Goal: Information Seeking & Learning: Compare options

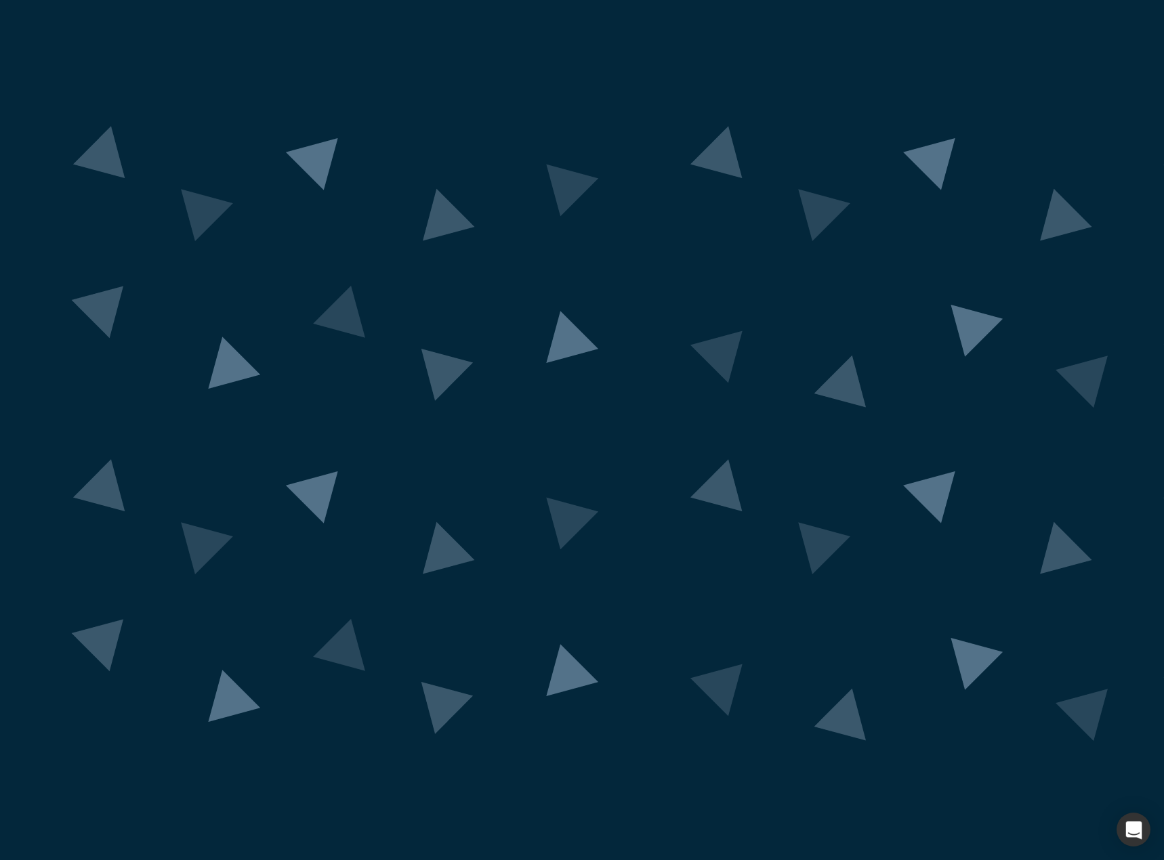
drag, startPoint x: 0, startPoint y: 0, endPoint x: 590, endPoint y: 368, distance: 695.5
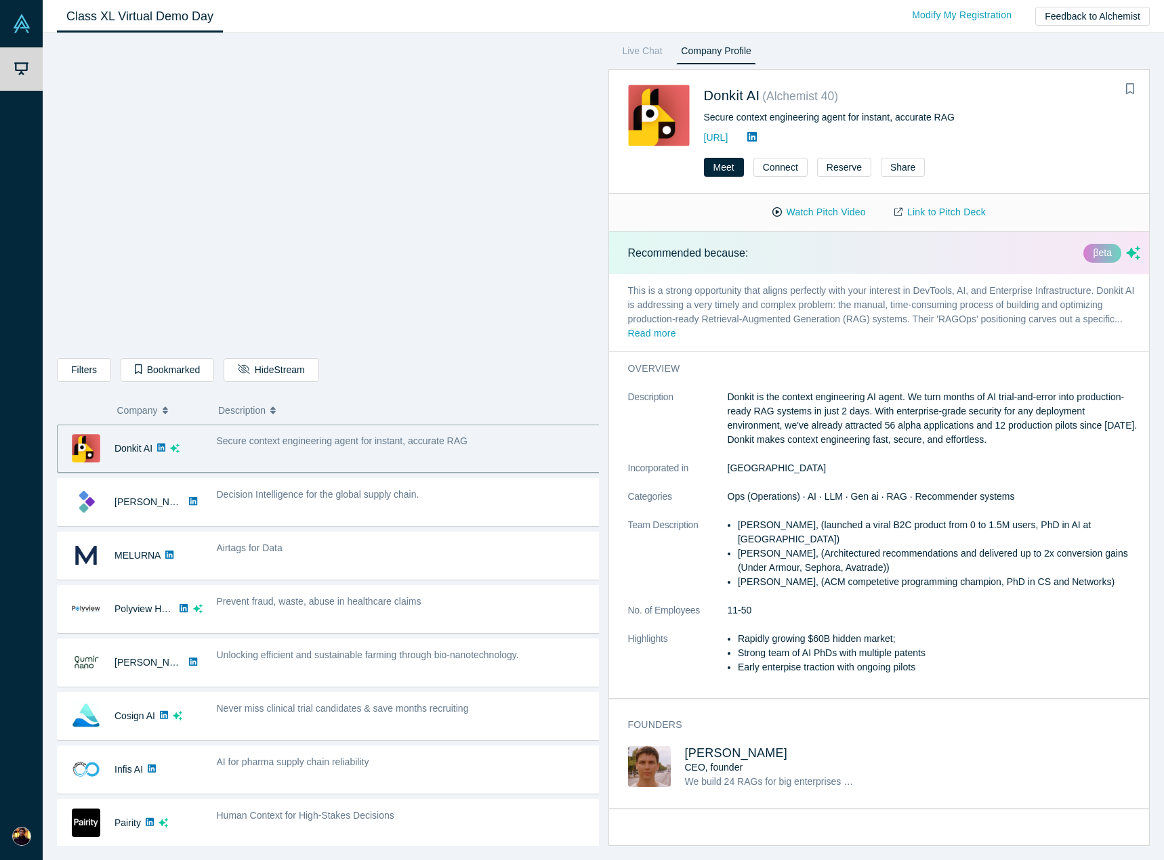
click at [363, 446] on span "Secure context engineering agent for instant, accurate RAG" at bounding box center [342, 440] width 251 height 11
click at [286, 438] on span "Secure context engineering agent for instant, accurate RAG" at bounding box center [342, 440] width 251 height 11
click at [79, 450] on img at bounding box center [86, 448] width 28 height 28
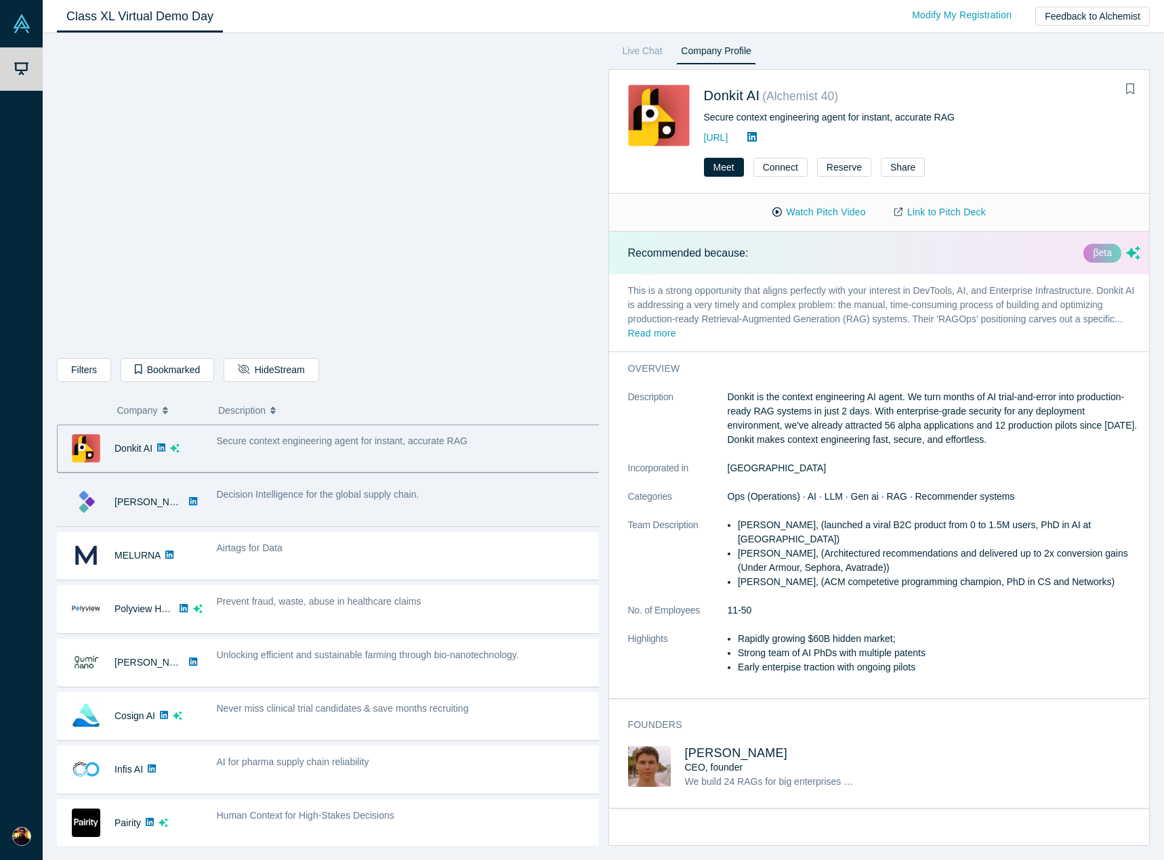
click at [296, 505] on div "Decision Intelligence for the global supply chain." at bounding box center [408, 502] width 399 height 43
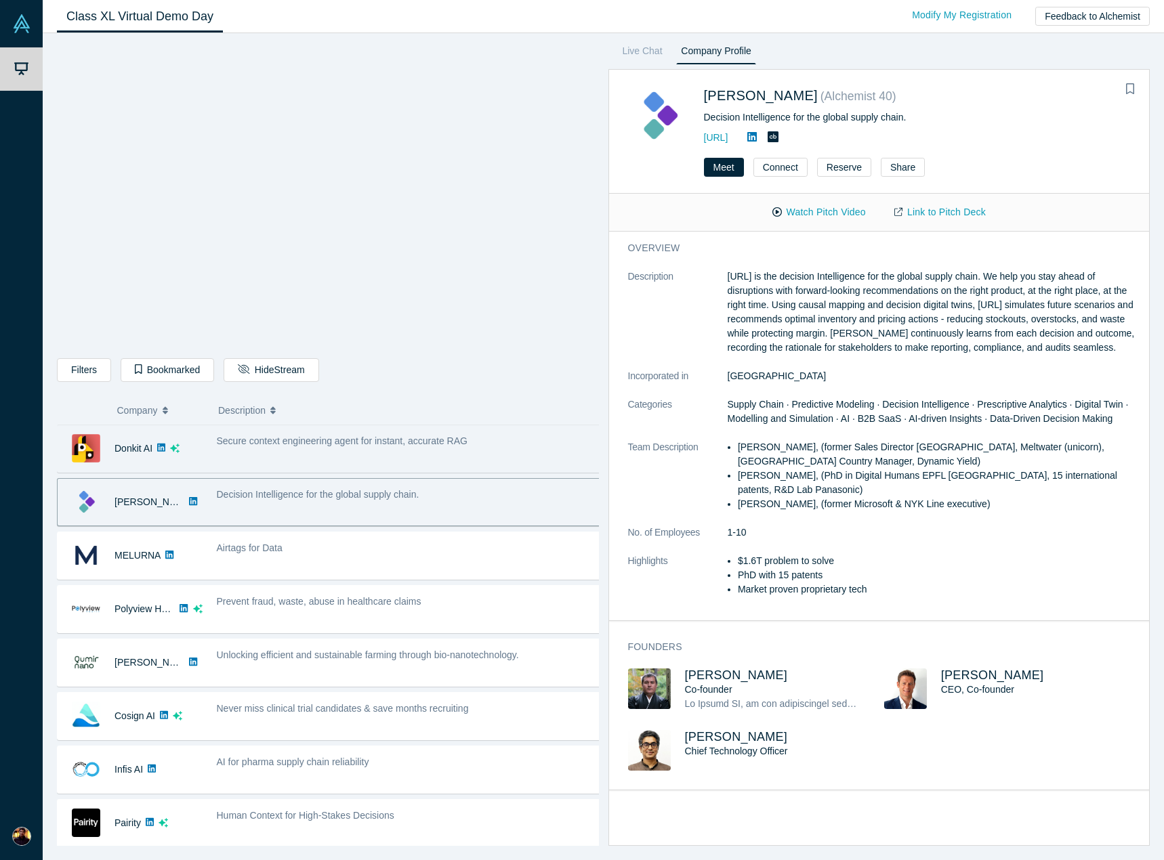
click at [289, 439] on span "Secure context engineering agent for instant, accurate RAG" at bounding box center [342, 440] width 251 height 11
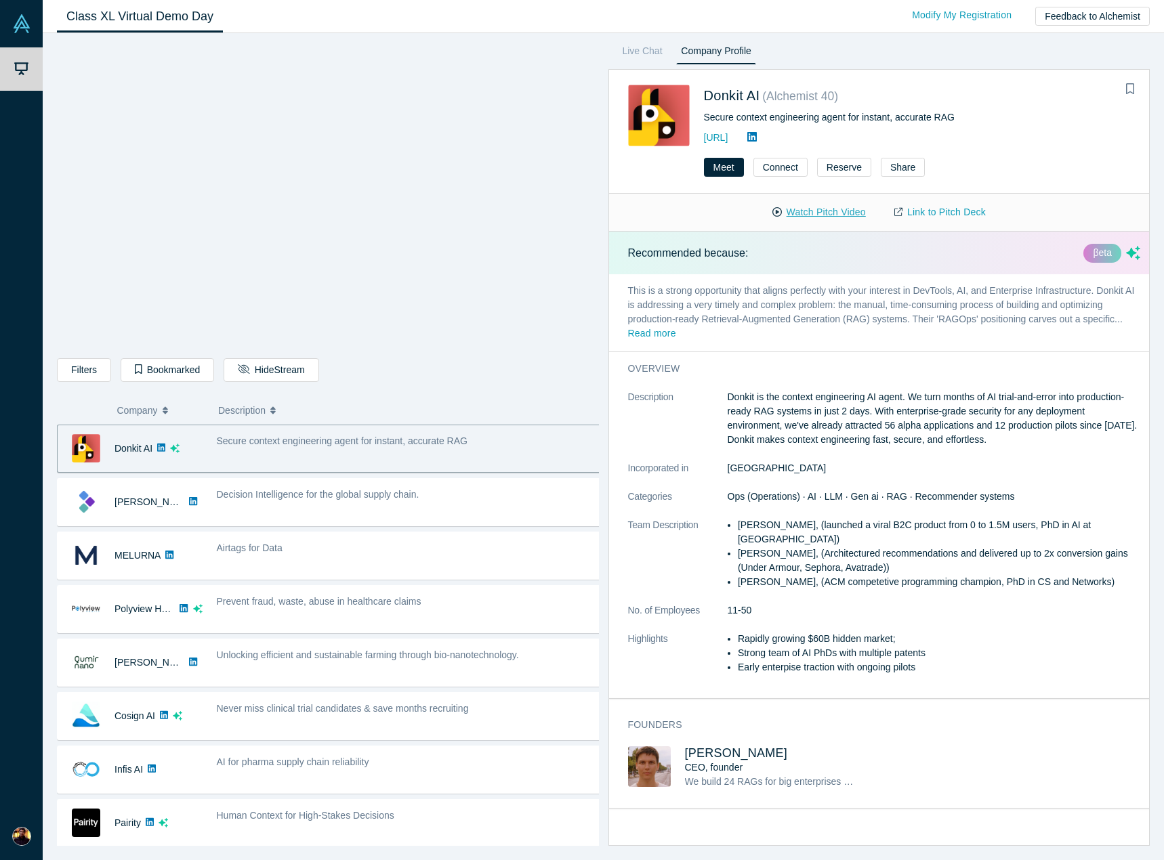
click at [809, 211] on button "Watch Pitch Video" at bounding box center [819, 212] width 122 height 24
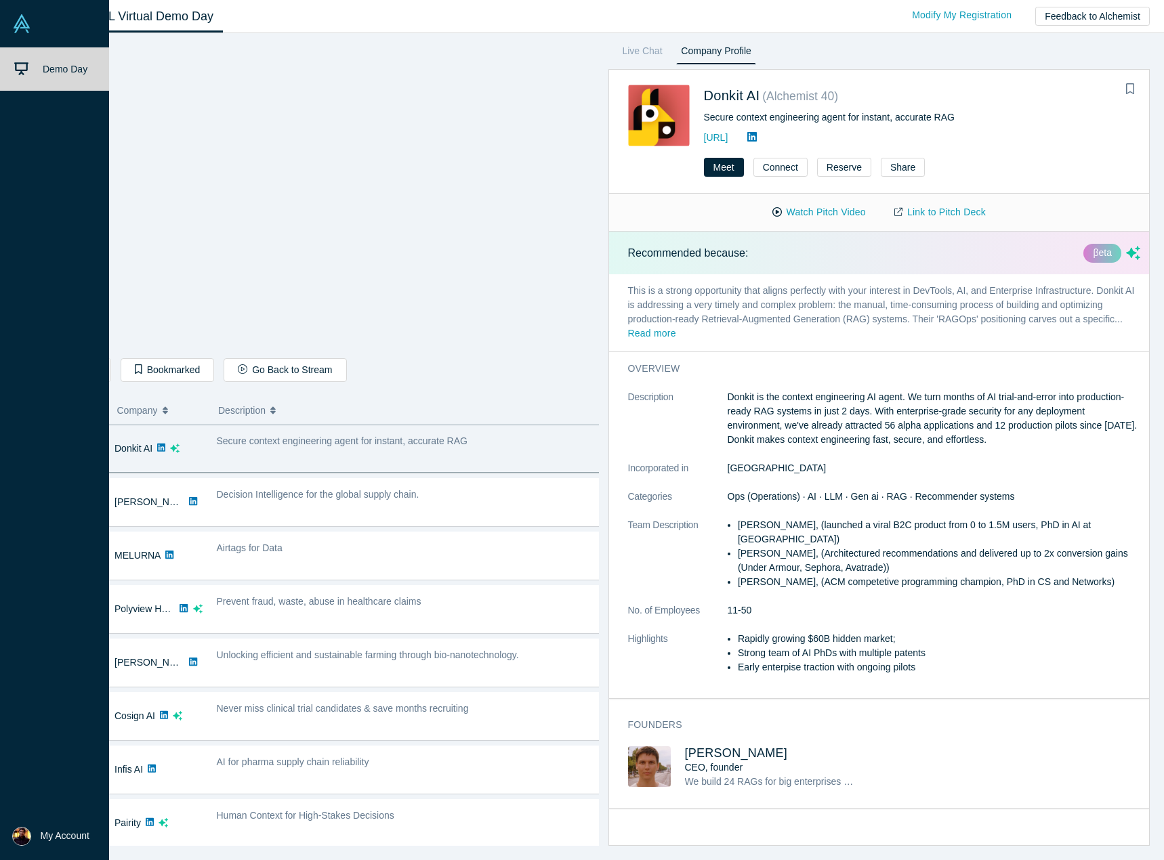
click at [33, 28] on link at bounding box center [54, 23] width 109 height 47
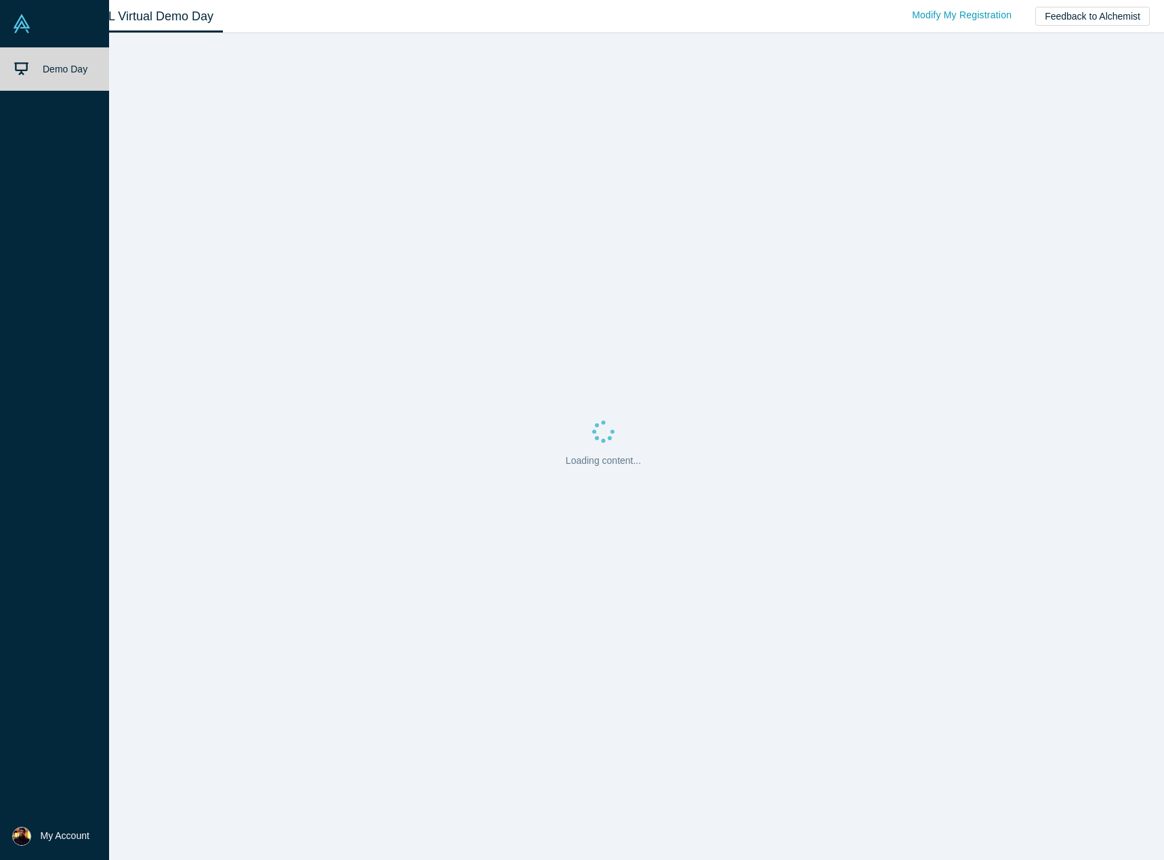
click at [26, 69] on icon at bounding box center [21, 69] width 14 height 14
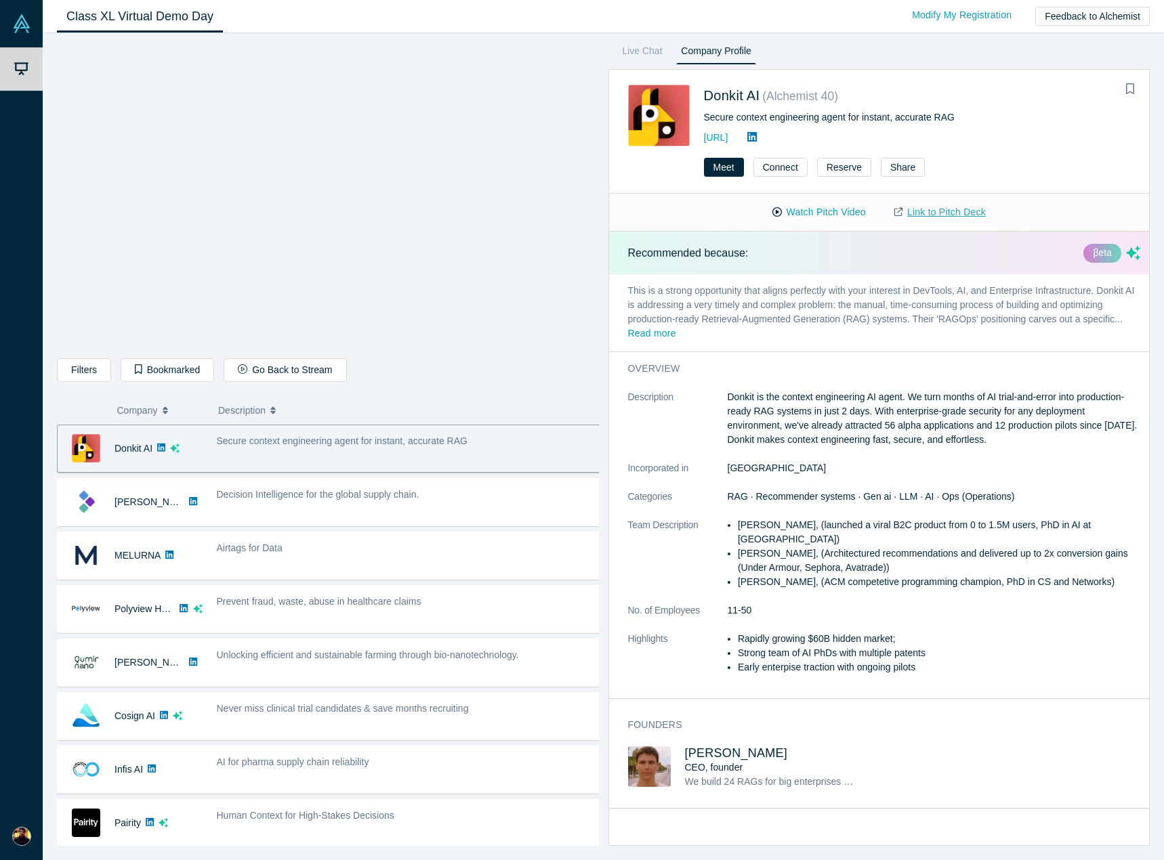
click at [938, 214] on link "Link to Pitch Deck" at bounding box center [940, 212] width 120 height 24
drag, startPoint x: 585, startPoint y: 322, endPoint x: 813, endPoint y: 216, distance: 251.5
click at [813, 219] on button "Watch Pitch Video" at bounding box center [819, 212] width 122 height 24
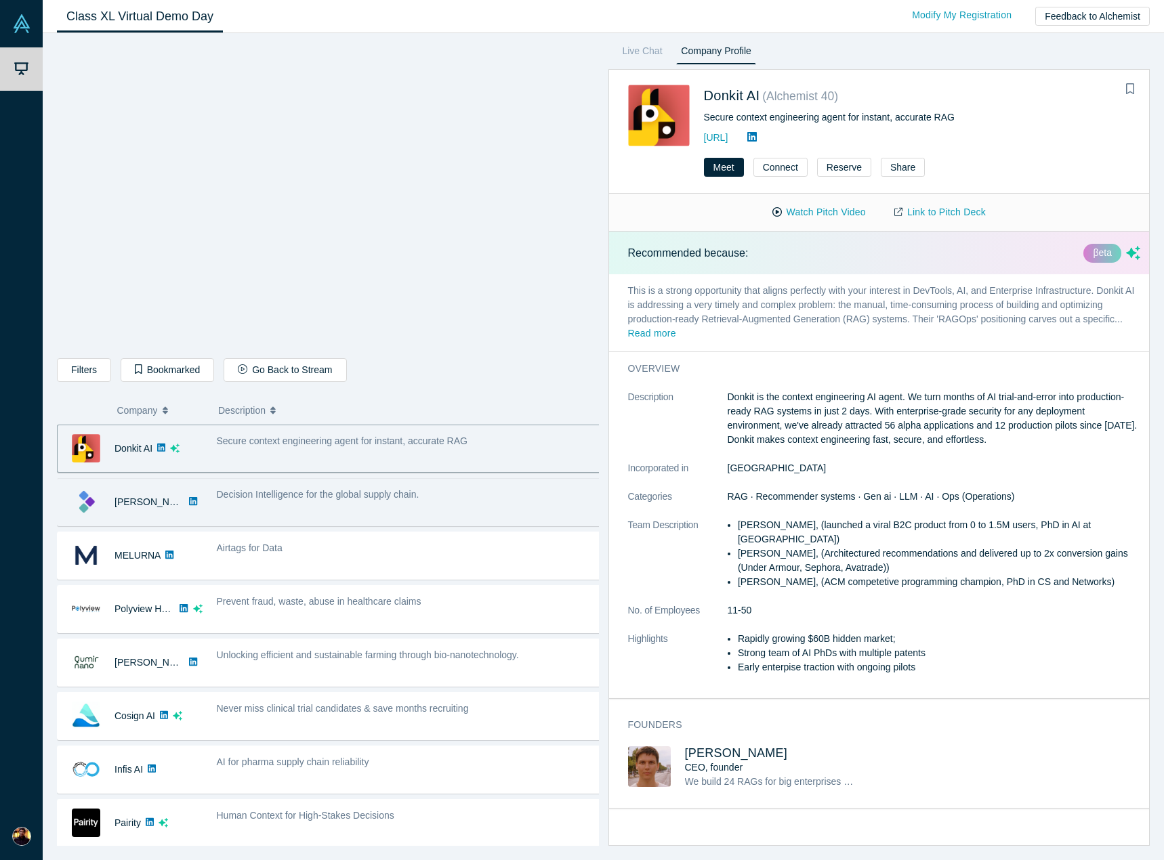
click at [334, 508] on div "Decision Intelligence for the global supply chain." at bounding box center [408, 502] width 399 height 43
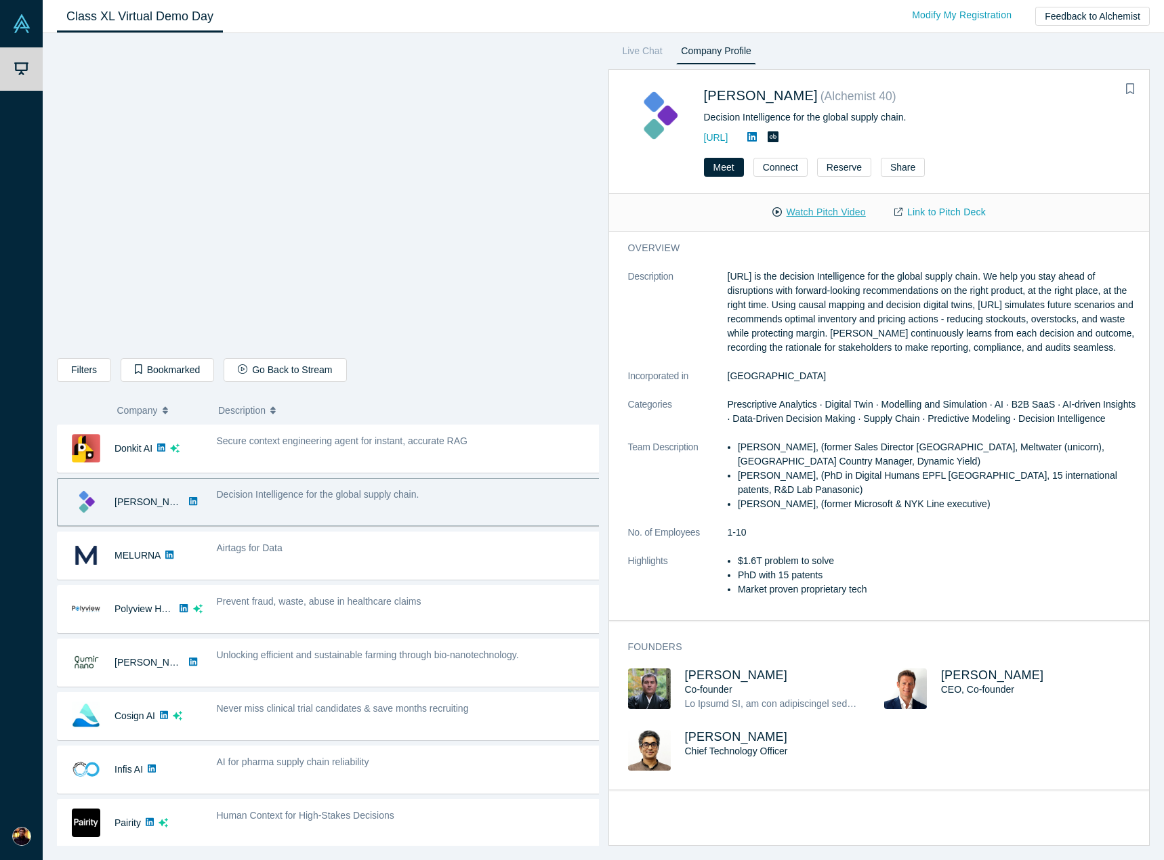
click at [845, 217] on button "Watch Pitch Video" at bounding box center [819, 212] width 122 height 24
click at [790, 276] on p "[URL] is the decision Intelligence for the global supply chain. We help you sta…" at bounding box center [933, 312] width 413 height 85
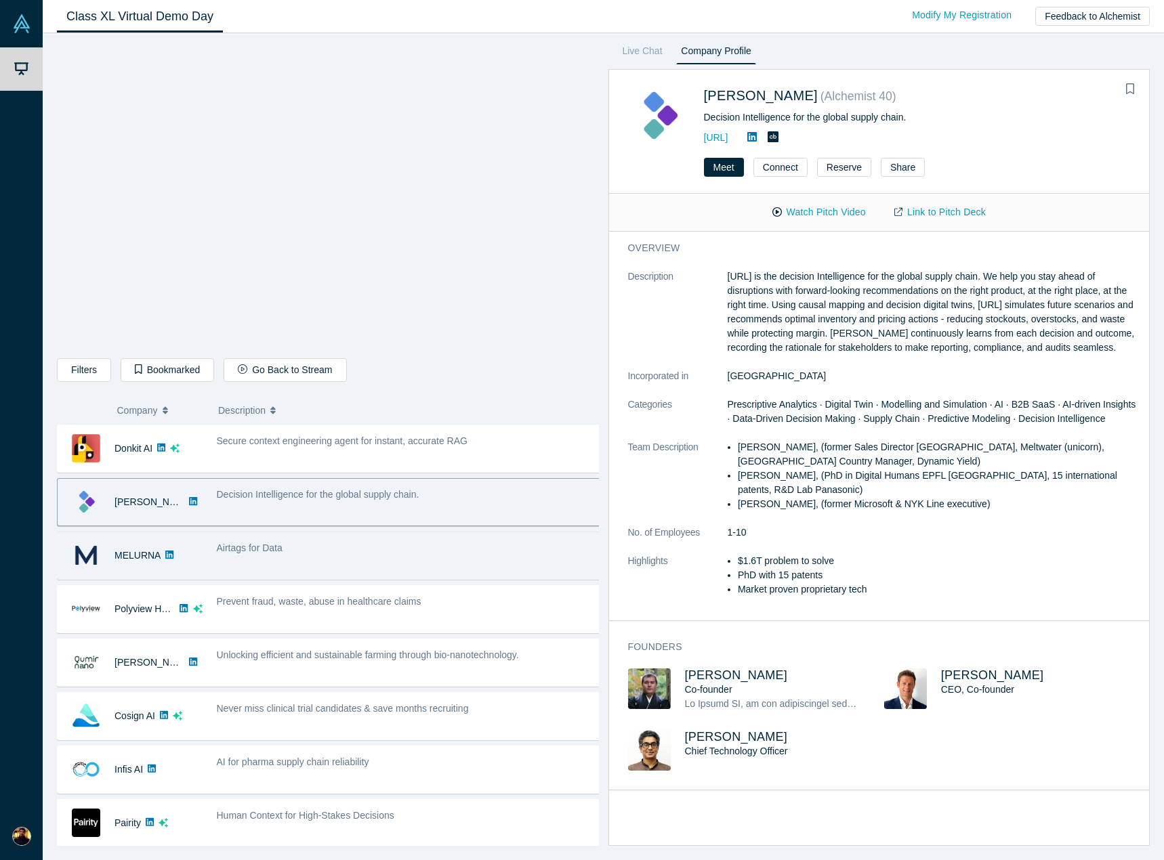
click at [345, 549] on div "Airtags for Data" at bounding box center [409, 548] width 385 height 14
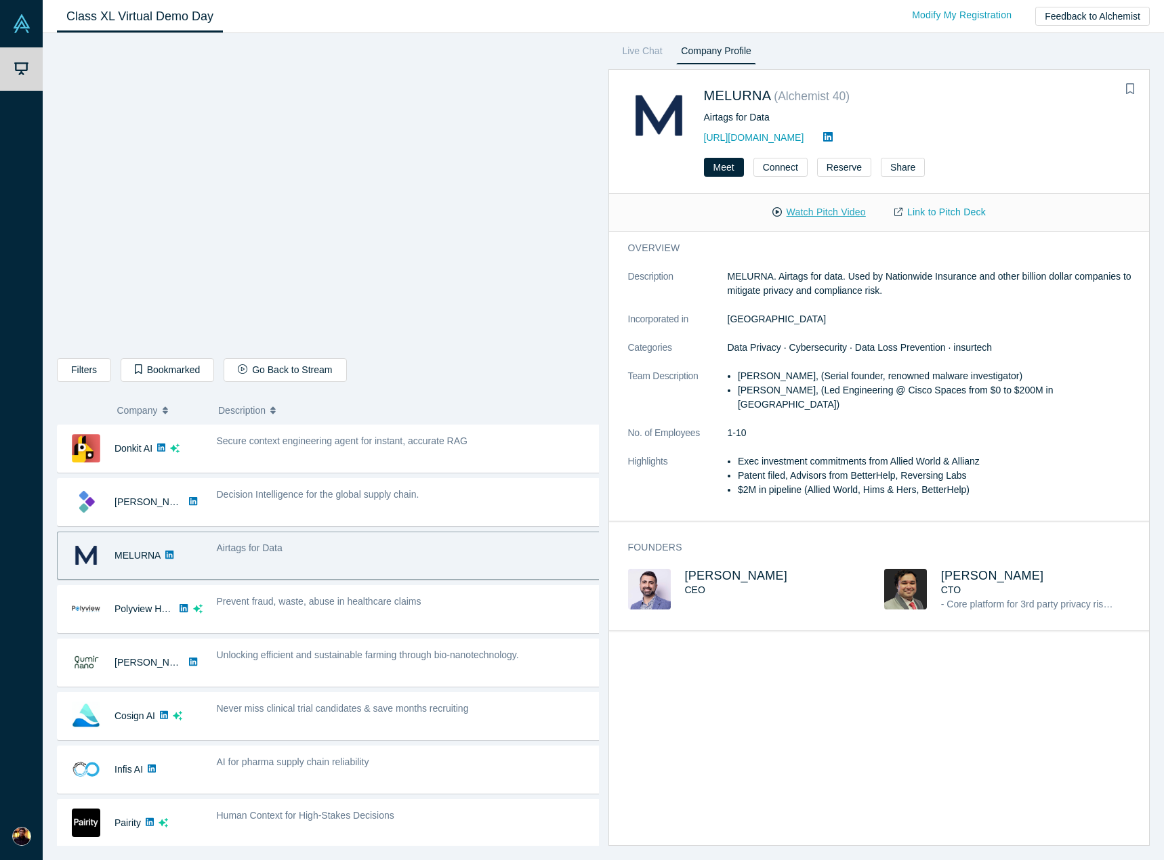
click at [864, 217] on button "Watch Pitch Video" at bounding box center [819, 212] width 122 height 24
click at [983, 211] on link "Link to Pitch Deck" at bounding box center [940, 212] width 120 height 24
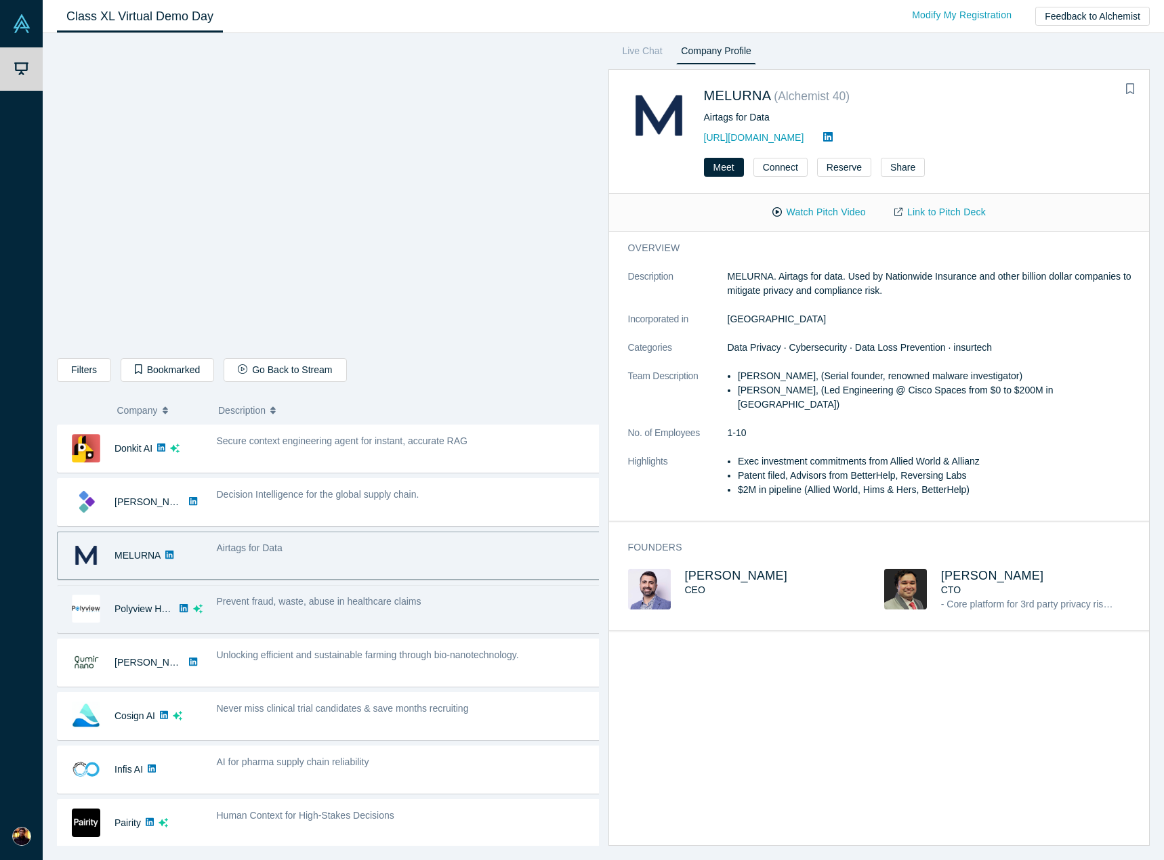
click at [438, 603] on div "Prevent fraud, waste, abuse in healthcare claims" at bounding box center [409, 602] width 385 height 14
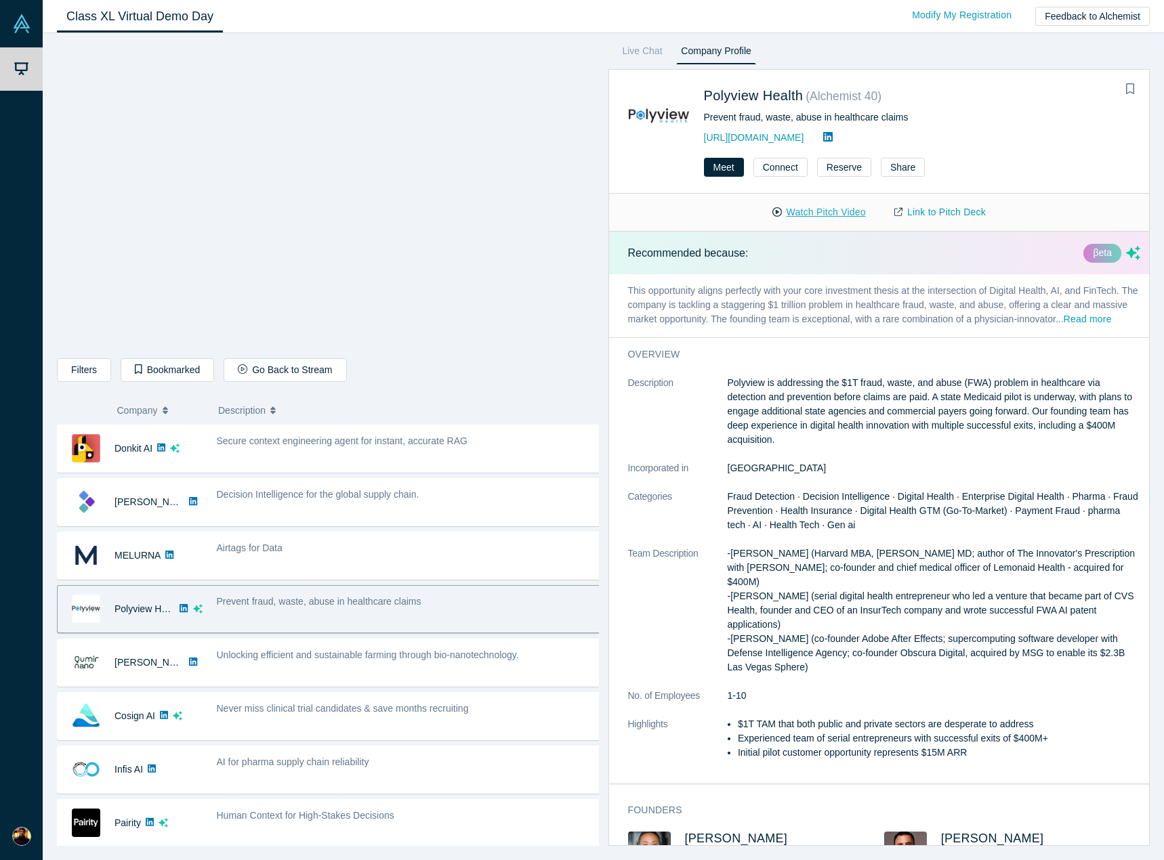
click at [843, 215] on button "Watch Pitch Video" at bounding box center [819, 212] width 122 height 24
click at [933, 215] on link "Link to Pitch Deck" at bounding box center [940, 212] width 120 height 24
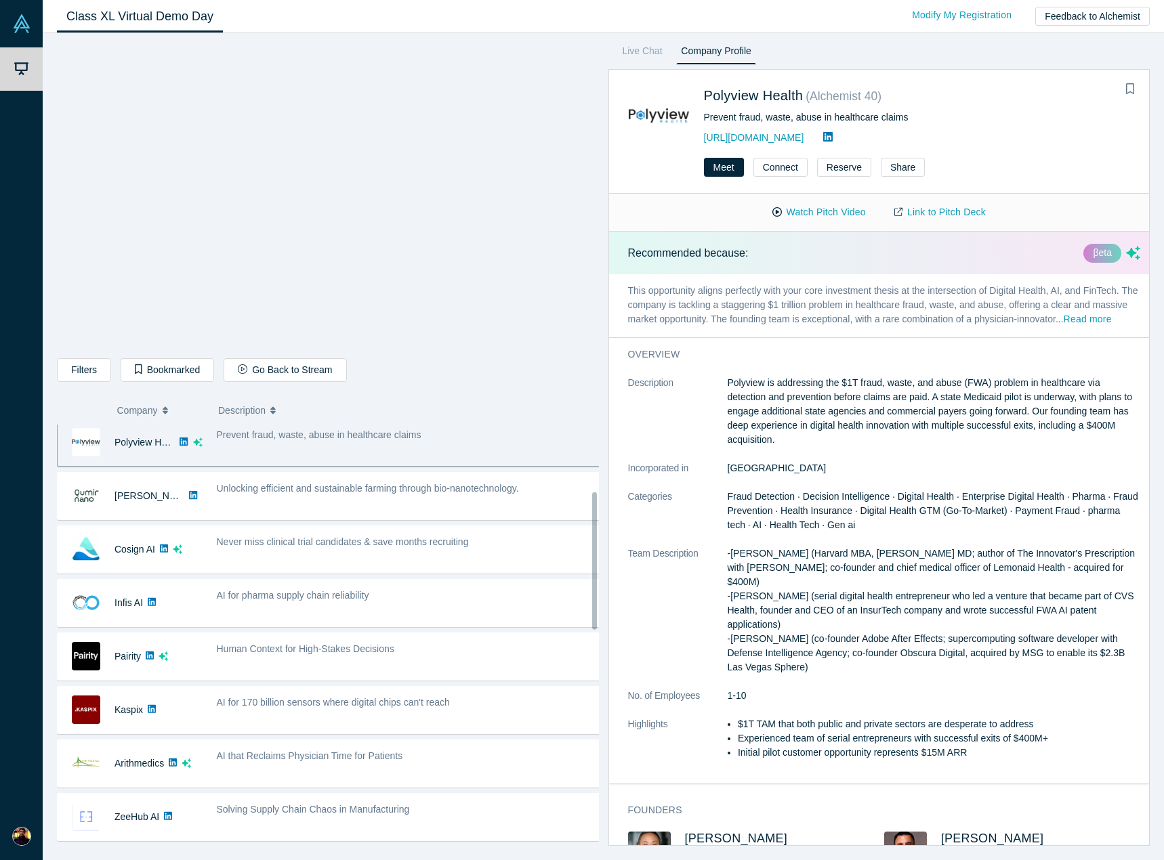
scroll to position [135, 0]
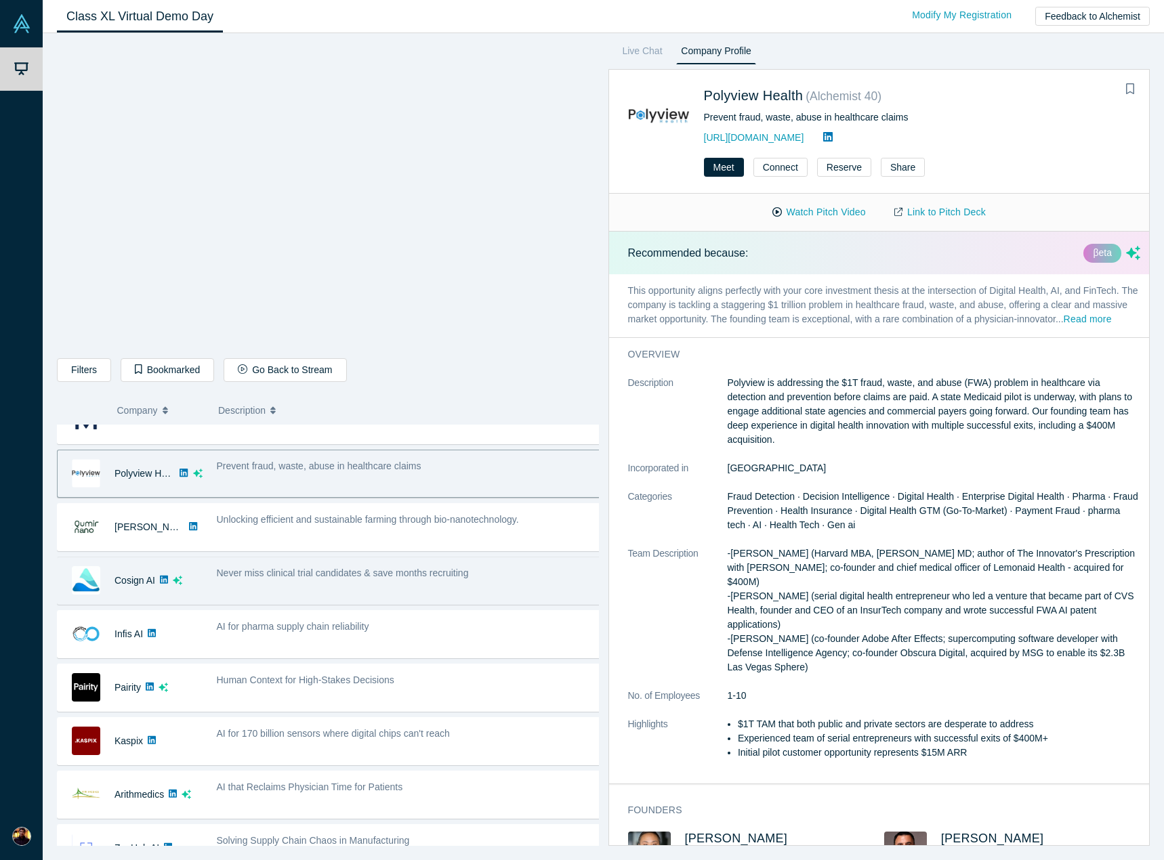
click at [423, 572] on span "Never miss clinical trial candidates & save months recruiting" at bounding box center [343, 573] width 252 height 11
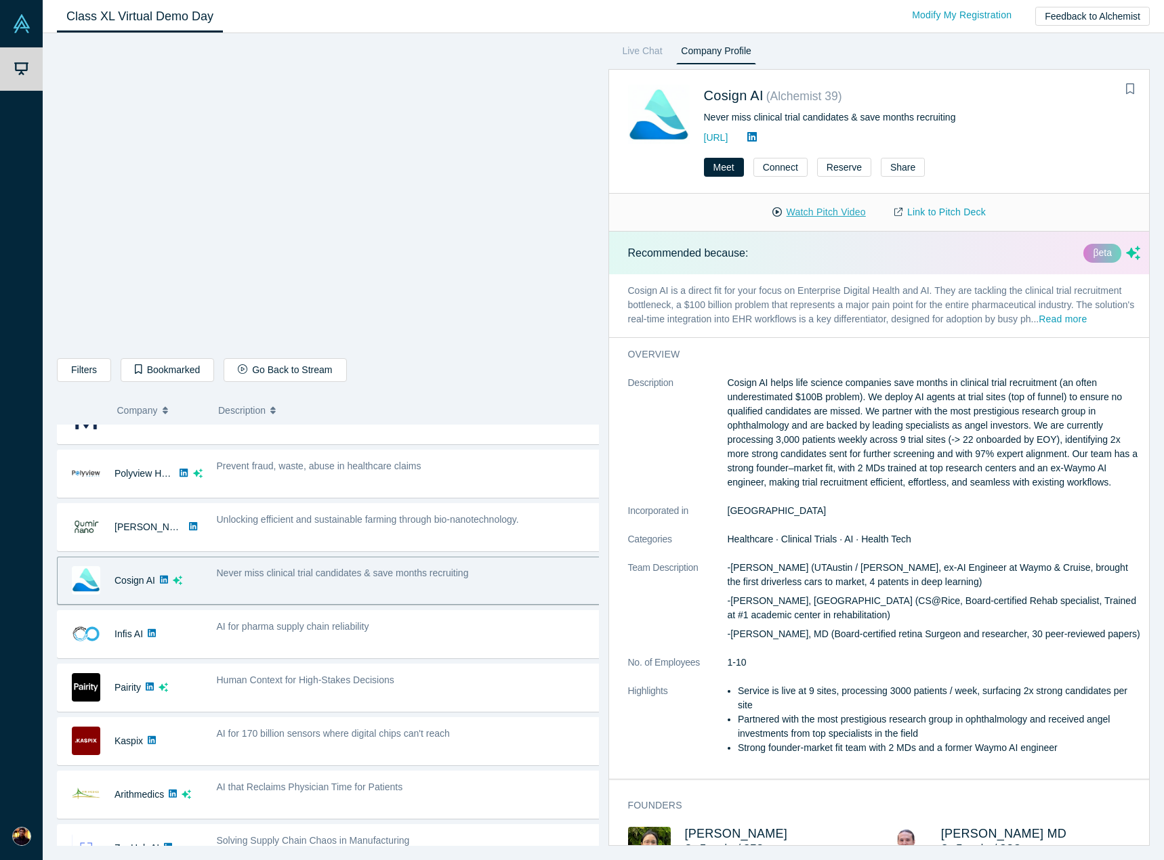
click at [842, 213] on button "Watch Pitch Video" at bounding box center [819, 212] width 122 height 24
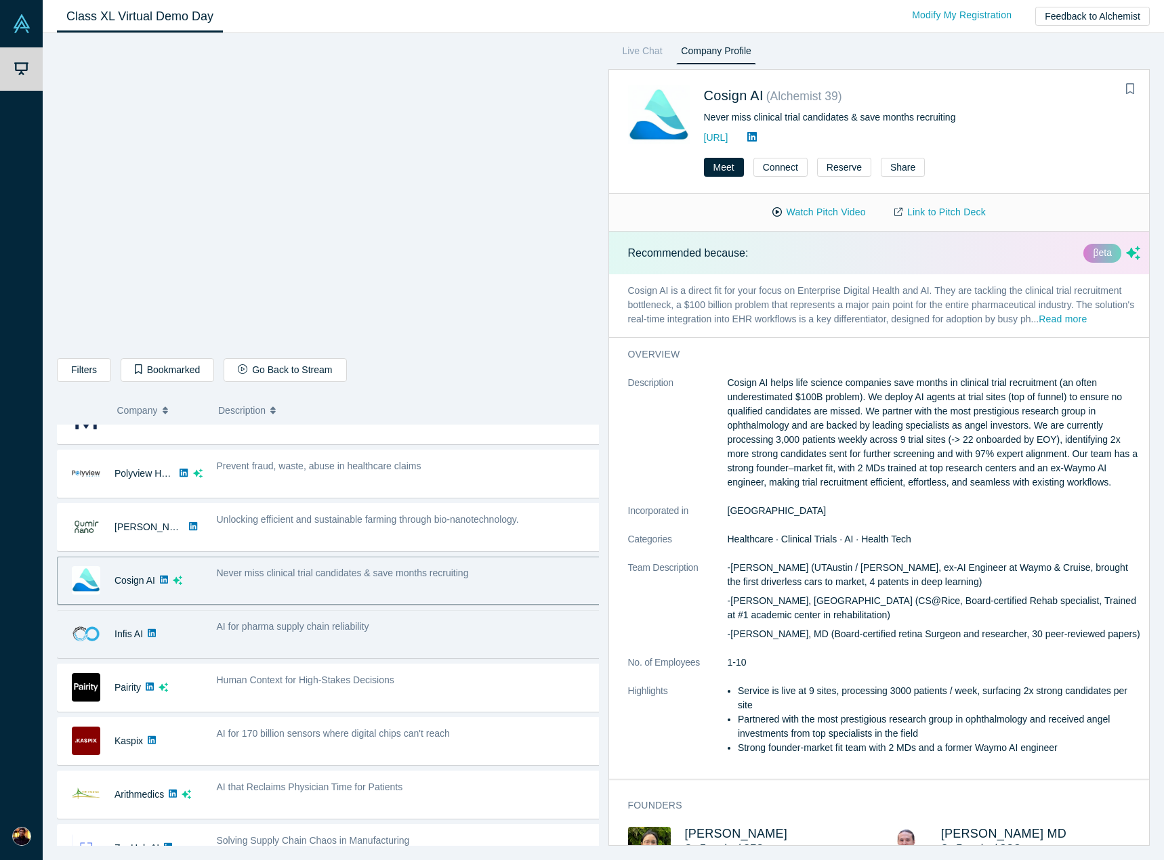
click at [310, 631] on span "AI for pharma supply chain reliability" at bounding box center [293, 626] width 152 height 11
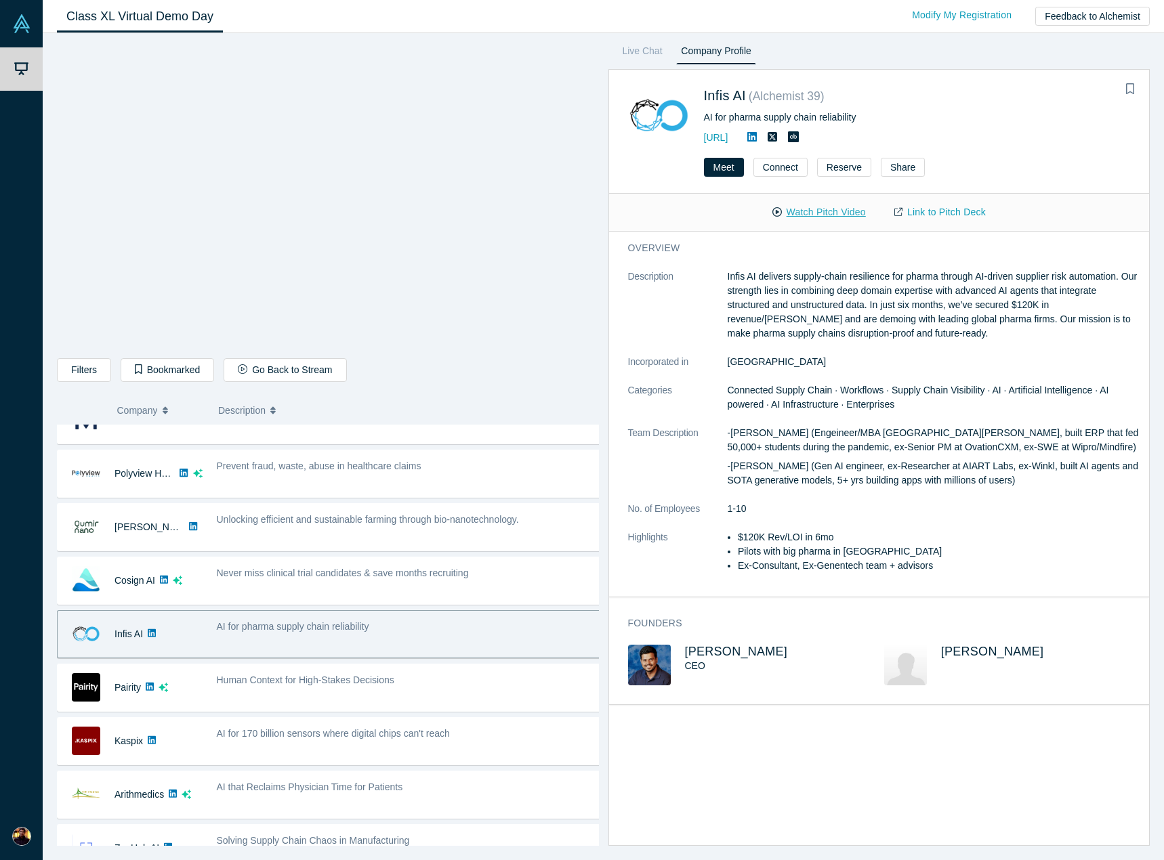
click at [838, 215] on button "Watch Pitch Video" at bounding box center [819, 212] width 122 height 24
click at [918, 215] on link "Link to Pitch Deck" at bounding box center [940, 212] width 120 height 24
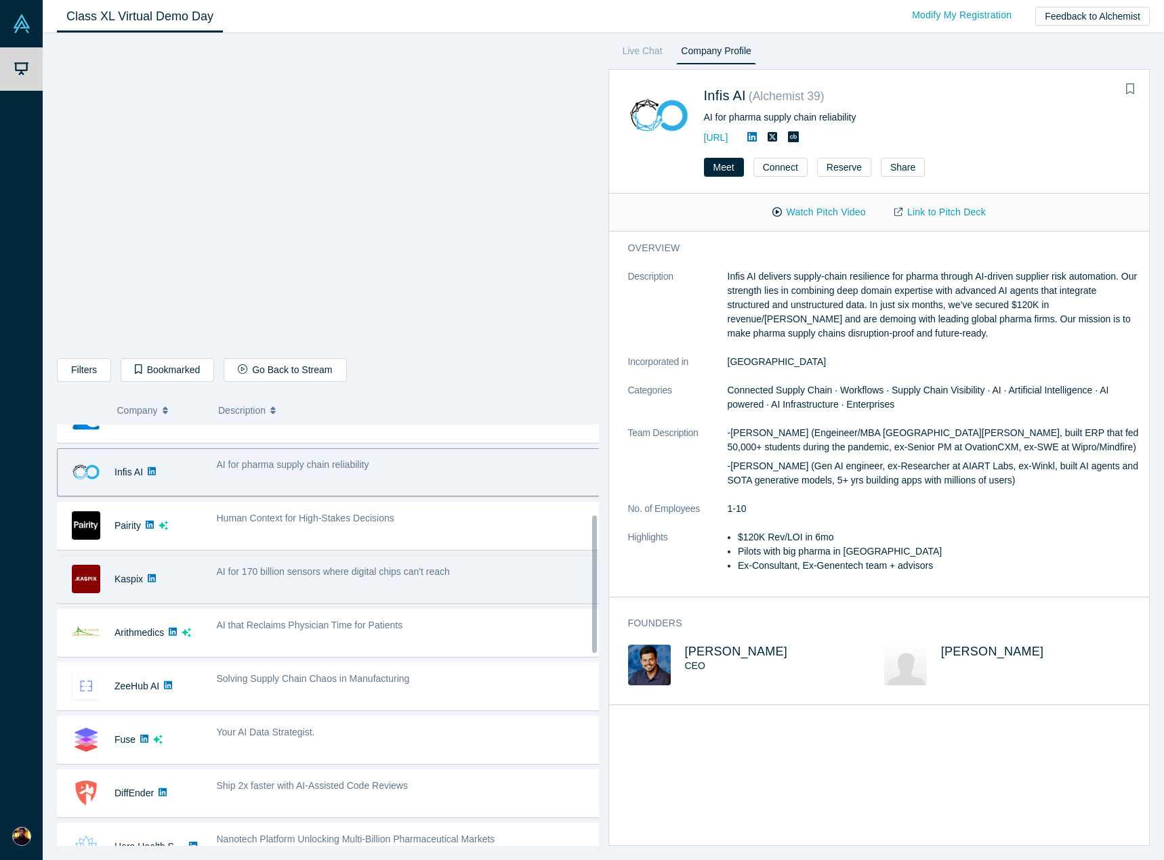
scroll to position [339, 0]
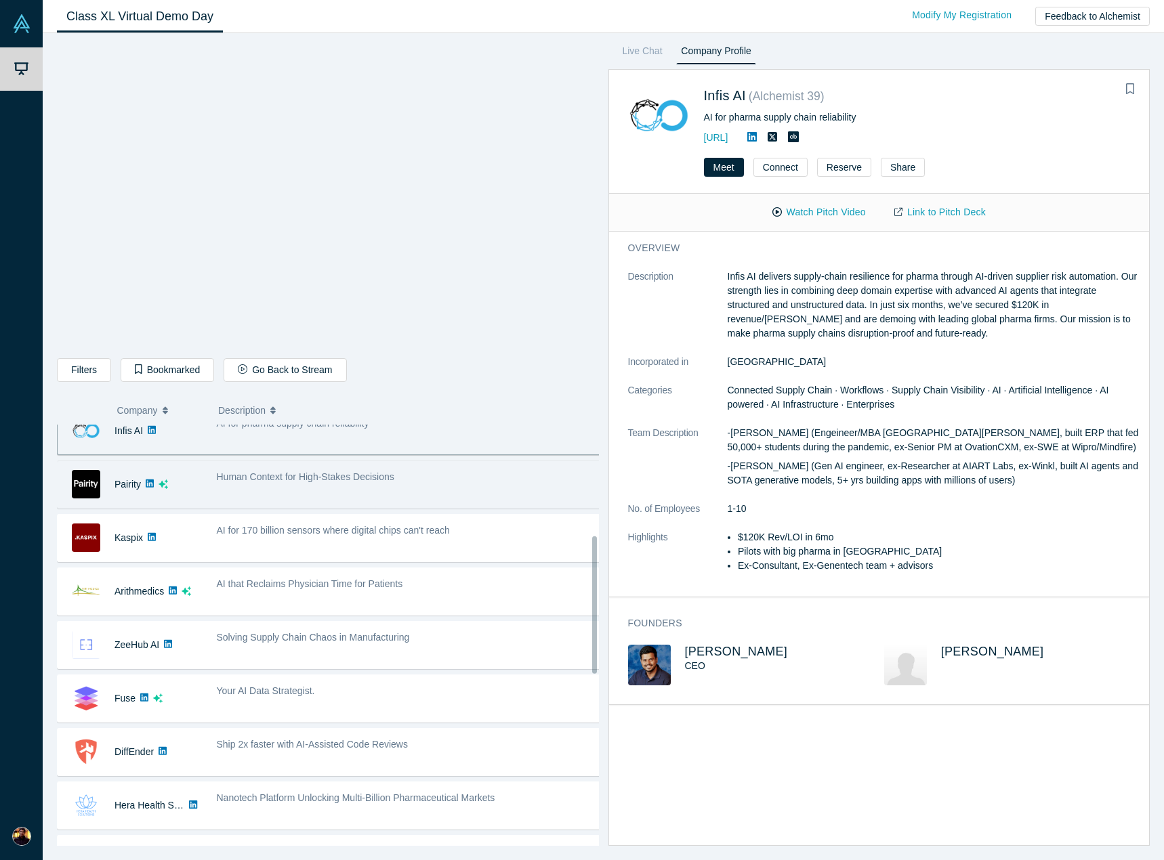
click at [326, 490] on div "Human Context for High-Stakes Decisions" at bounding box center [408, 484] width 399 height 43
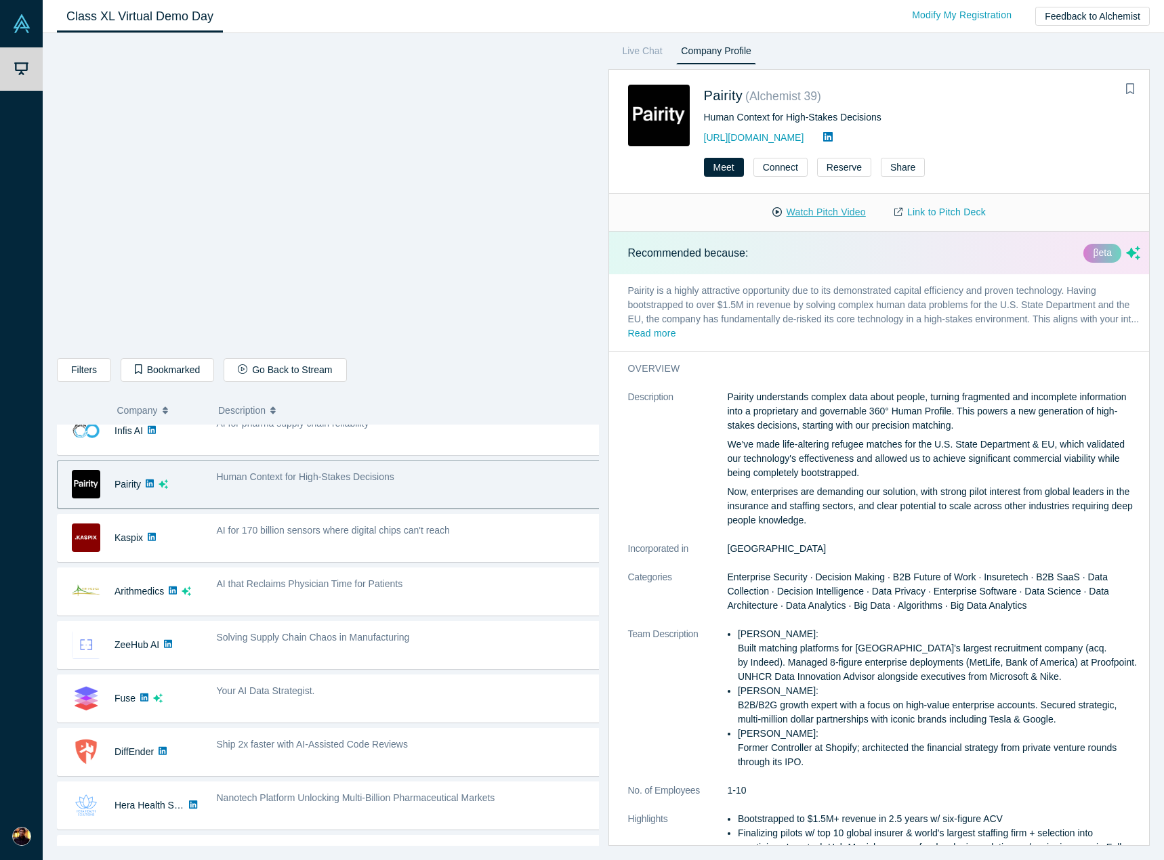
click at [851, 221] on button "Watch Pitch Video" at bounding box center [819, 212] width 122 height 24
click at [937, 212] on link "Link to Pitch Deck" at bounding box center [940, 212] width 120 height 24
click at [325, 565] on div "Donkit AI No overlapping areas Secure context engineering agent for instant, ac…" at bounding box center [333, 725] width 552 height 1279
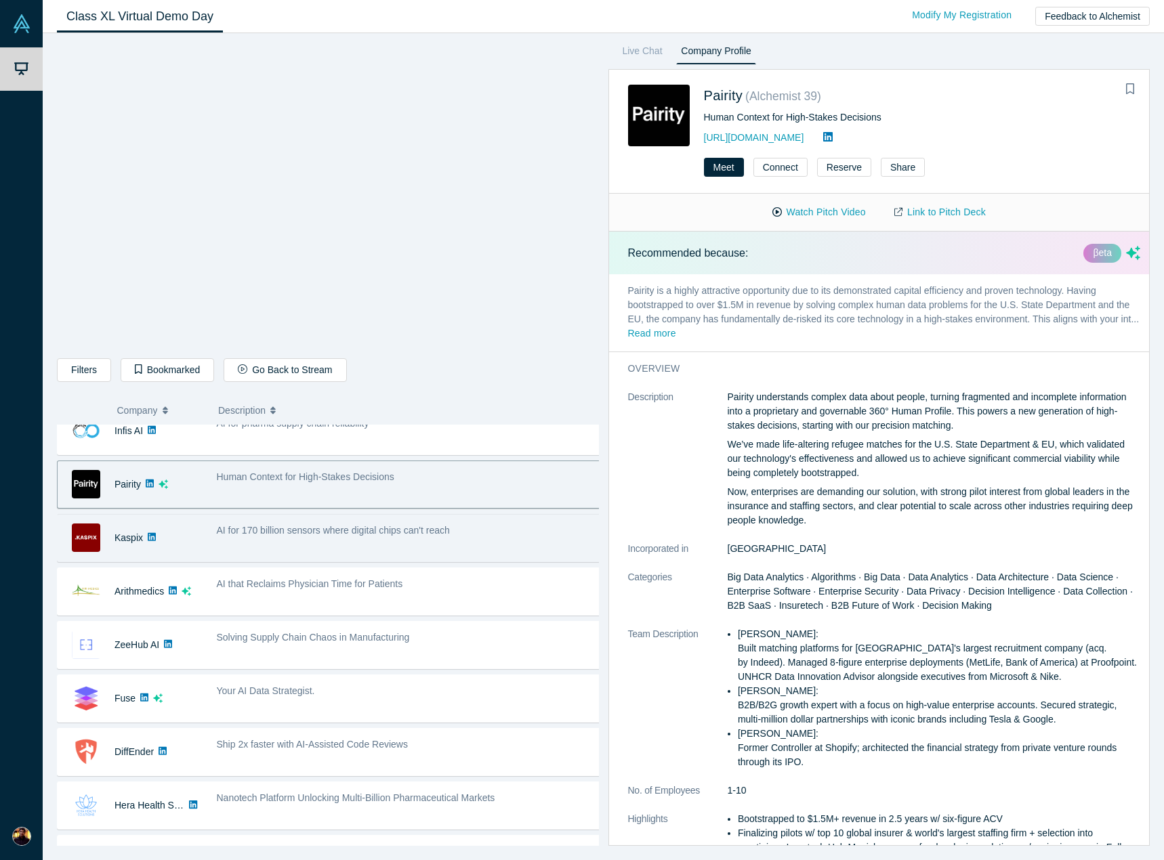
click at [340, 545] on div "AI for 170 billion sensors where digital chips can't reach" at bounding box center [408, 538] width 399 height 43
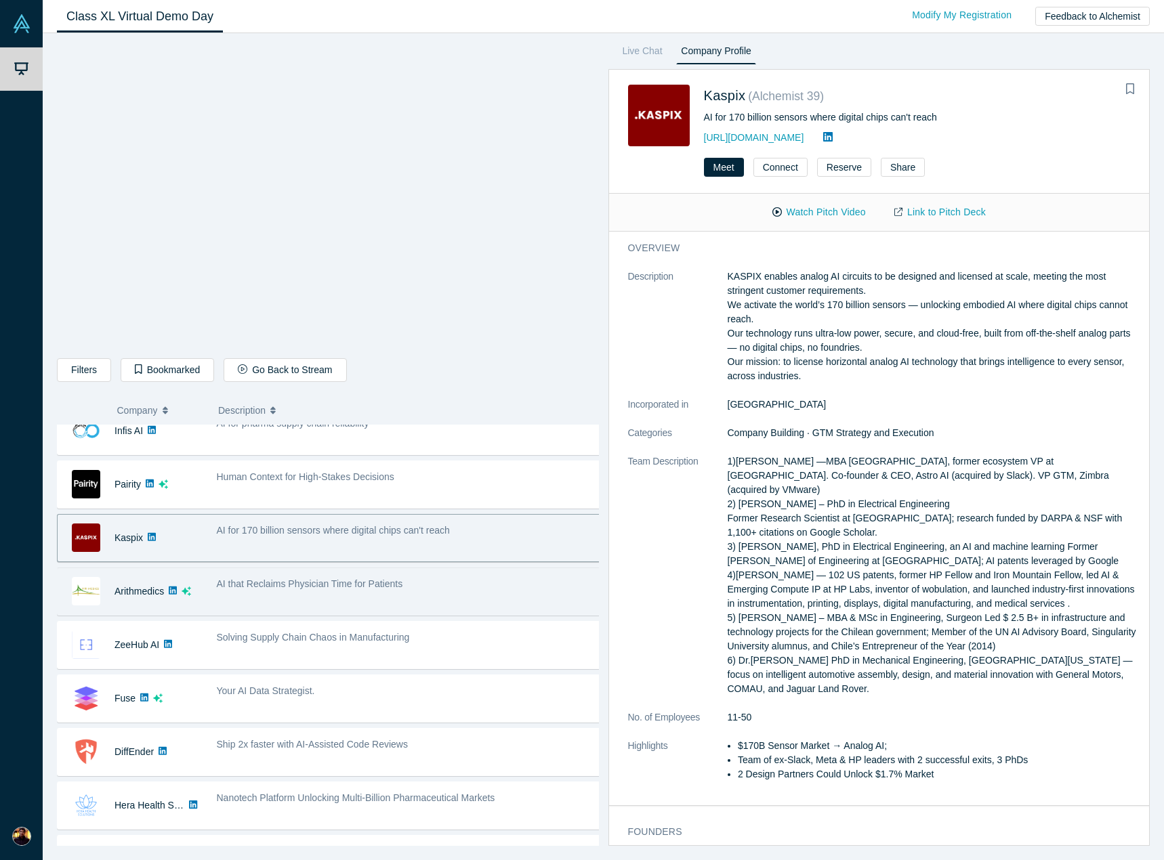
click at [389, 598] on div "AI that Reclaims Physician Time for Patients" at bounding box center [408, 591] width 399 height 43
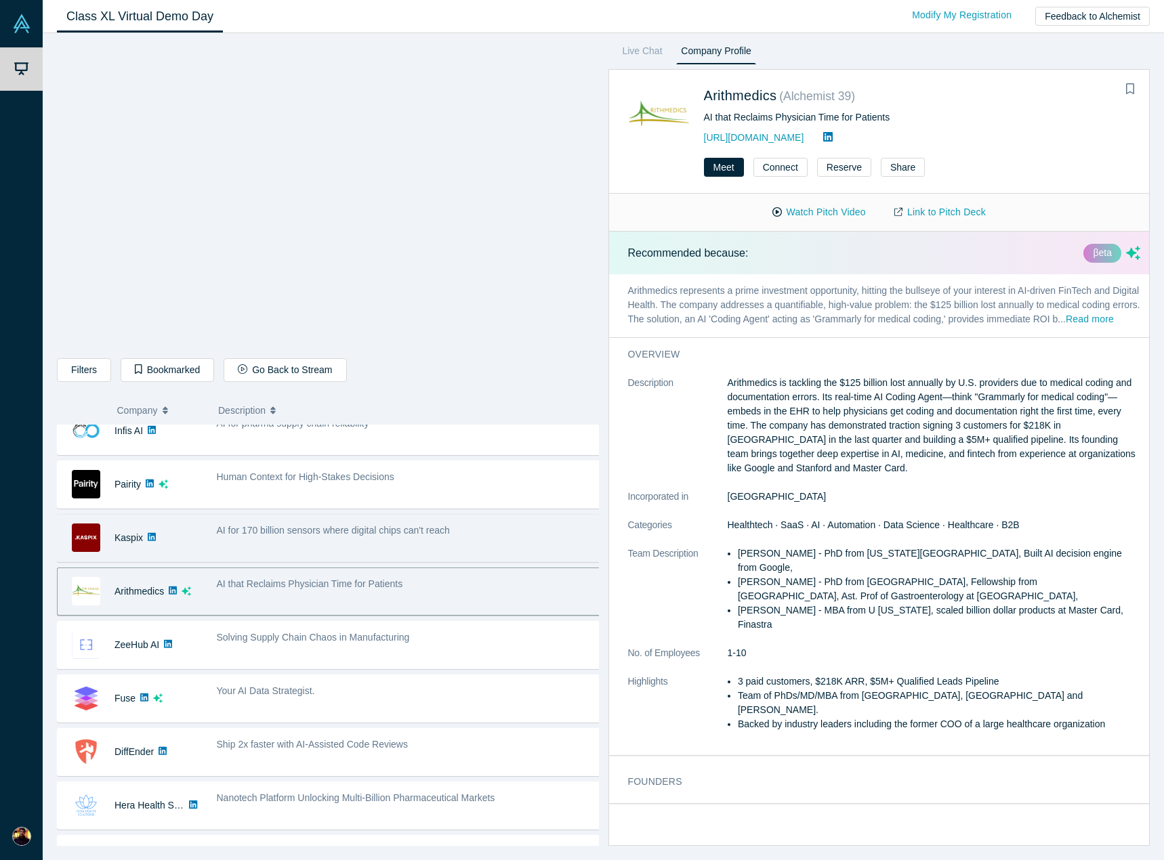
click at [393, 540] on div "AI for 170 billion sensors where digital chips can't reach" at bounding box center [408, 538] width 399 height 43
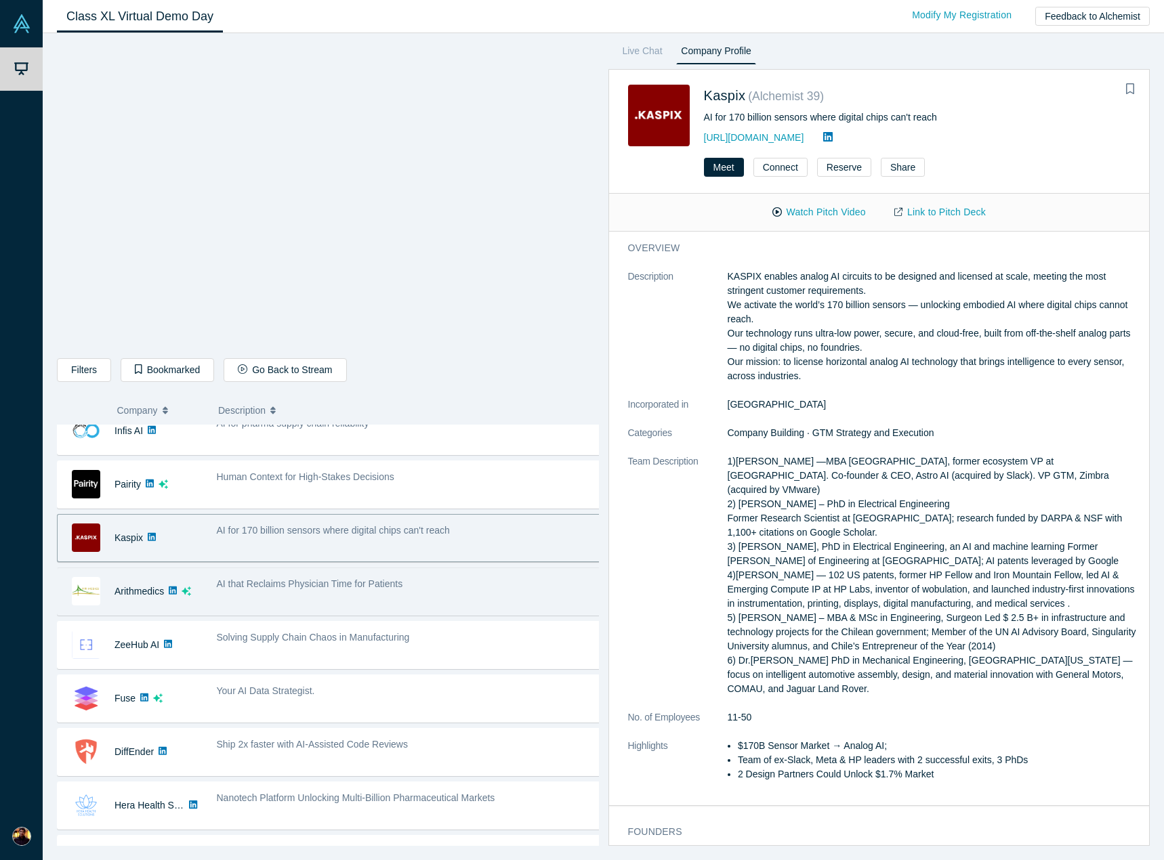
click at [435, 599] on div "AI that Reclaims Physician Time for Patients" at bounding box center [408, 591] width 399 height 43
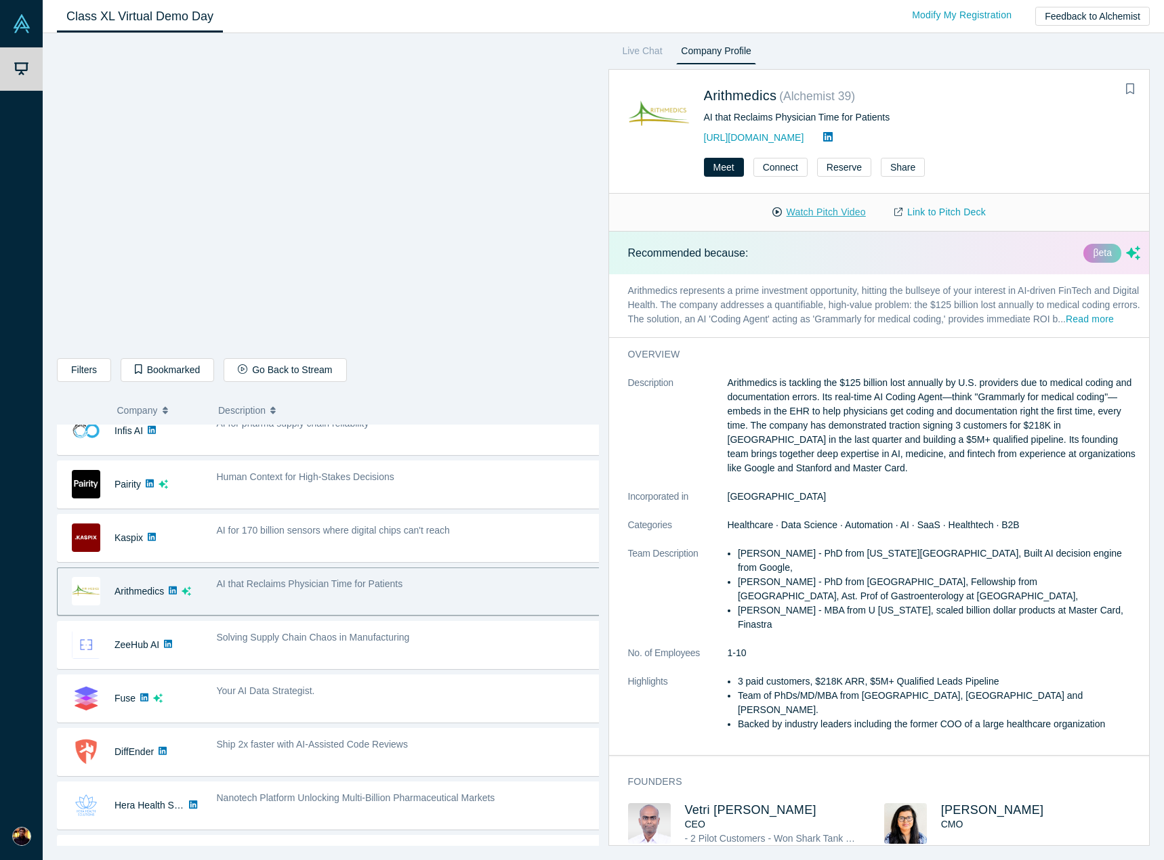
click at [843, 209] on button "Watch Pitch Video" at bounding box center [819, 212] width 122 height 24
click at [937, 213] on link "Link to Pitch Deck" at bounding box center [940, 212] width 120 height 24
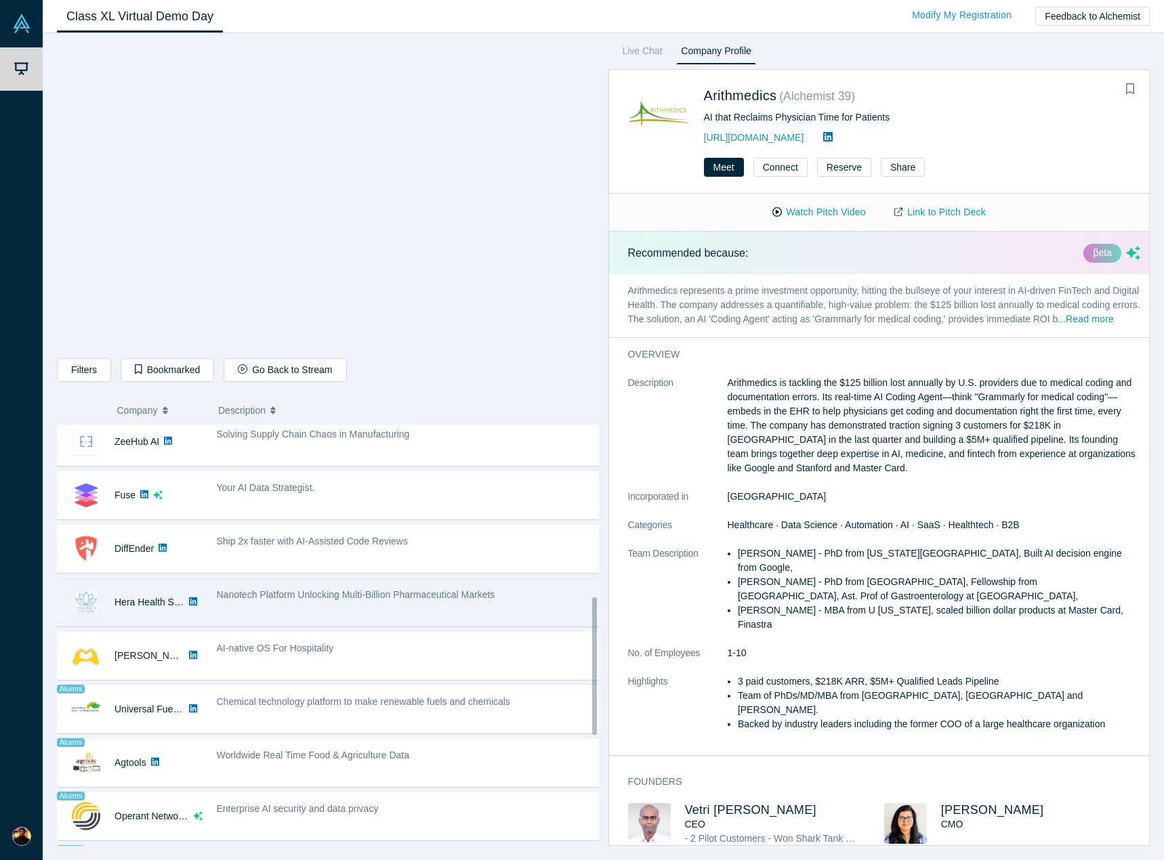
scroll to position [474, 0]
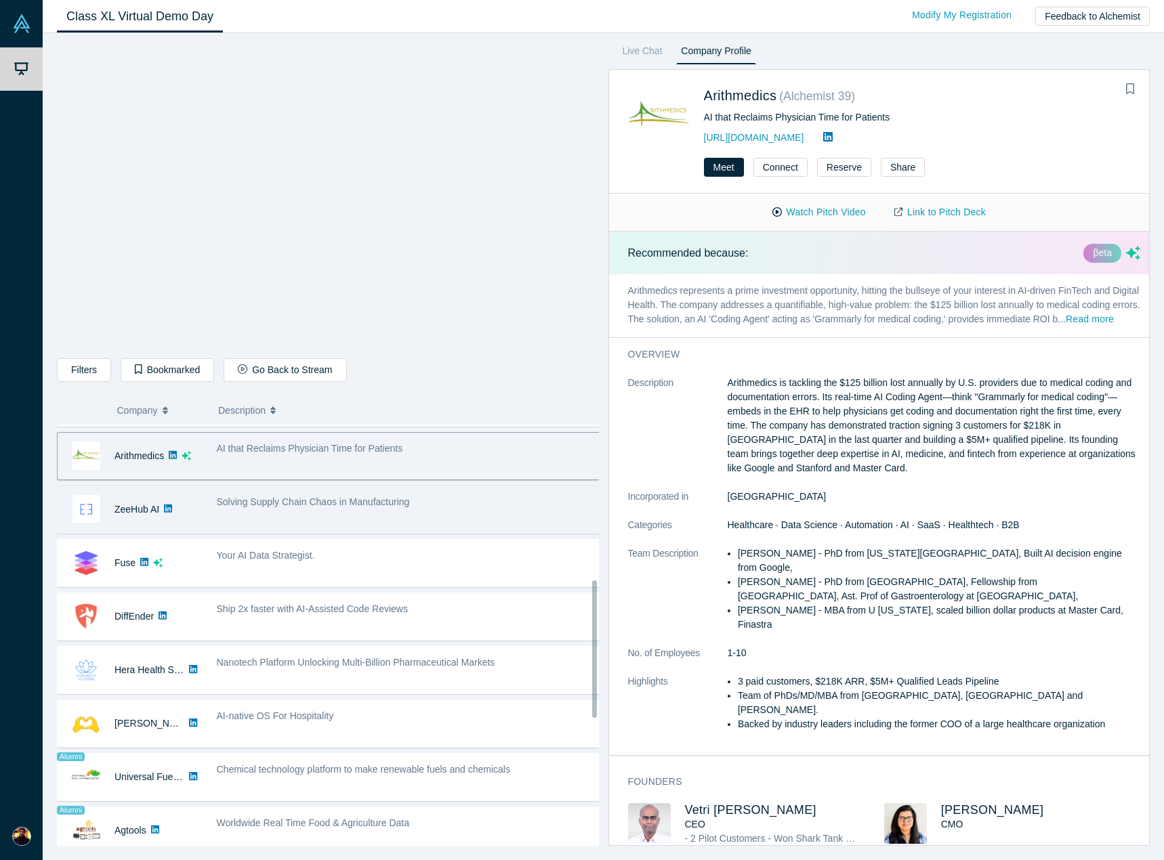
click at [372, 511] on div "Solving Supply Chain Chaos in Manufacturing" at bounding box center [408, 509] width 399 height 43
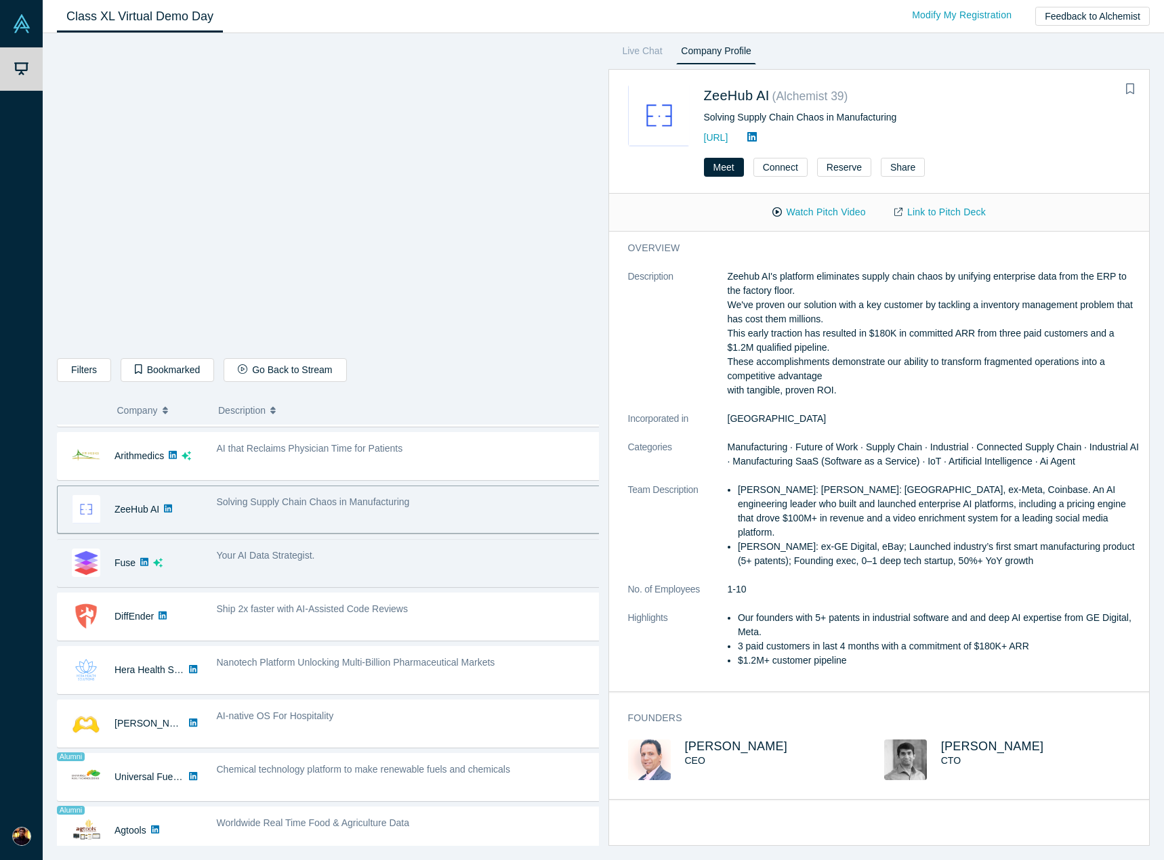
click at [385, 547] on div "Your AI Data Strategist." at bounding box center [408, 563] width 399 height 43
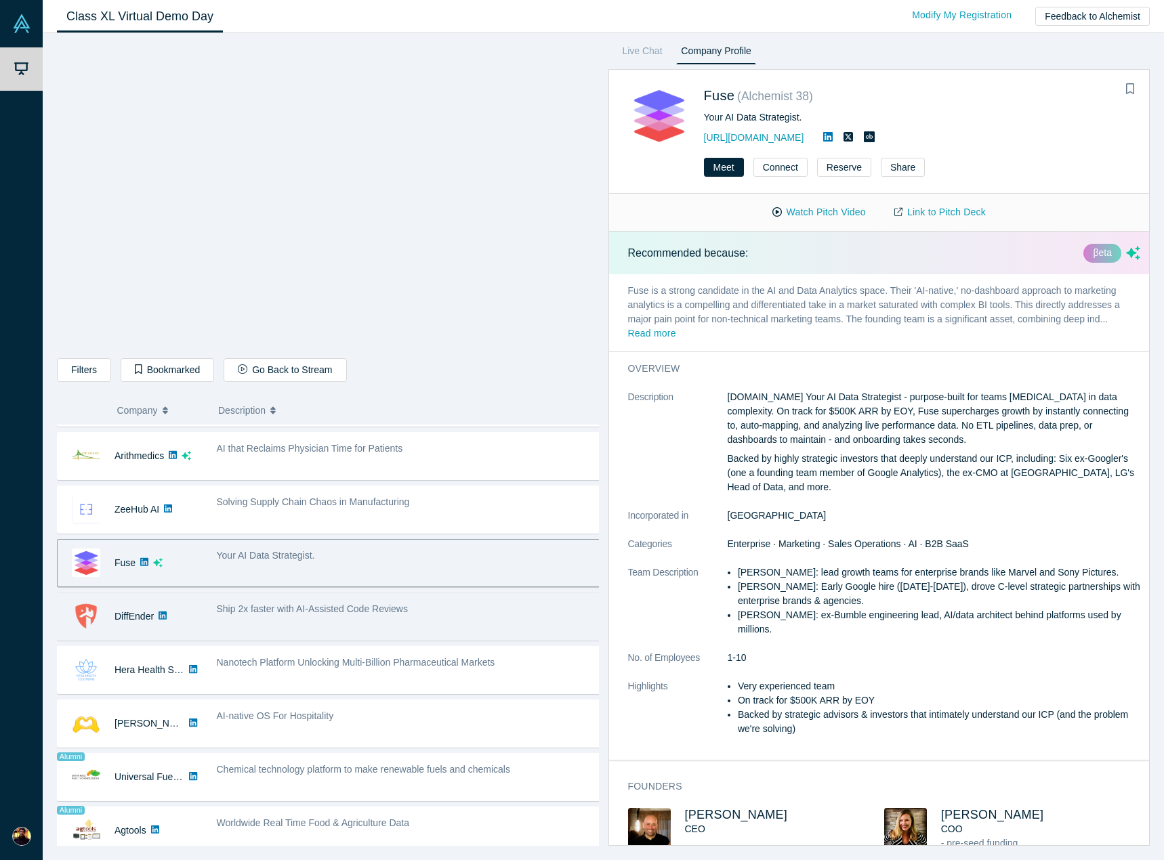
click at [406, 609] on div "Ship 2x faster with AI-Assisted Code Reviews" at bounding box center [409, 609] width 385 height 14
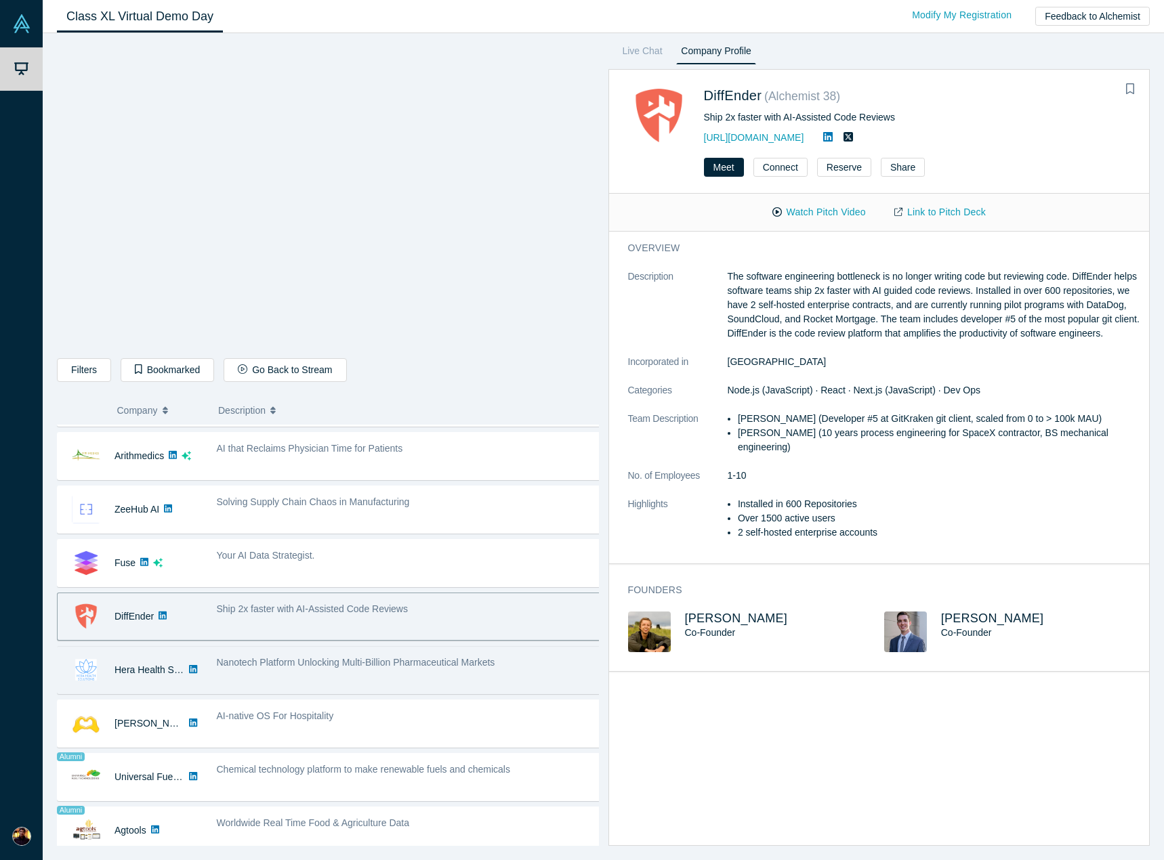
click at [504, 668] on div "Nanotech Platform Unlocking Multi-Billion Pharmaceutical Markets" at bounding box center [409, 663] width 385 height 14
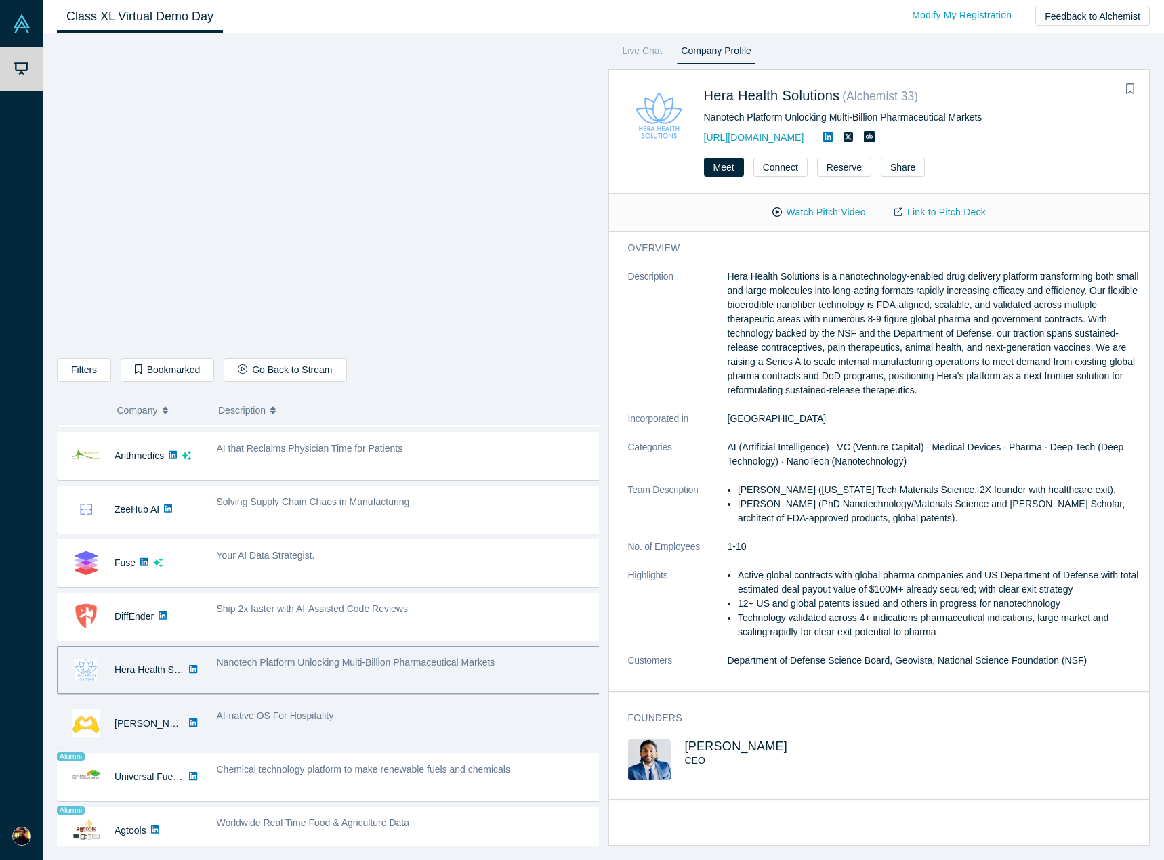
click at [442, 711] on div "AI-native OS For Hospitality" at bounding box center [409, 716] width 385 height 14
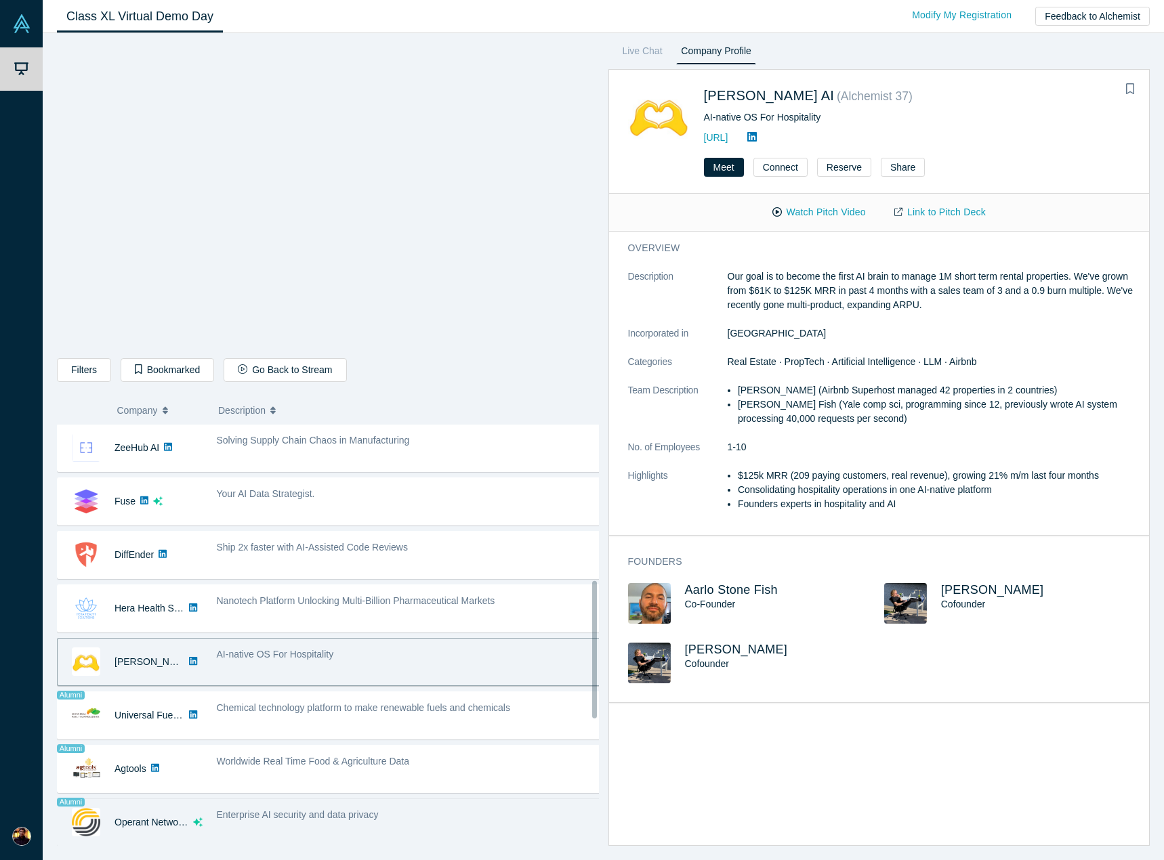
scroll to position [610, 0]
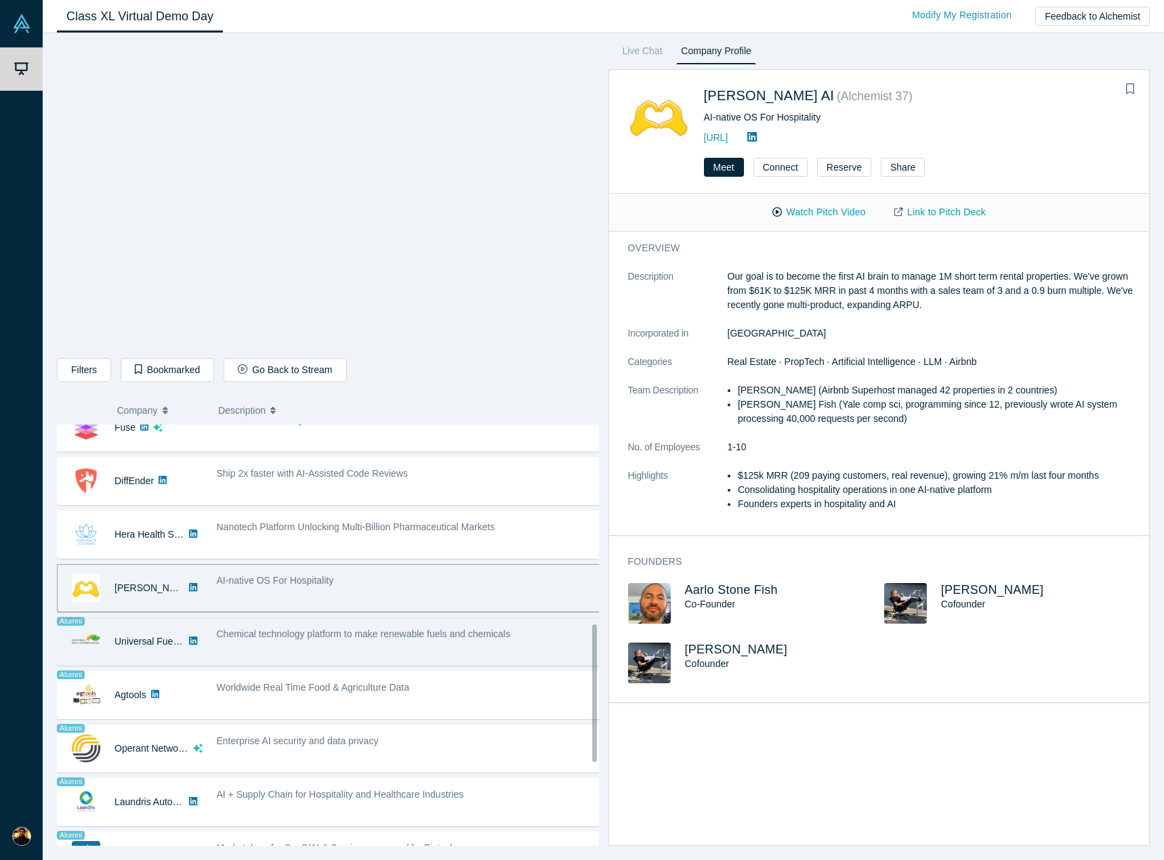
click at [376, 643] on div "Chemical technology platform to make renewable fuels and chemicals" at bounding box center [408, 641] width 399 height 43
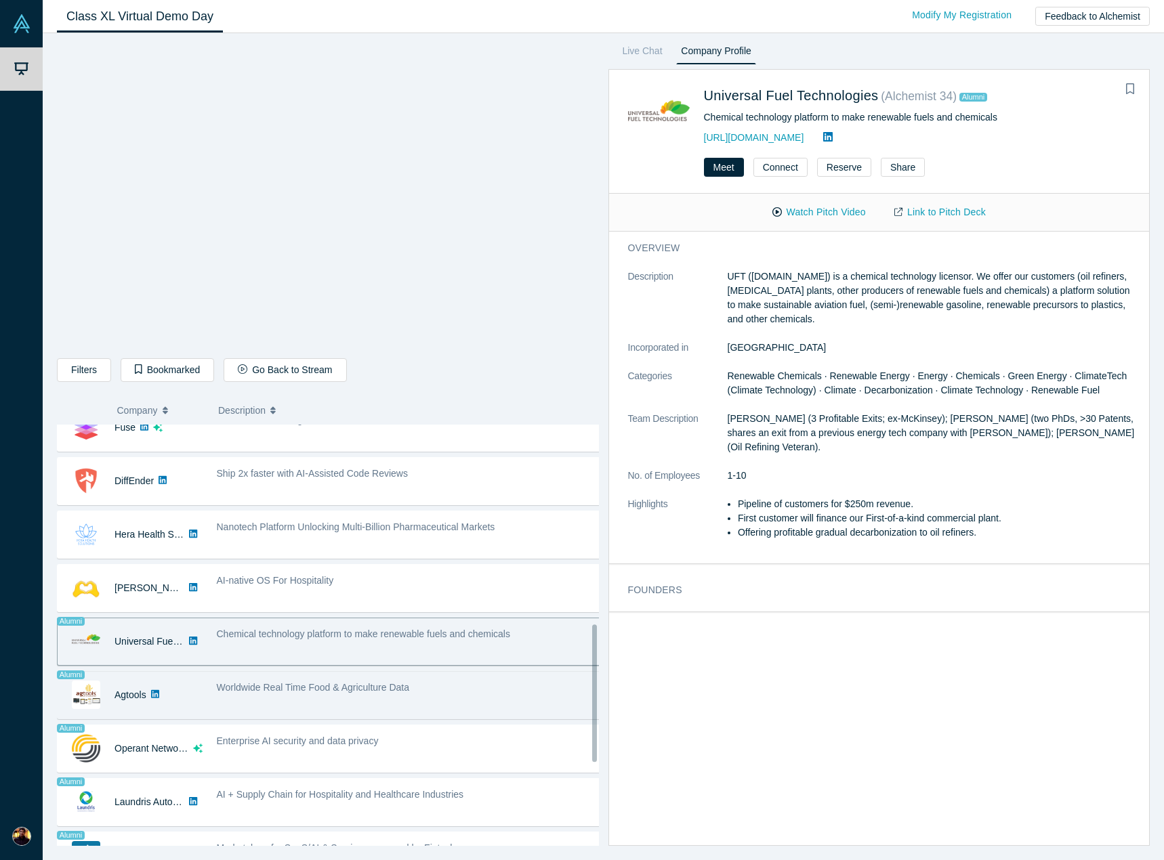
click at [393, 684] on span "Worldwide Real Time Food & Agriculture Data" at bounding box center [313, 687] width 193 height 11
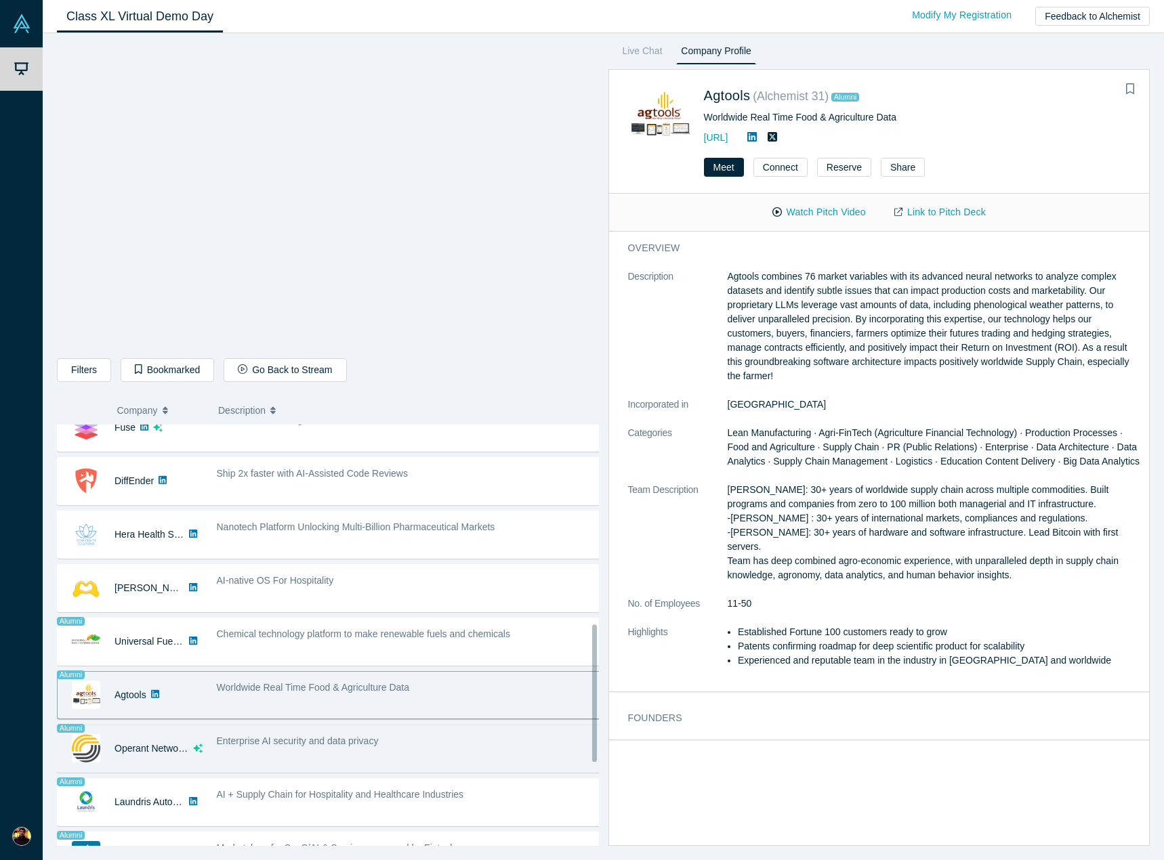
click at [425, 734] on div "Enterprise AI security and data privacy" at bounding box center [409, 741] width 385 height 14
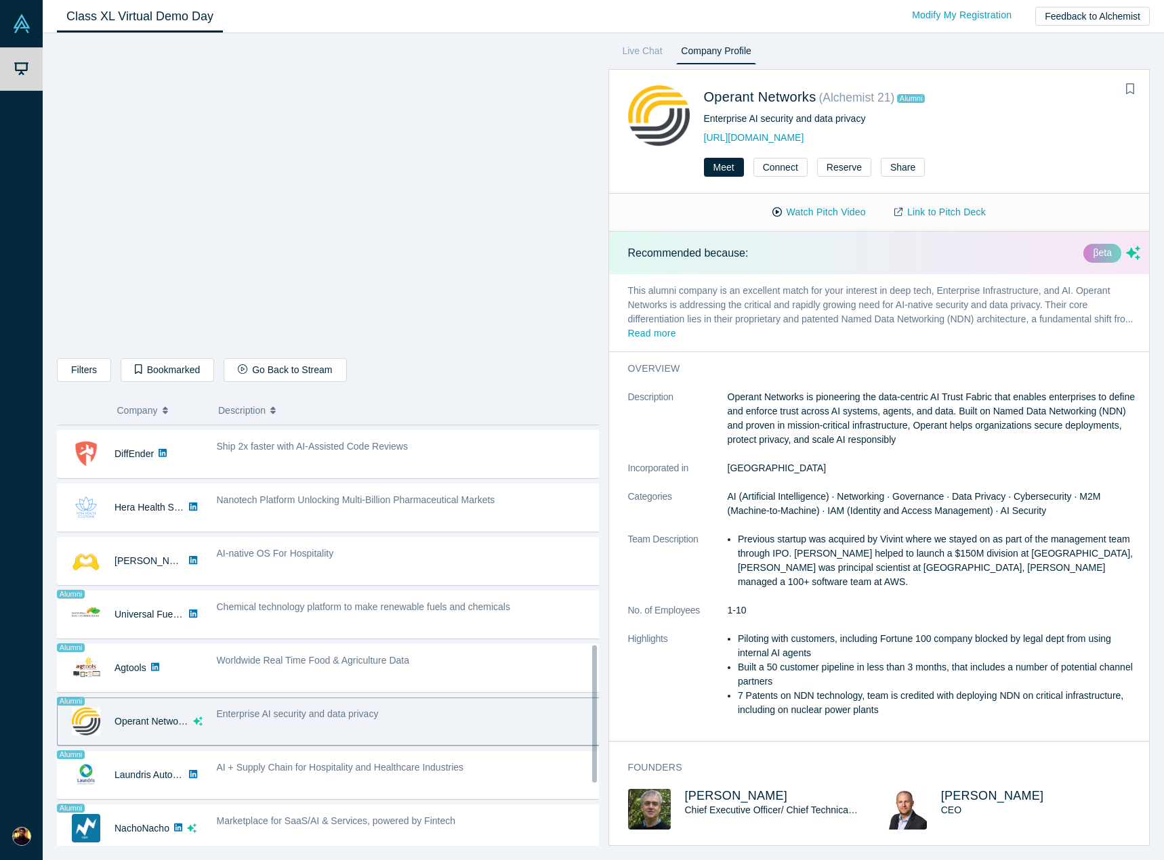
scroll to position [745, 0]
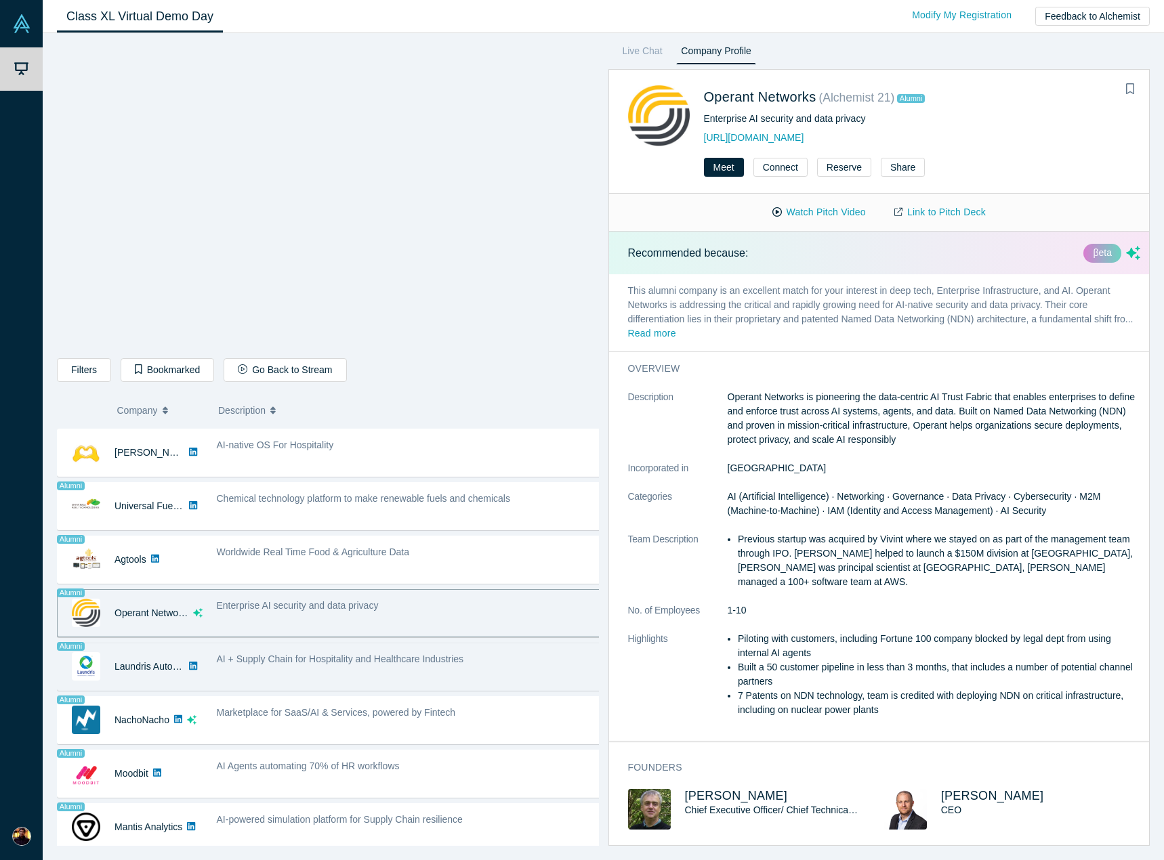
click at [477, 684] on div "AI + Supply Chain for Hospitality and Healthcare Industries" at bounding box center [408, 666] width 399 height 43
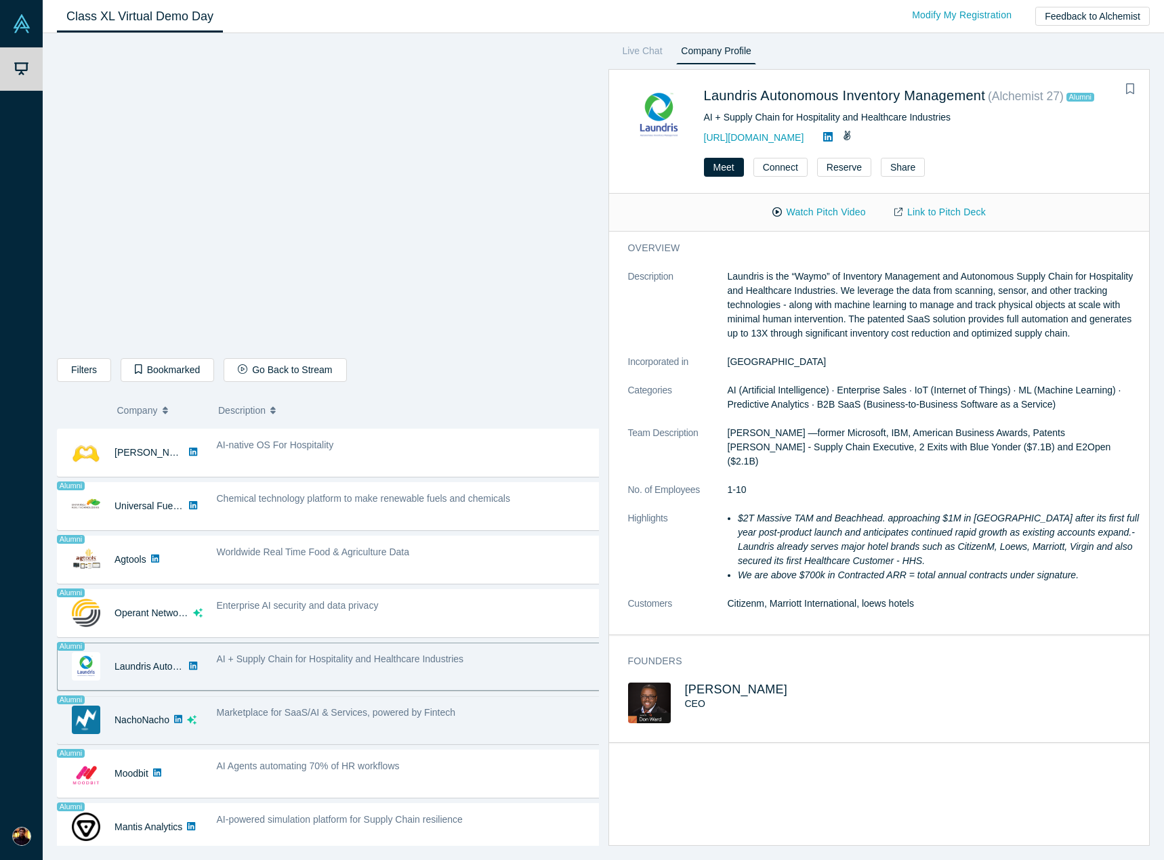
click at [417, 715] on span "Marketplace for SaaS/AI & Services, powered by Fintech" at bounding box center [336, 712] width 239 height 11
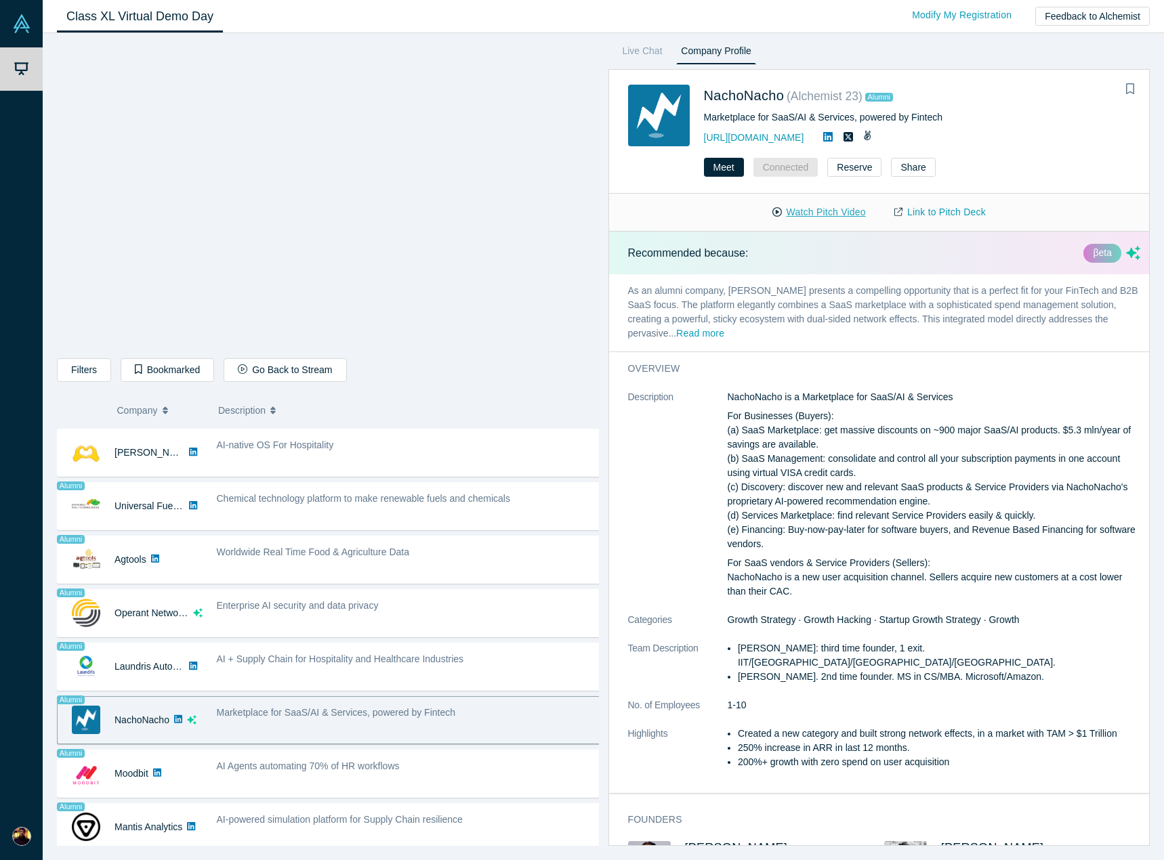
click at [858, 217] on button "Watch Pitch Video" at bounding box center [819, 212] width 122 height 24
click at [935, 216] on link "Link to Pitch Deck" at bounding box center [940, 212] width 120 height 24
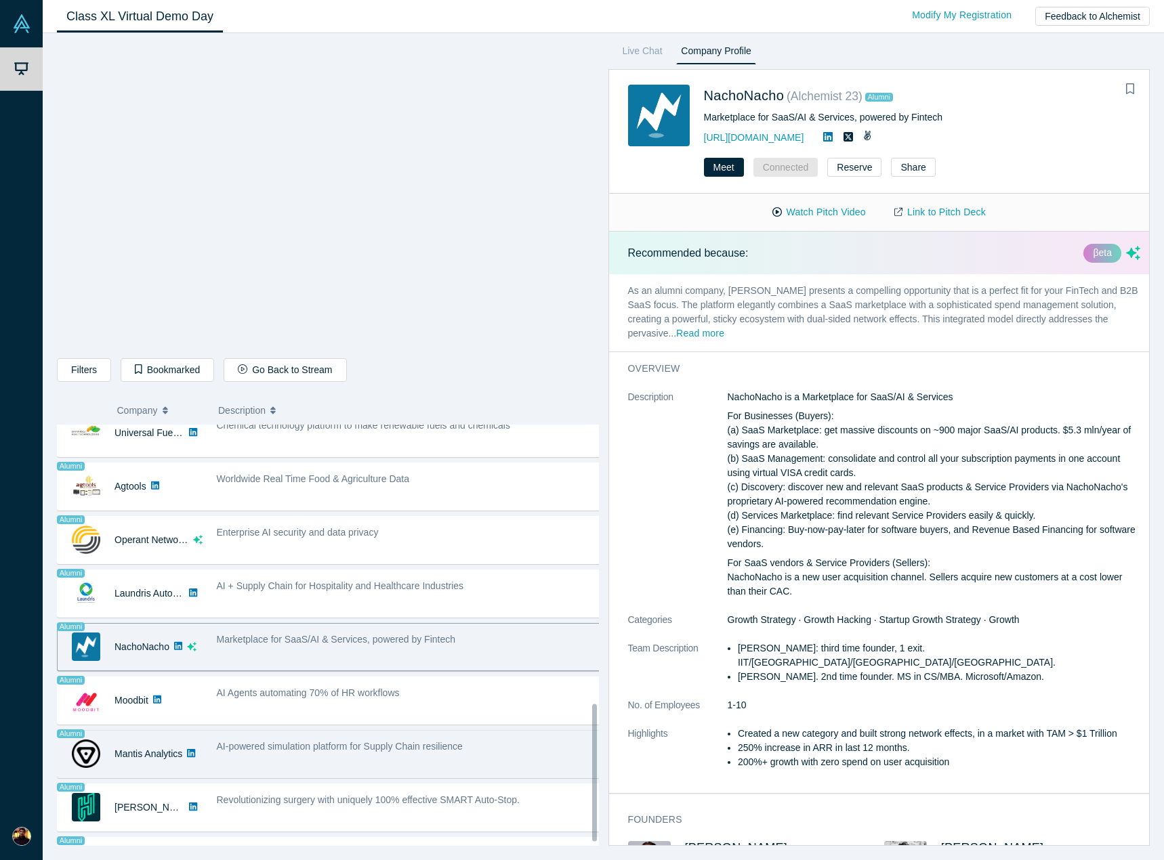
scroll to position [863, 0]
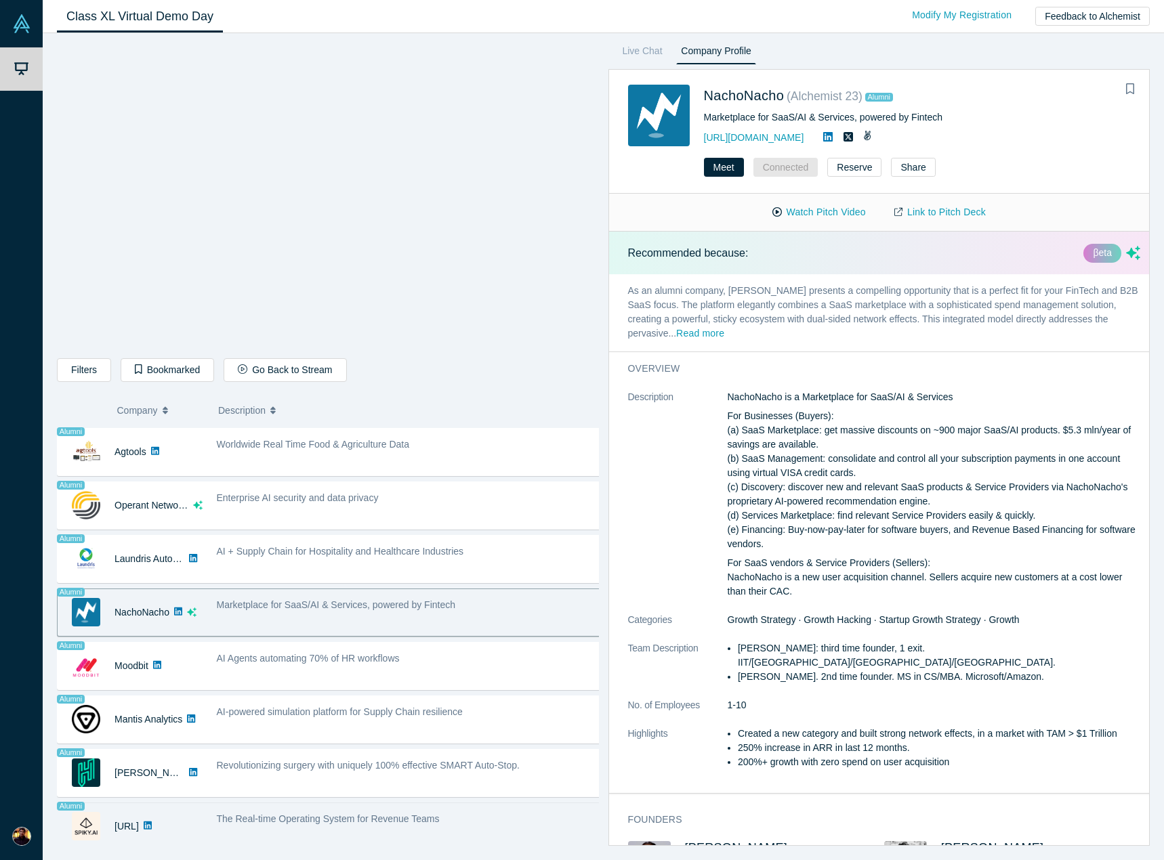
click at [388, 816] on div "The Real-time Operating System for Revenue Teams" at bounding box center [409, 819] width 385 height 14
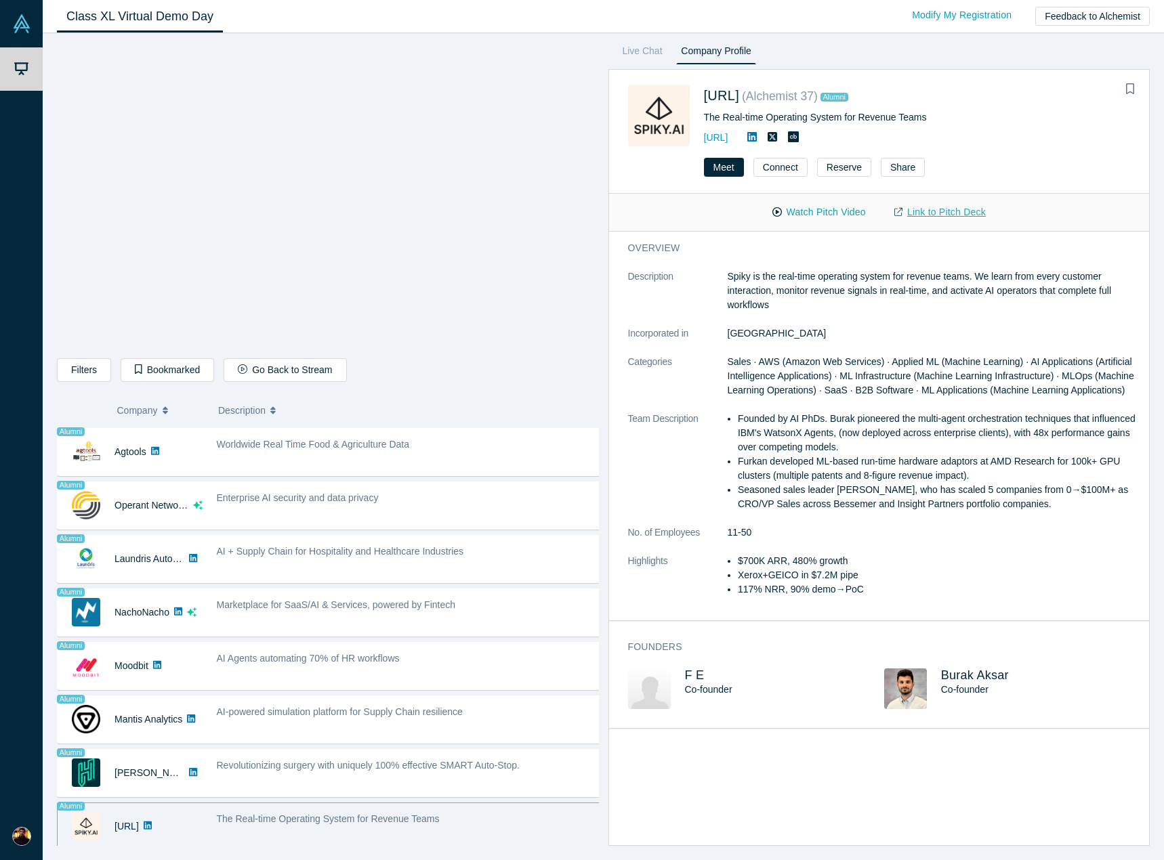
click at [926, 210] on link "Link to Pitch Deck" at bounding box center [940, 212] width 120 height 24
click at [851, 215] on button "Watch Pitch Video" at bounding box center [819, 212] width 122 height 24
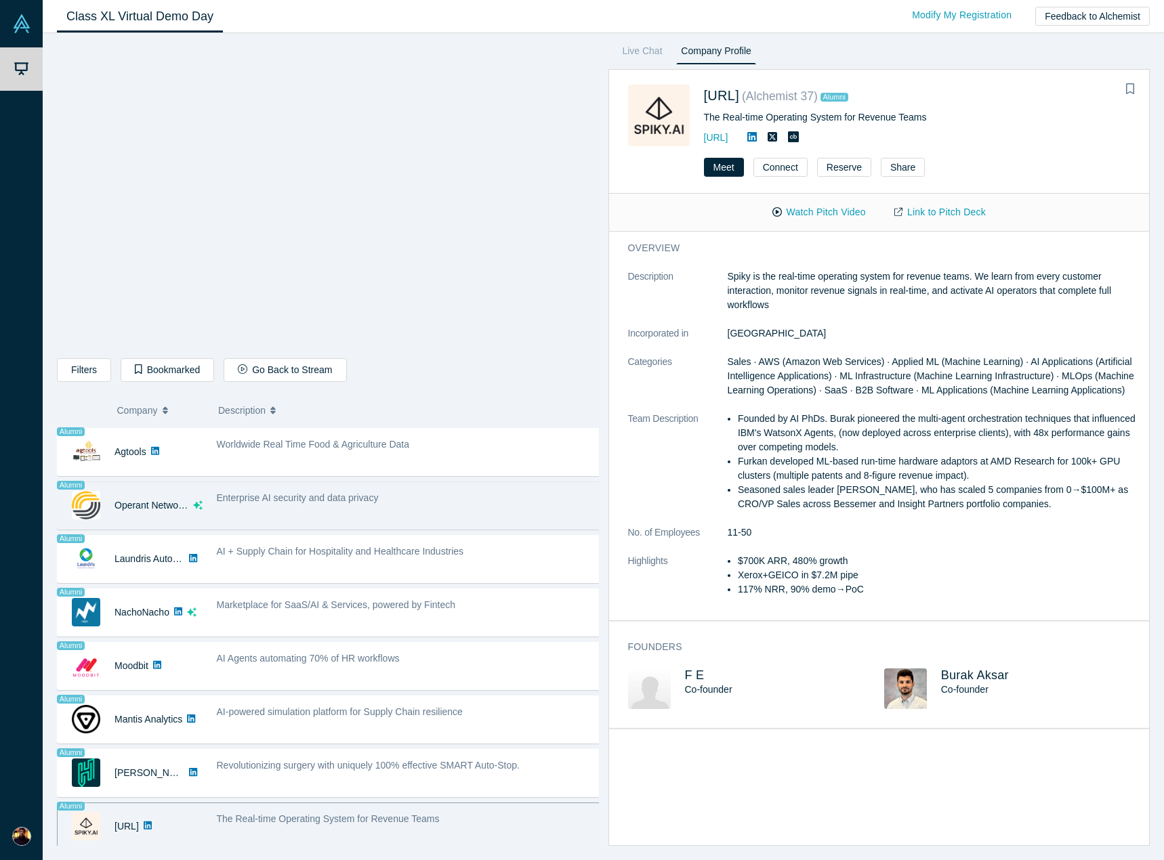
click at [270, 515] on div "Enterprise AI security and data privacy" at bounding box center [408, 505] width 399 height 43
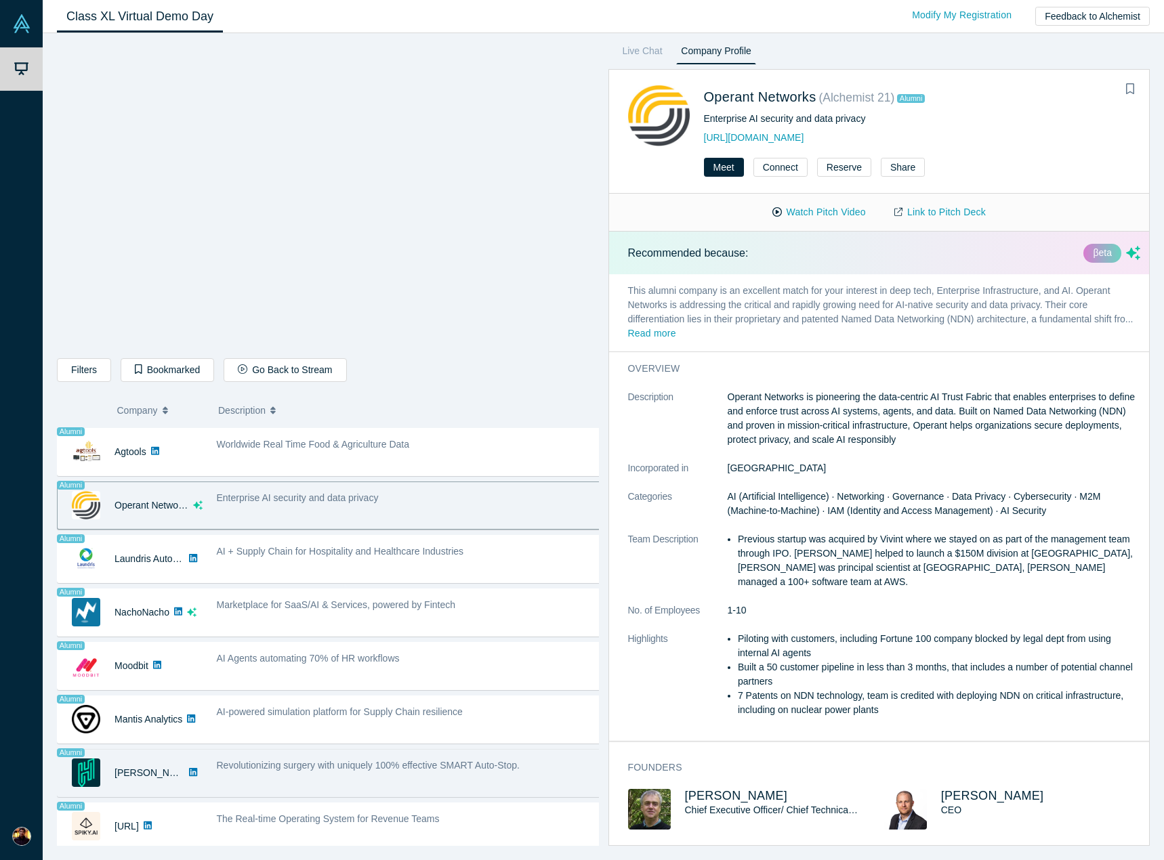
click at [255, 771] on div "Revolutionizing surgery with uniquely 100% effective SMART Auto-Stop." at bounding box center [408, 773] width 399 height 43
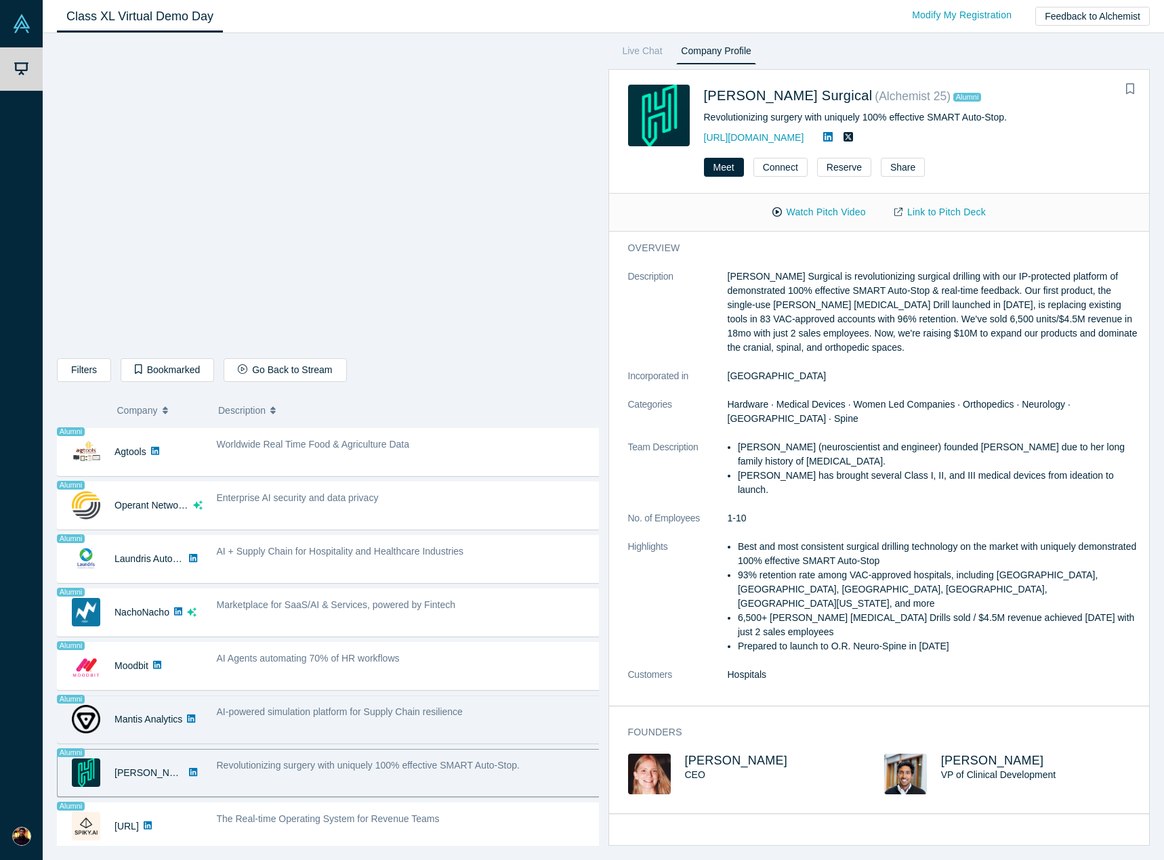
click at [379, 712] on div "AI-powered simulation platform for Supply Chain resilience" at bounding box center [408, 719] width 399 height 43
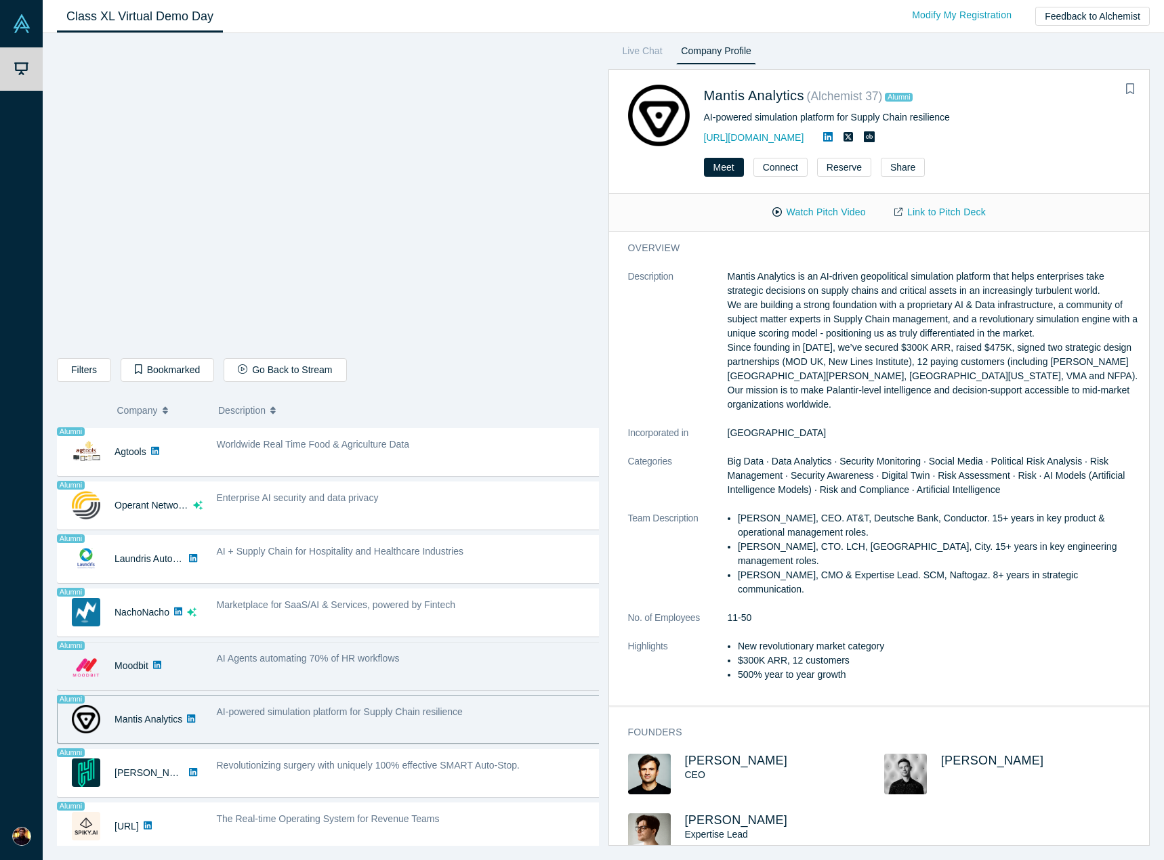
click at [414, 652] on div "AI Agents automating 70% of HR workflows" at bounding box center [409, 659] width 385 height 14
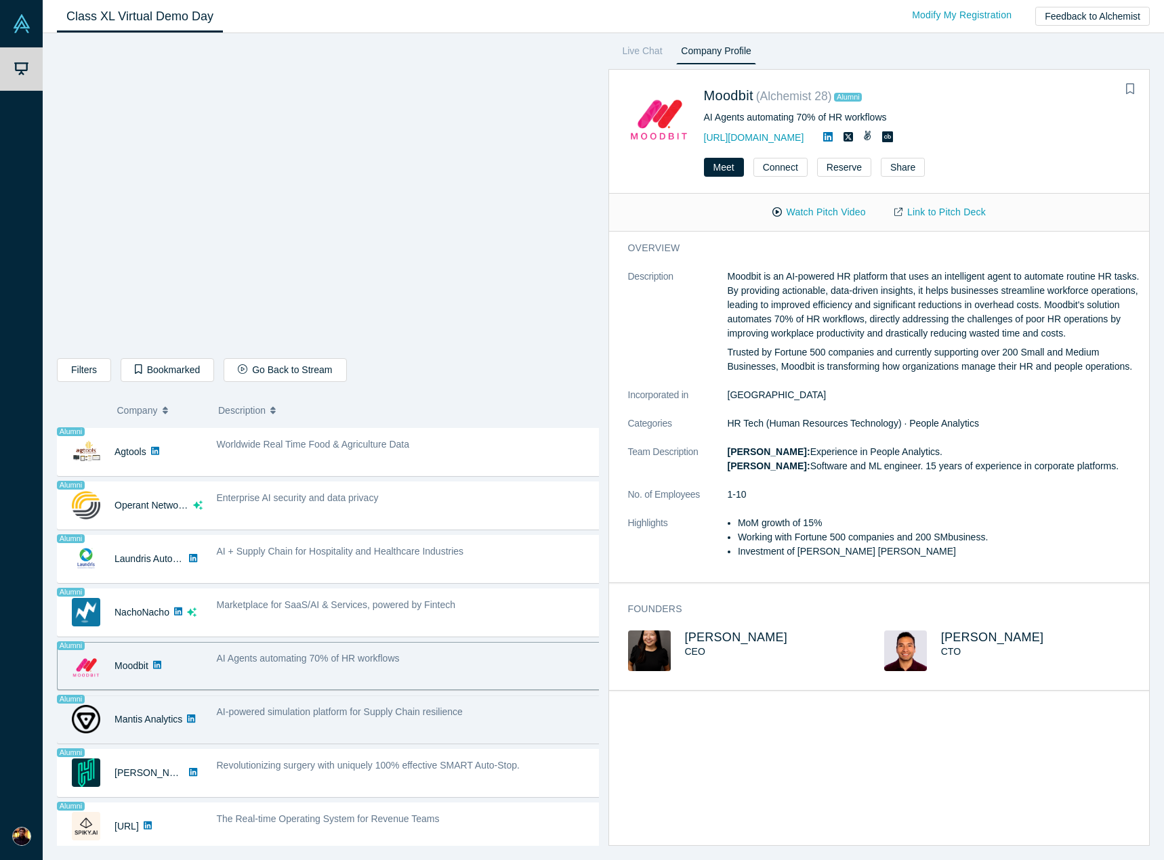
click at [382, 733] on div "Alumni Mantis Analytics Big Data Data Analytics AI-powered simulation platform …" at bounding box center [333, 720] width 552 height 48
click at [392, 727] on div "AI-powered simulation platform for Supply Chain resilience" at bounding box center [408, 719] width 399 height 43
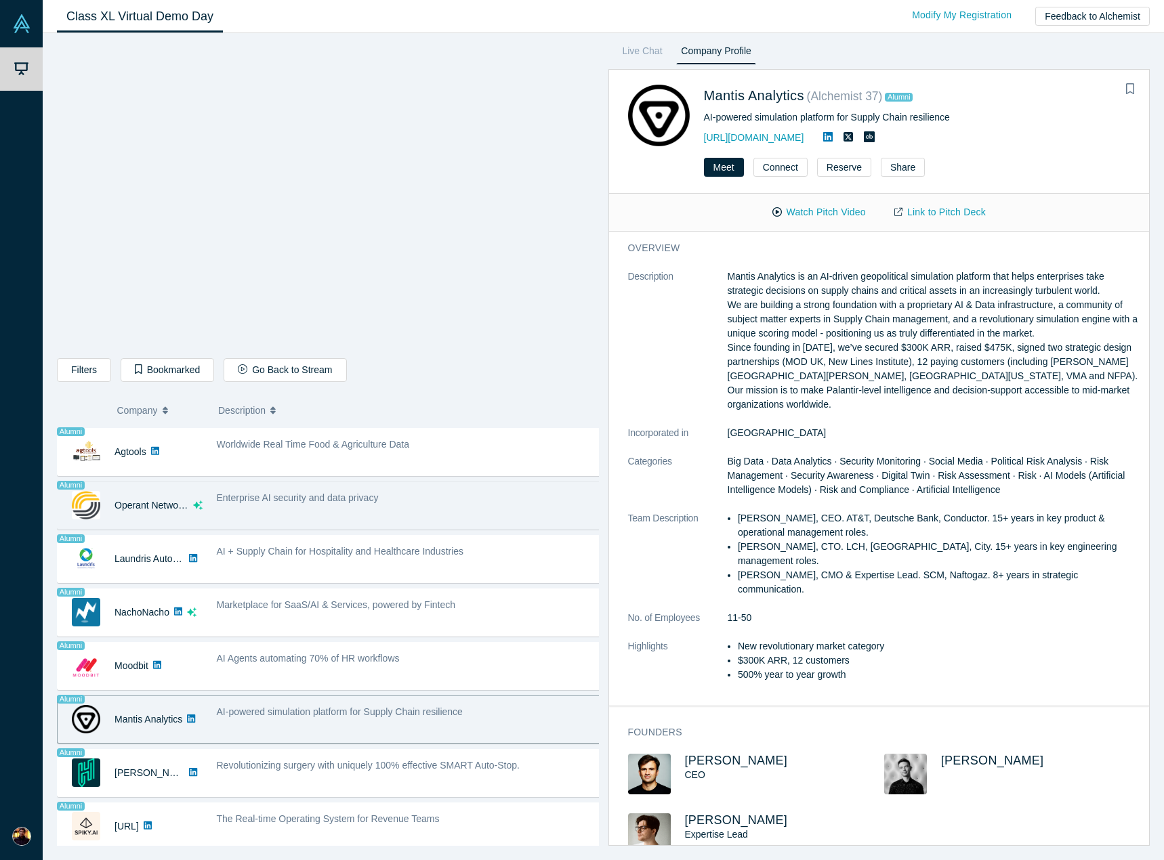
click at [376, 507] on div "Enterprise AI security and data privacy" at bounding box center [408, 505] width 399 height 43
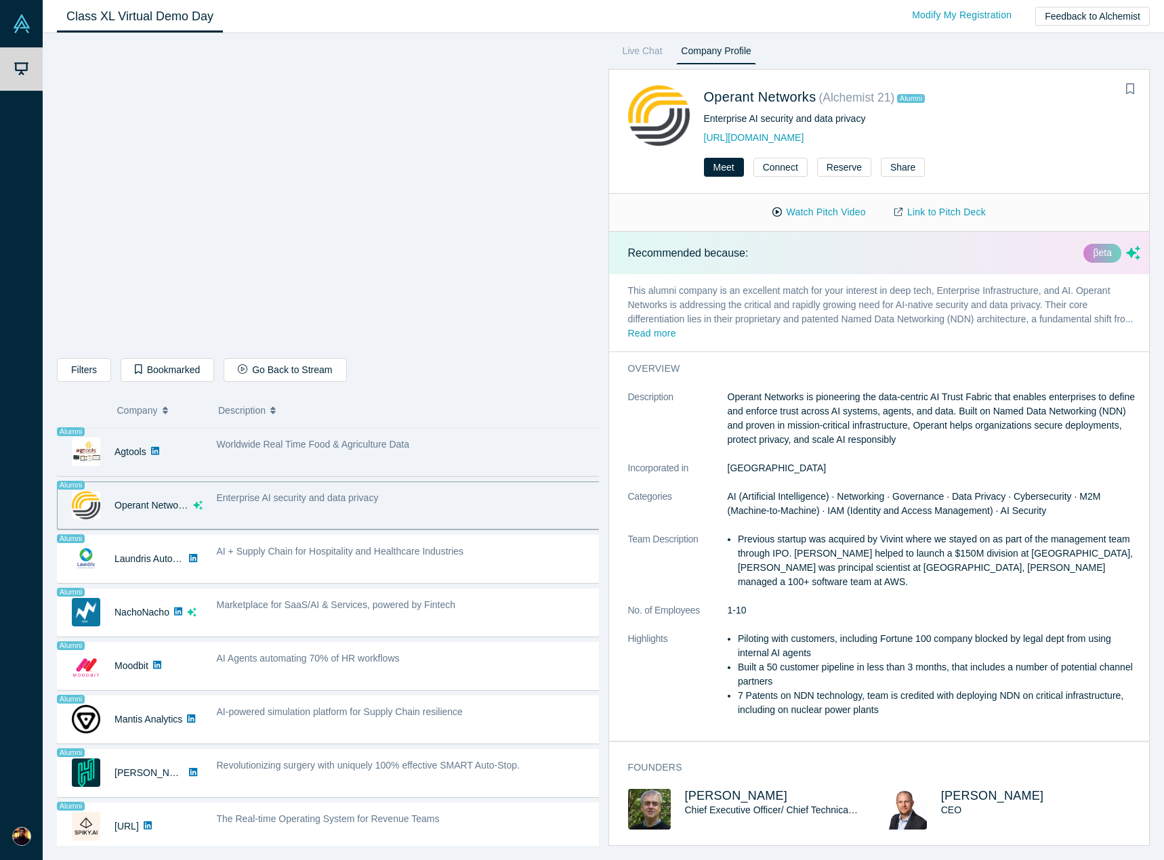
click at [372, 449] on div "Worldwide Real Time Food & Agriculture Data" at bounding box center [408, 452] width 399 height 43
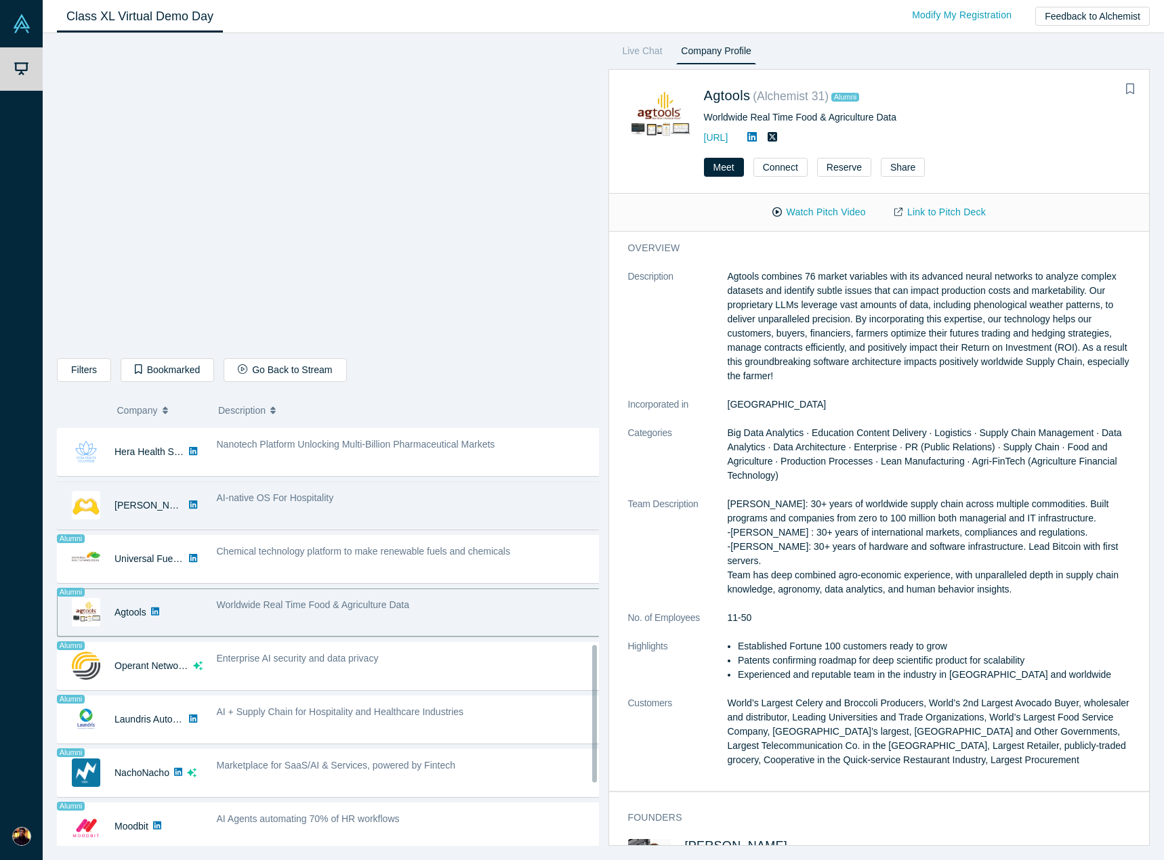
scroll to position [653, 0]
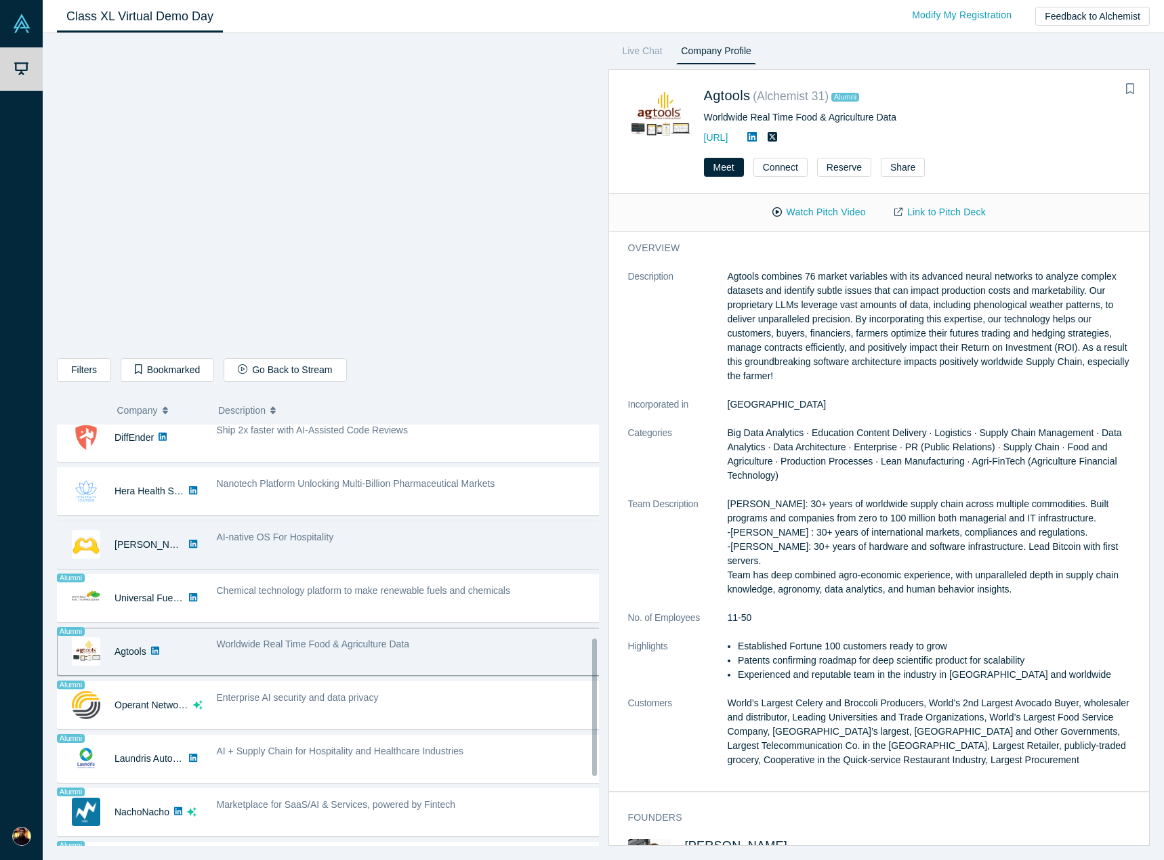
click at [395, 551] on div "AI-native OS For Hospitality" at bounding box center [408, 545] width 399 height 43
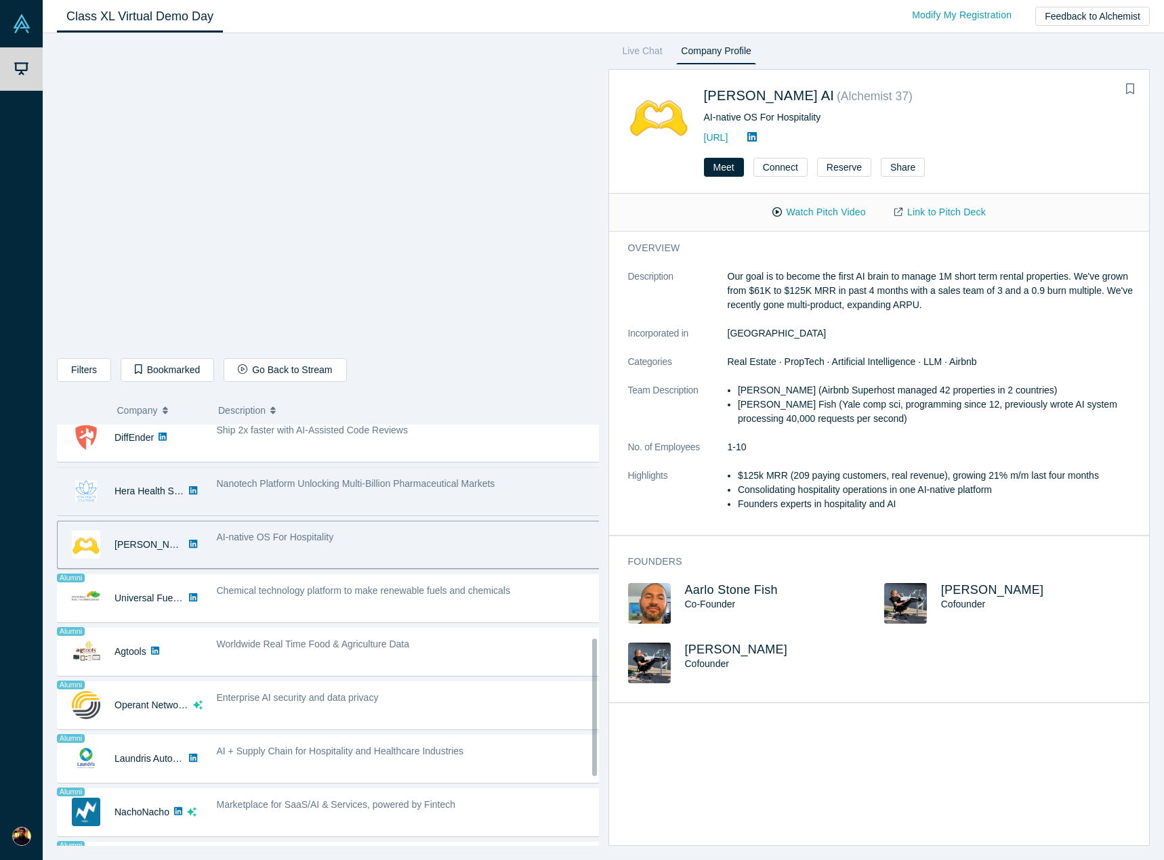
click at [416, 501] on div "Nanotech Platform Unlocking Multi-Billion Pharmaceutical Markets" at bounding box center [408, 491] width 399 height 43
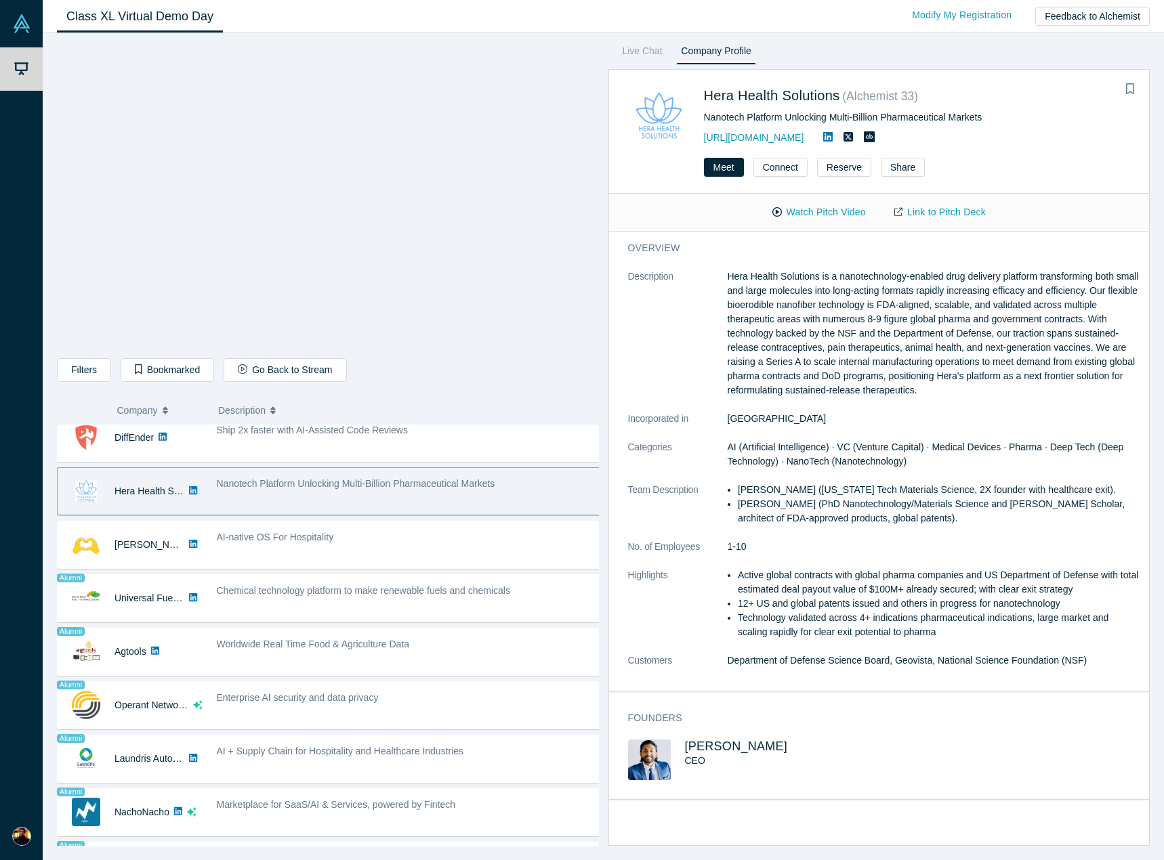
click at [432, 572] on div "Donkit AI No overlapping areas Secure context engineering agent for instant, ac…" at bounding box center [333, 411] width 552 height 1279
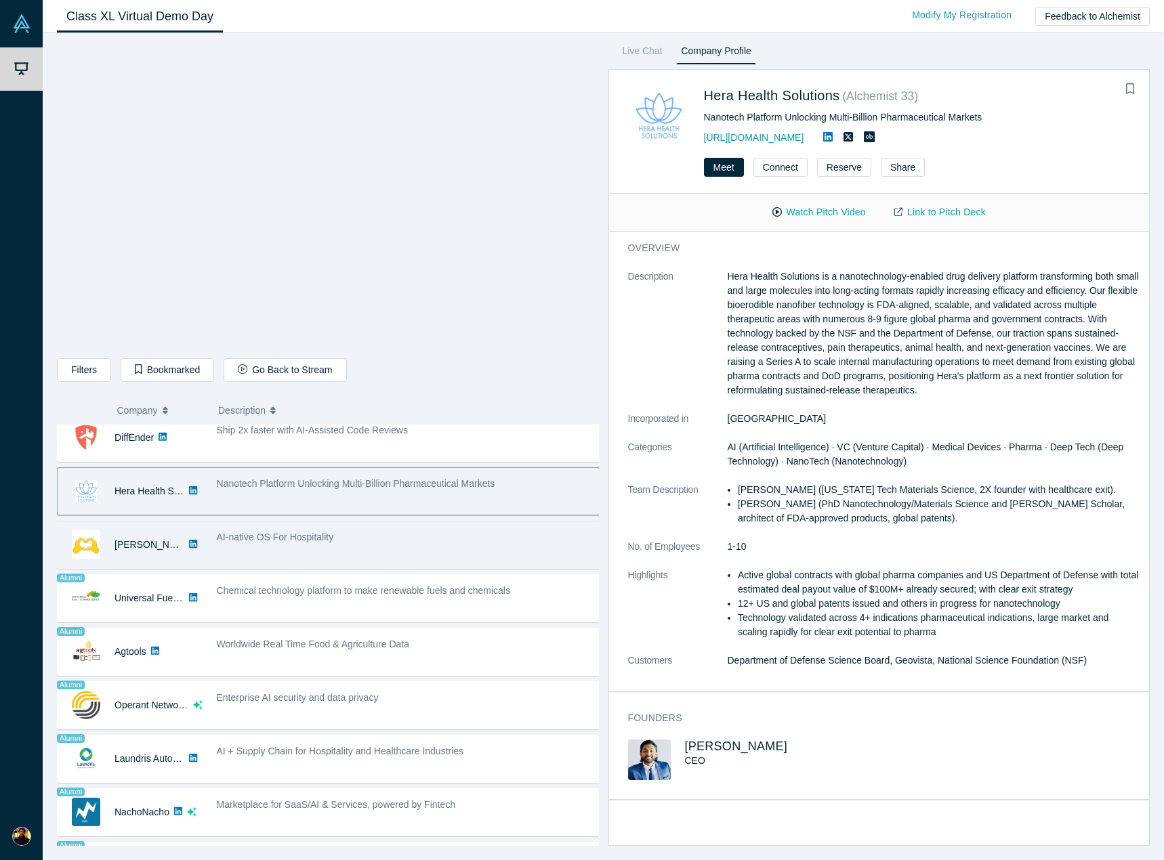
click at [442, 545] on div "AI-native OS For Hospitality" at bounding box center [409, 537] width 385 height 14
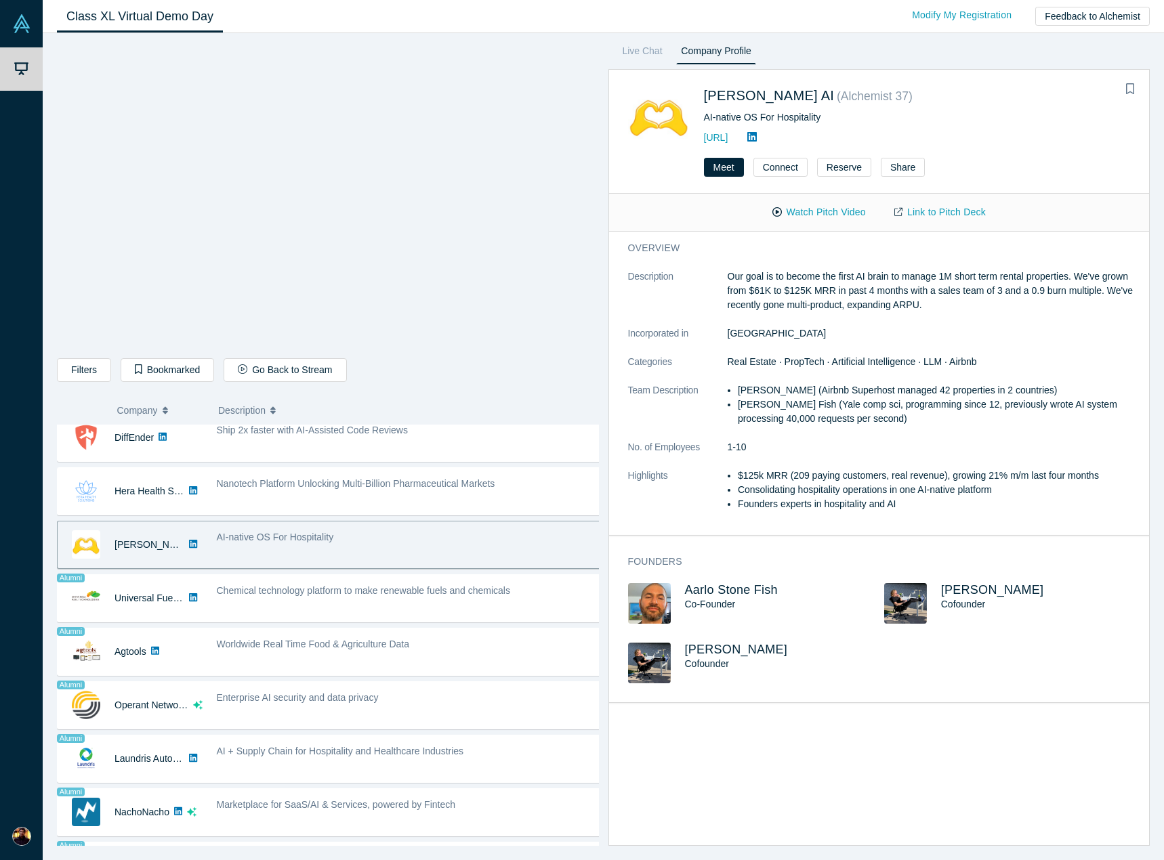
click at [767, 145] on div "[URL]" at bounding box center [917, 137] width 427 height 16
click at [728, 140] on link "[URL]" at bounding box center [716, 137] width 24 height 11
click at [728, 141] on link "[URL]" at bounding box center [716, 137] width 24 height 11
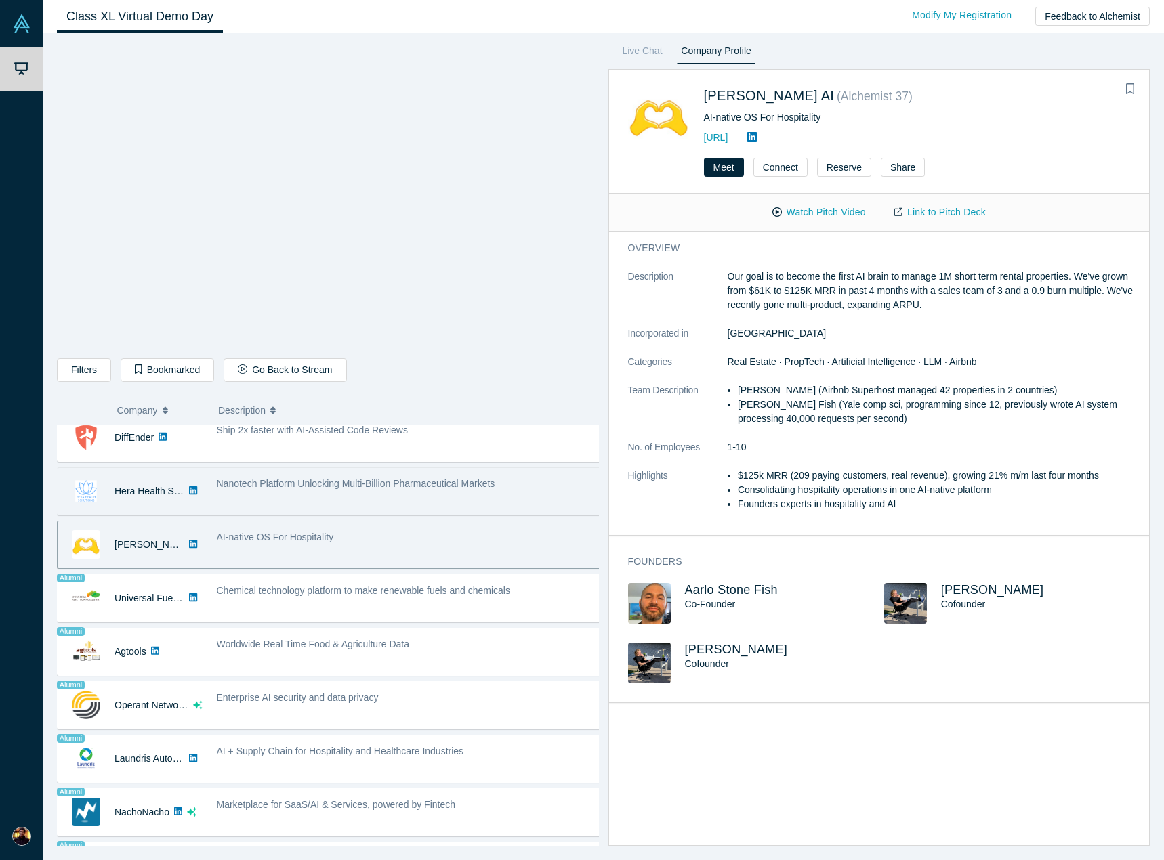
click at [352, 475] on div "Nanotech Platform Unlocking Multi-Billion Pharmaceutical Markets" at bounding box center [408, 491] width 399 height 43
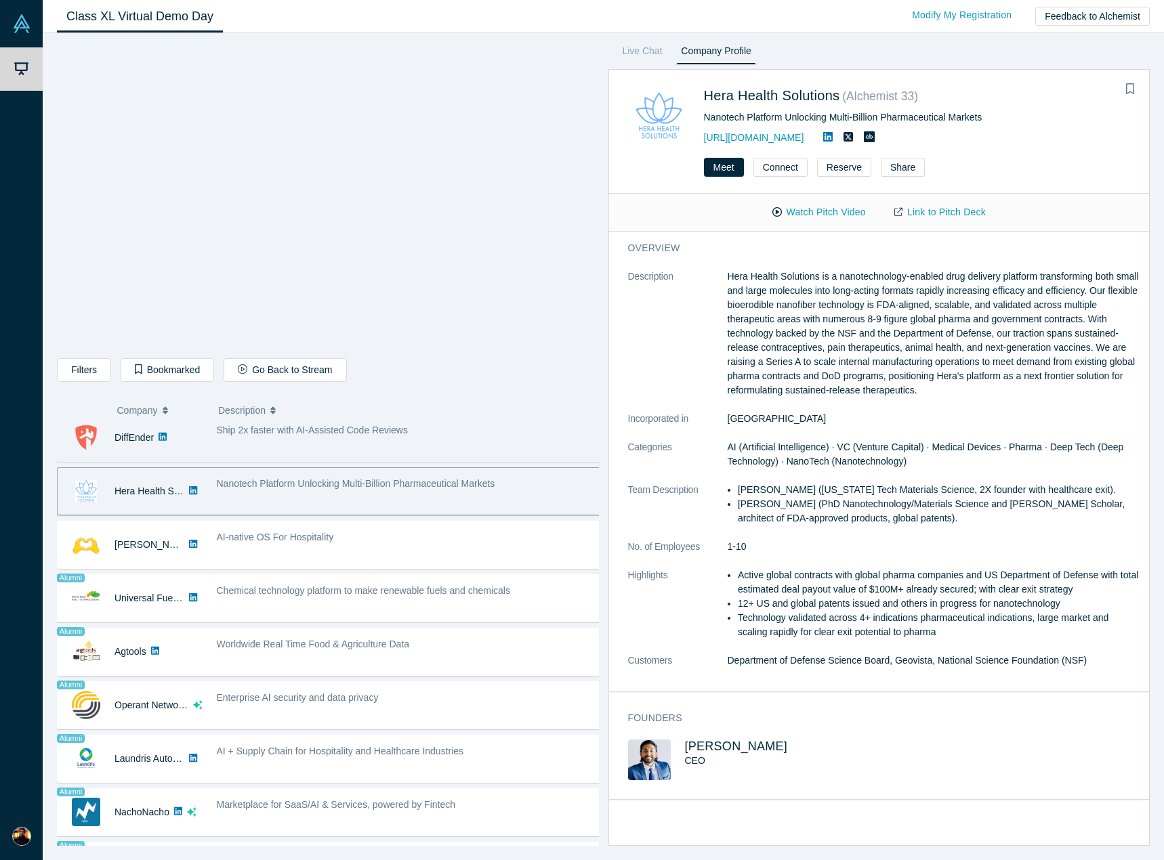
click at [438, 443] on div "Ship 2x faster with AI-Assisted Code Reviews" at bounding box center [408, 438] width 399 height 43
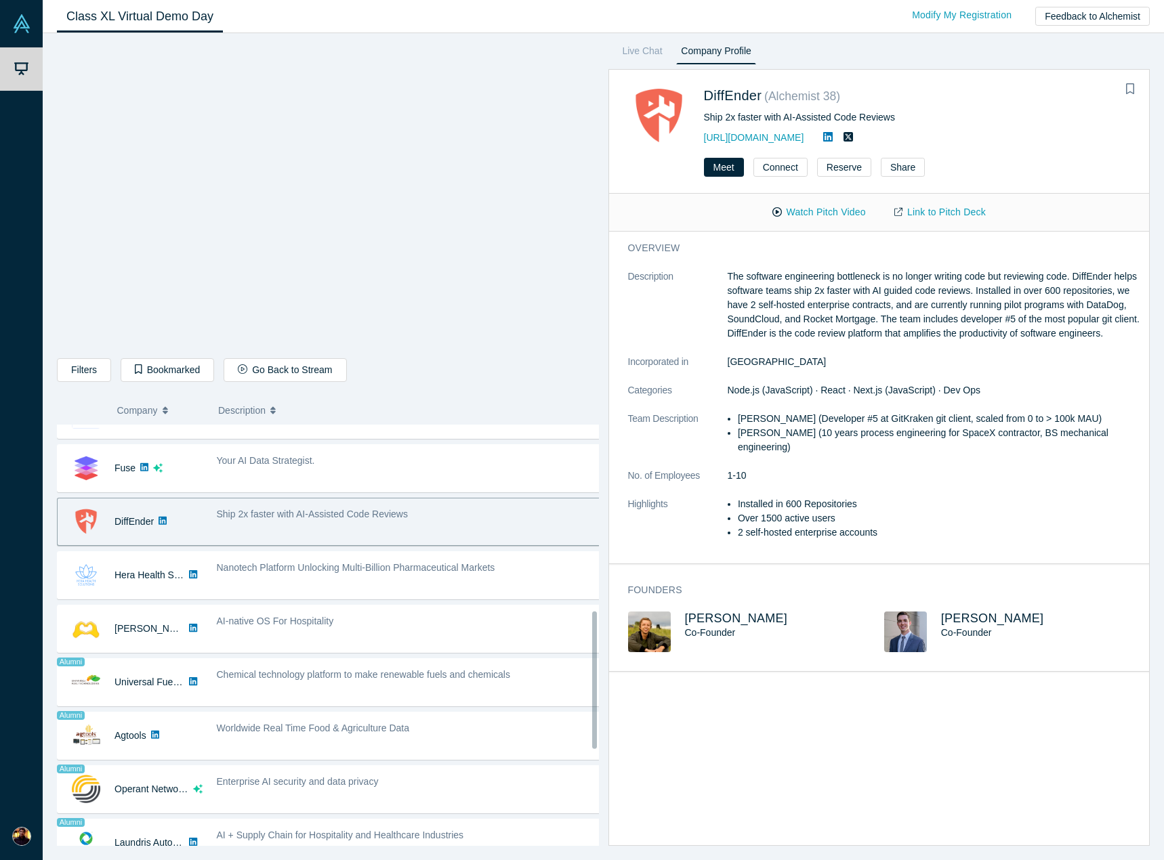
scroll to position [507, 0]
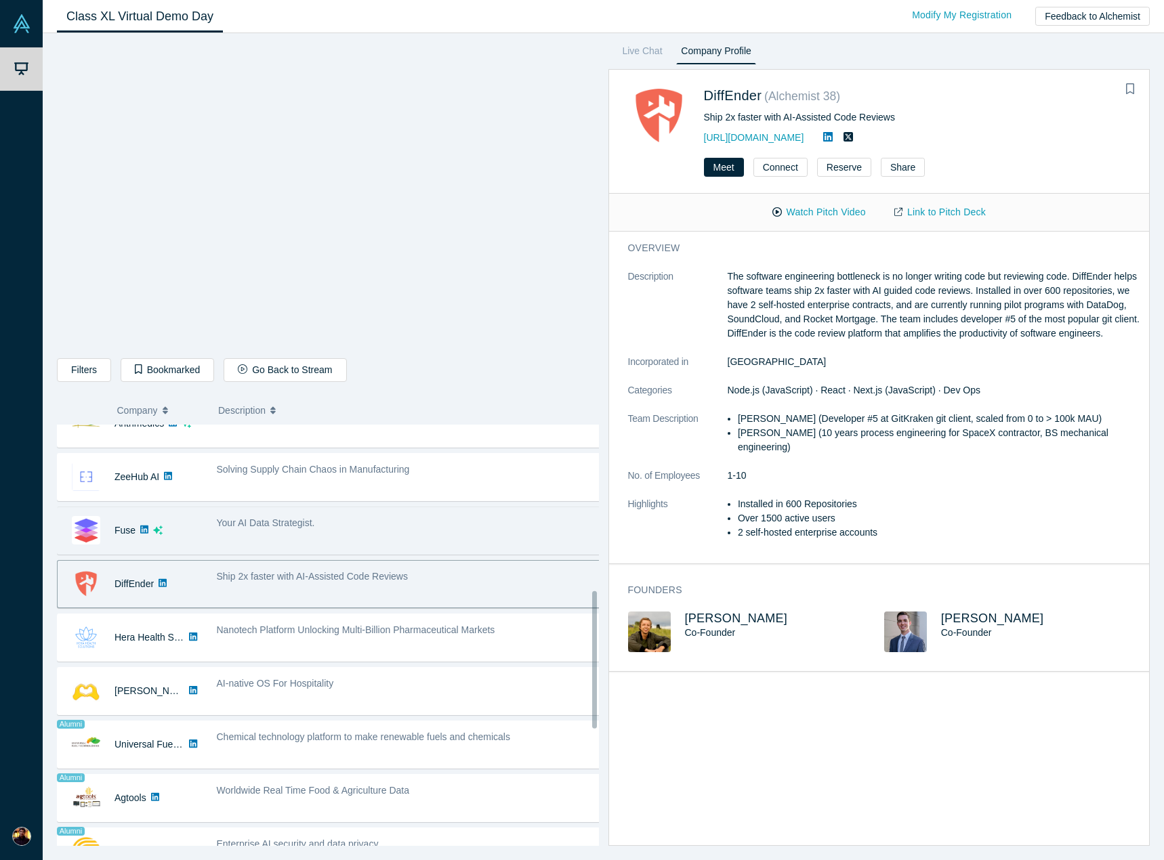
click at [329, 540] on div "Your AI Data Strategist." at bounding box center [408, 530] width 399 height 43
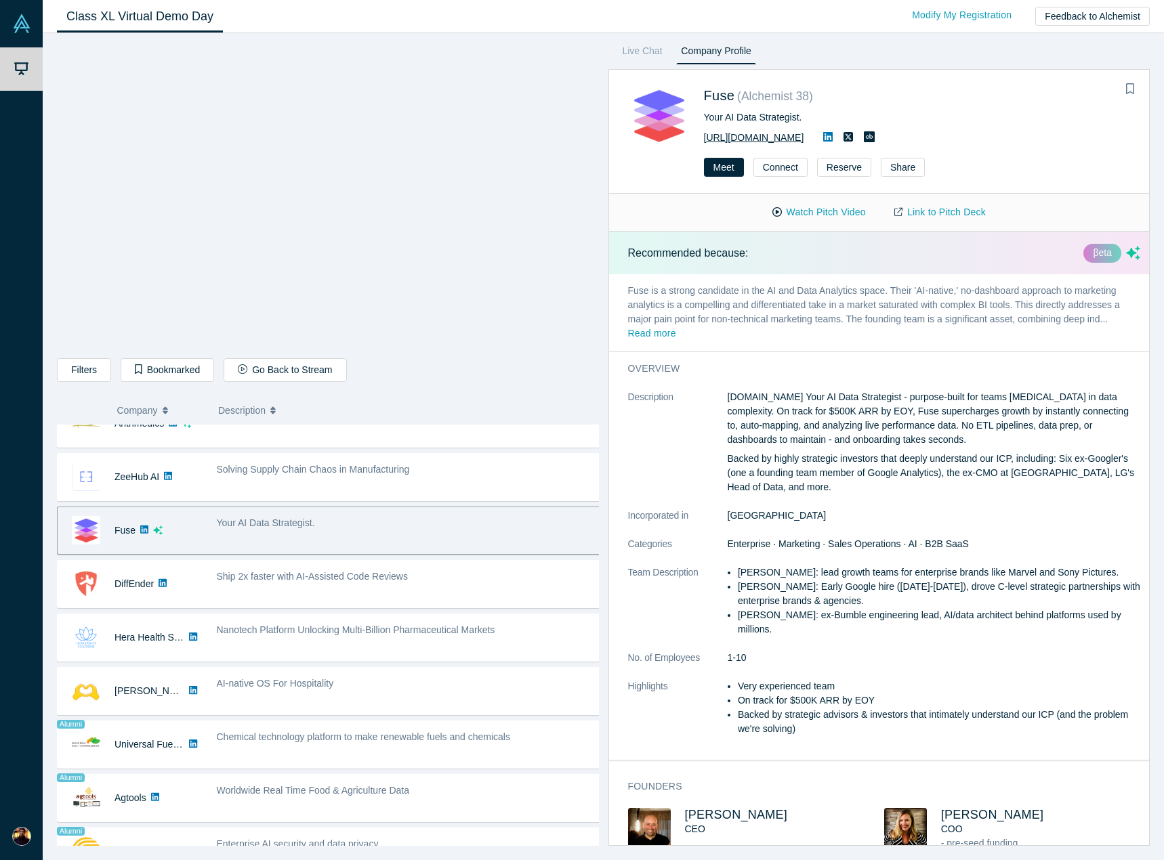
click at [741, 140] on link "[URL][DOMAIN_NAME]" at bounding box center [754, 137] width 100 height 11
click at [807, 213] on button "Watch Pitch Video" at bounding box center [819, 212] width 122 height 24
click at [943, 213] on link "Link to Pitch Deck" at bounding box center [940, 212] width 120 height 24
click at [733, 137] on link "[URL][DOMAIN_NAME]" at bounding box center [754, 137] width 100 height 11
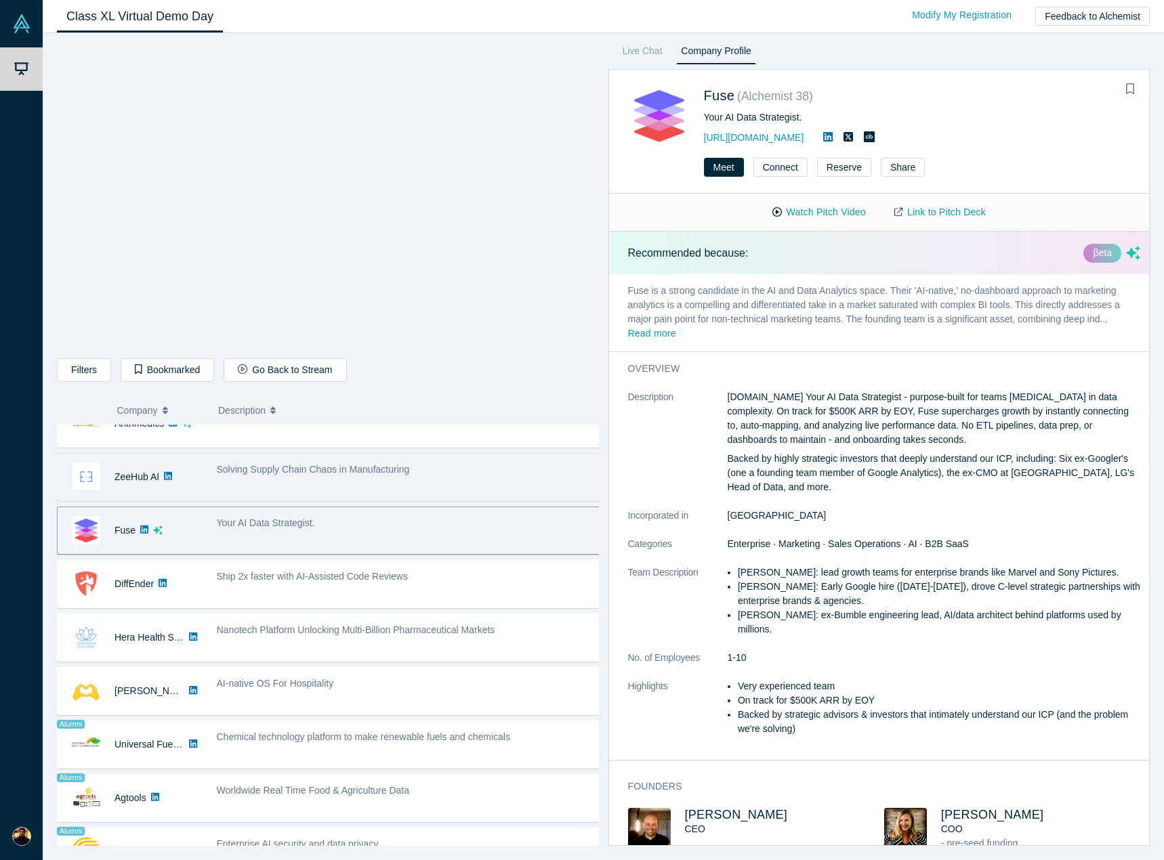
click at [302, 473] on span "Solving Supply Chain Chaos in Manufacturing" at bounding box center [313, 469] width 193 height 11
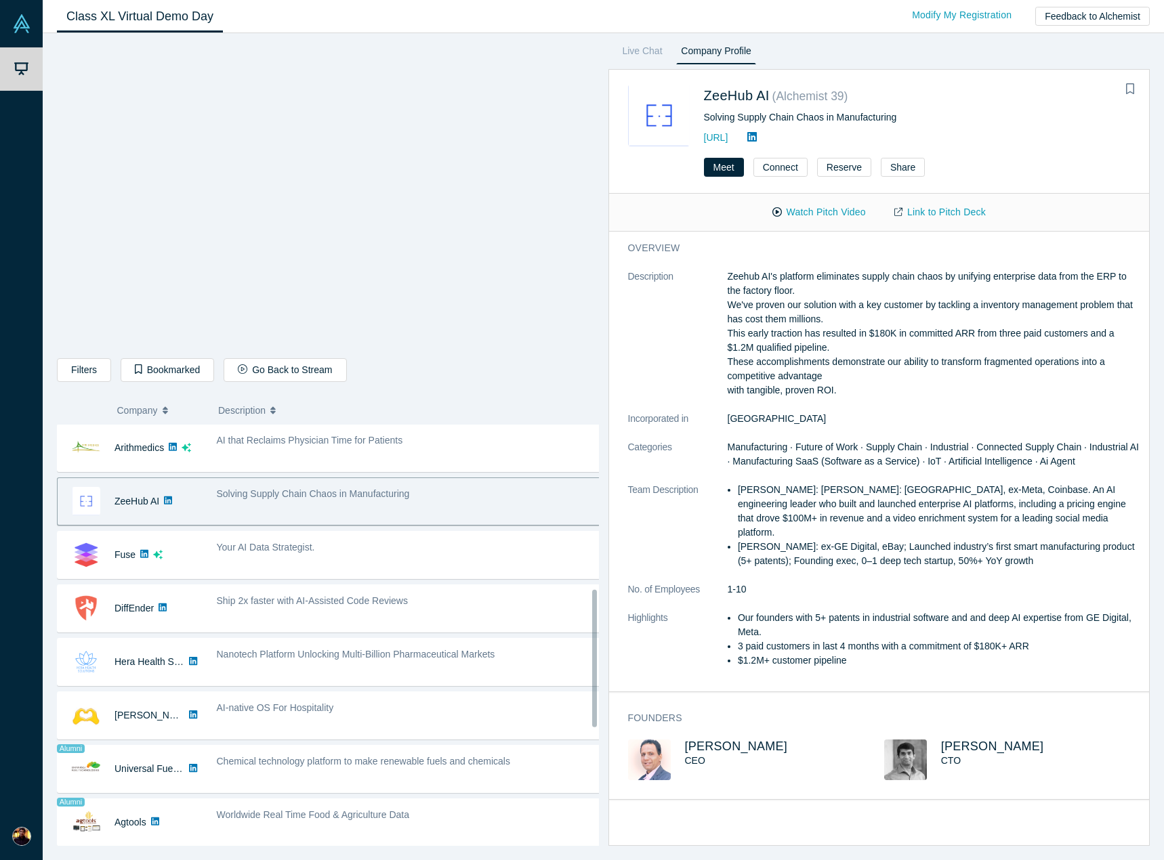
scroll to position [439, 0]
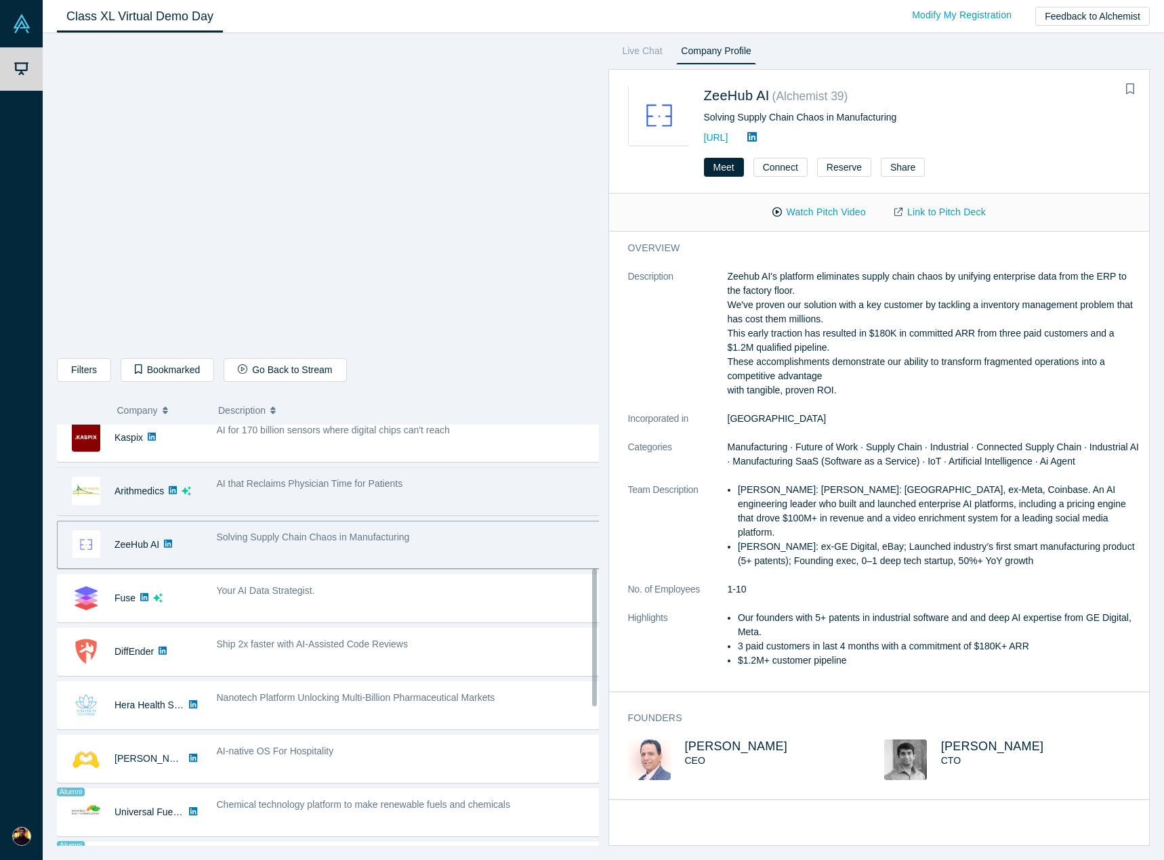
click at [338, 496] on div "AI that Reclaims Physician Time for Patients" at bounding box center [408, 491] width 399 height 43
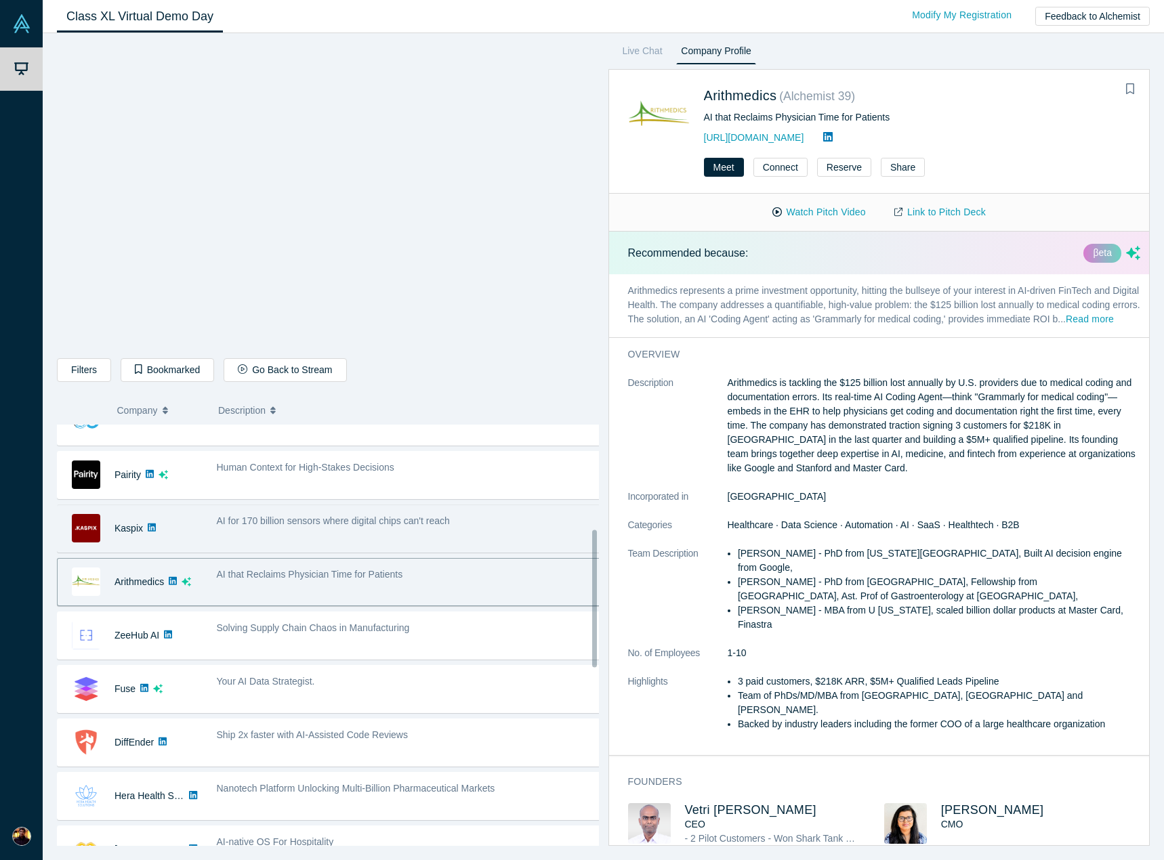
scroll to position [371, 0]
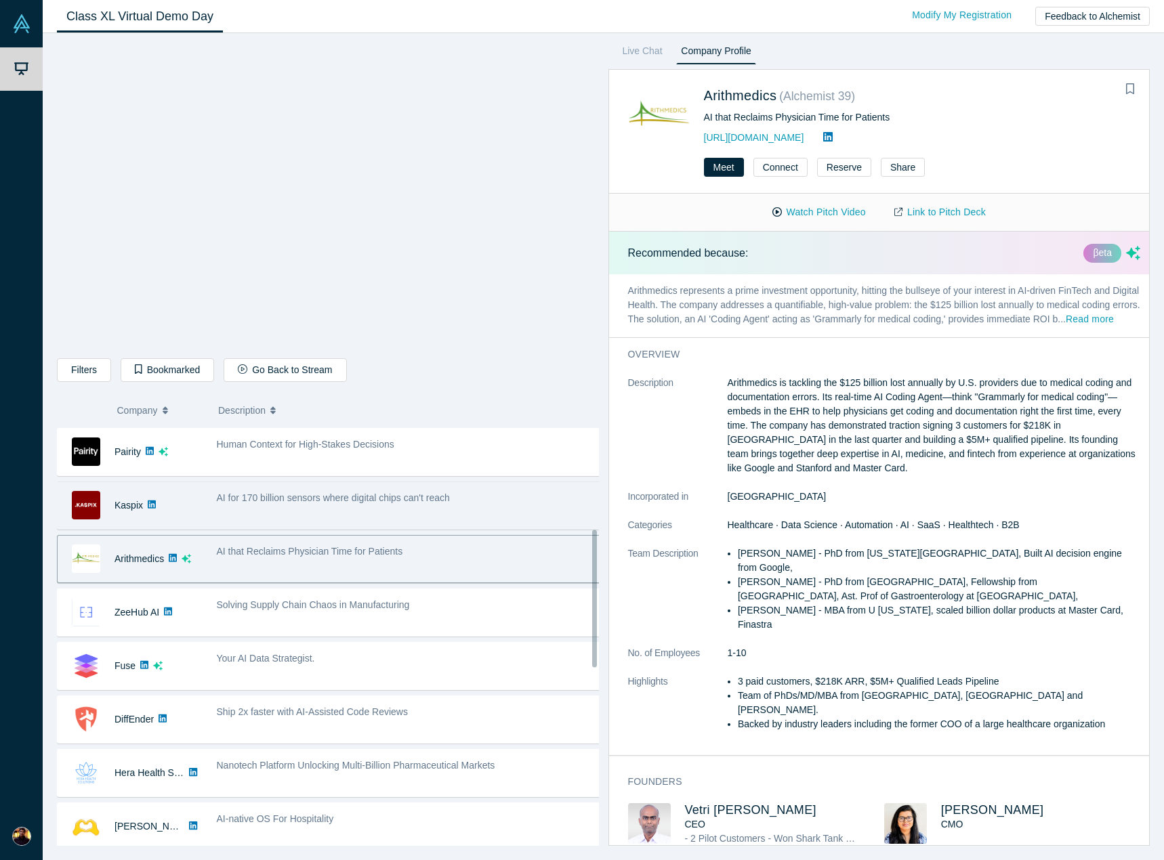
click at [333, 557] on span "AI that Reclaims Physician Time for Patients" at bounding box center [310, 551] width 186 height 11
click at [340, 492] on span "AI for 170 billion sensors where digital chips can't reach" at bounding box center [333, 497] width 233 height 11
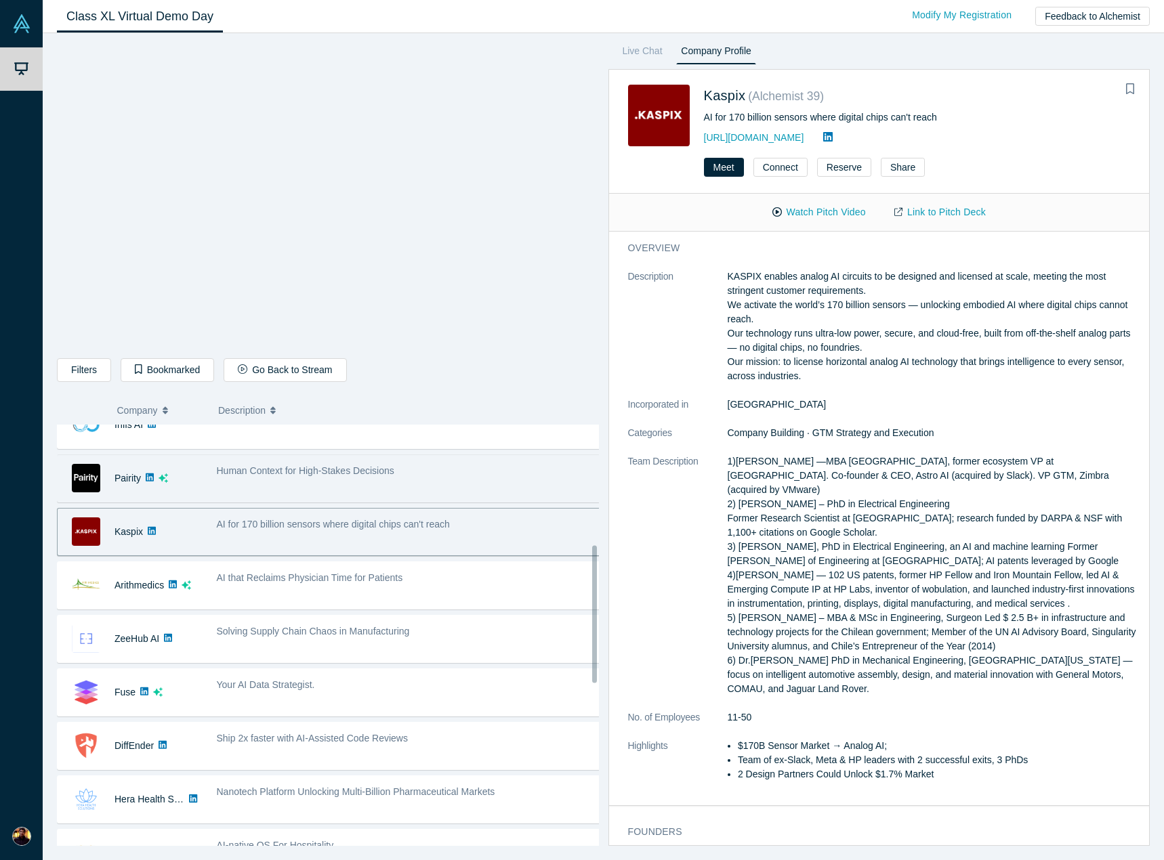
scroll to position [303, 0]
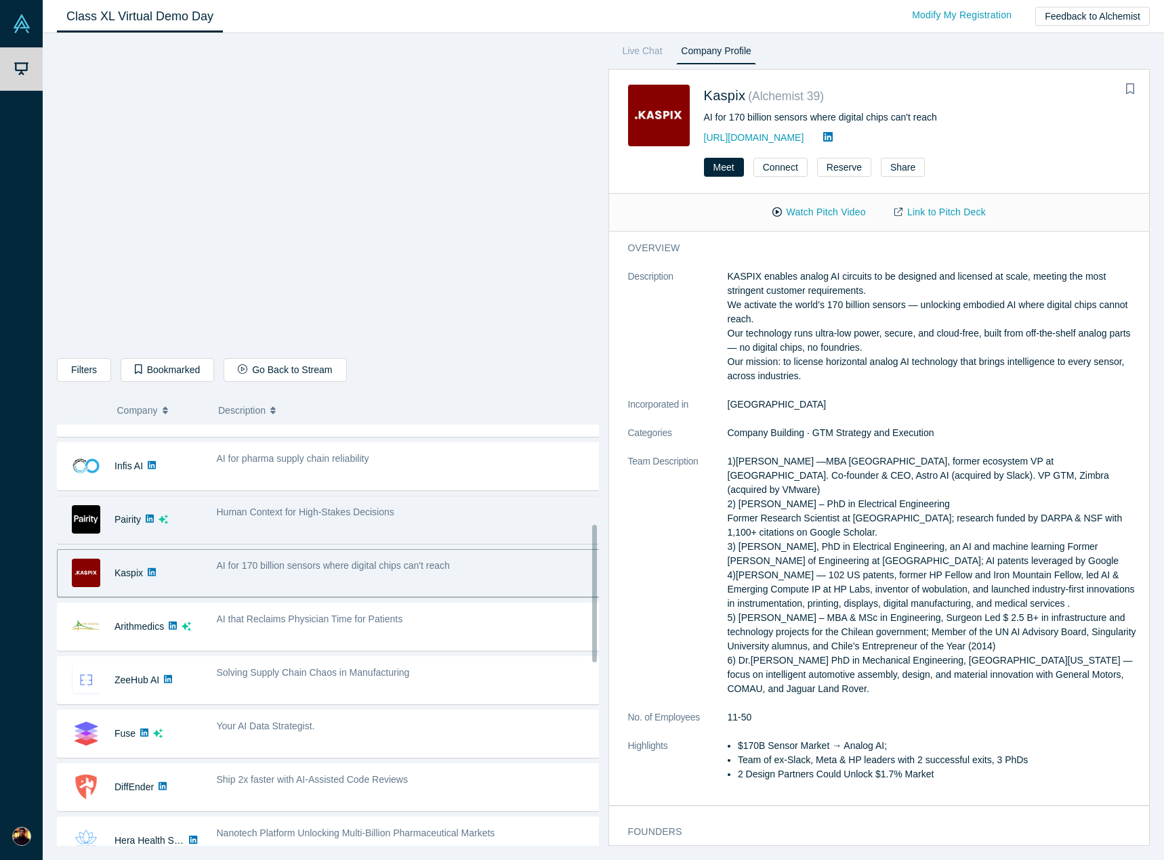
click at [461, 519] on div "Human Context for High-Stakes Decisions" at bounding box center [409, 512] width 385 height 14
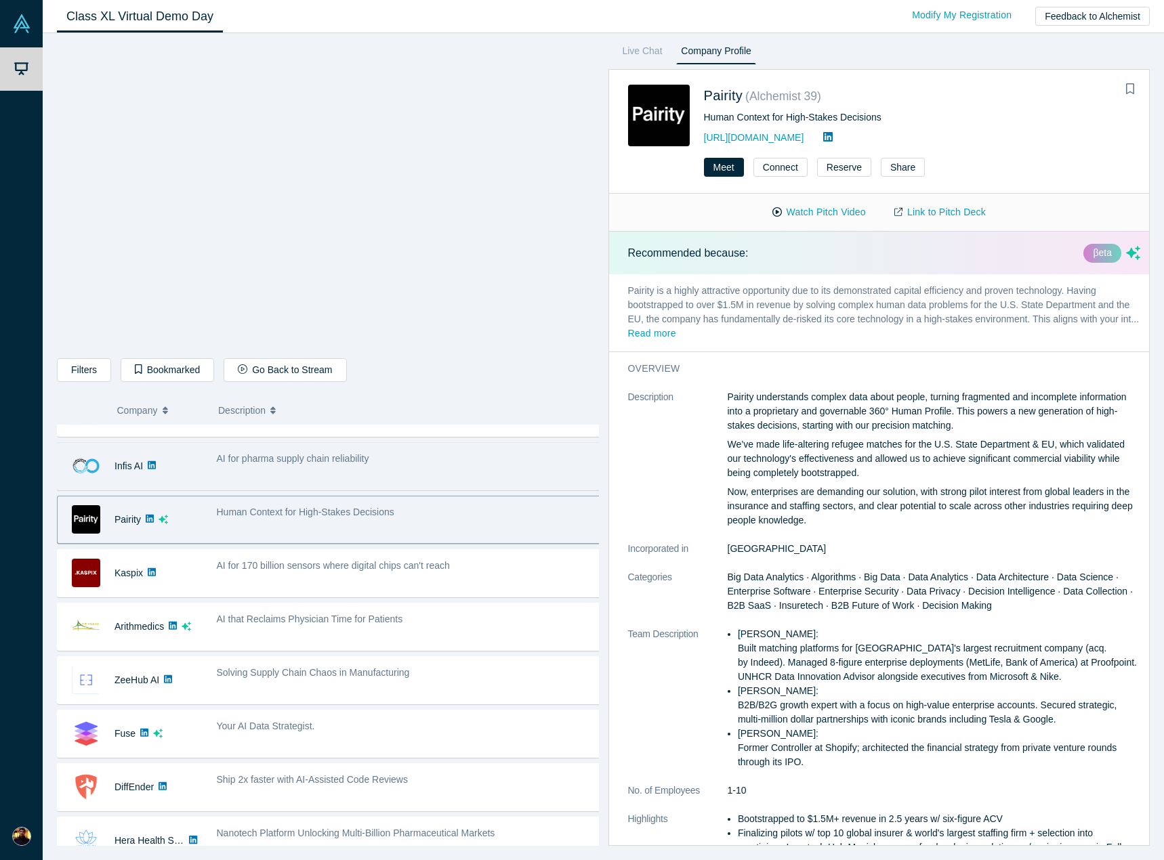
click at [377, 459] on div "AI for pharma supply chain reliability" at bounding box center [409, 459] width 385 height 14
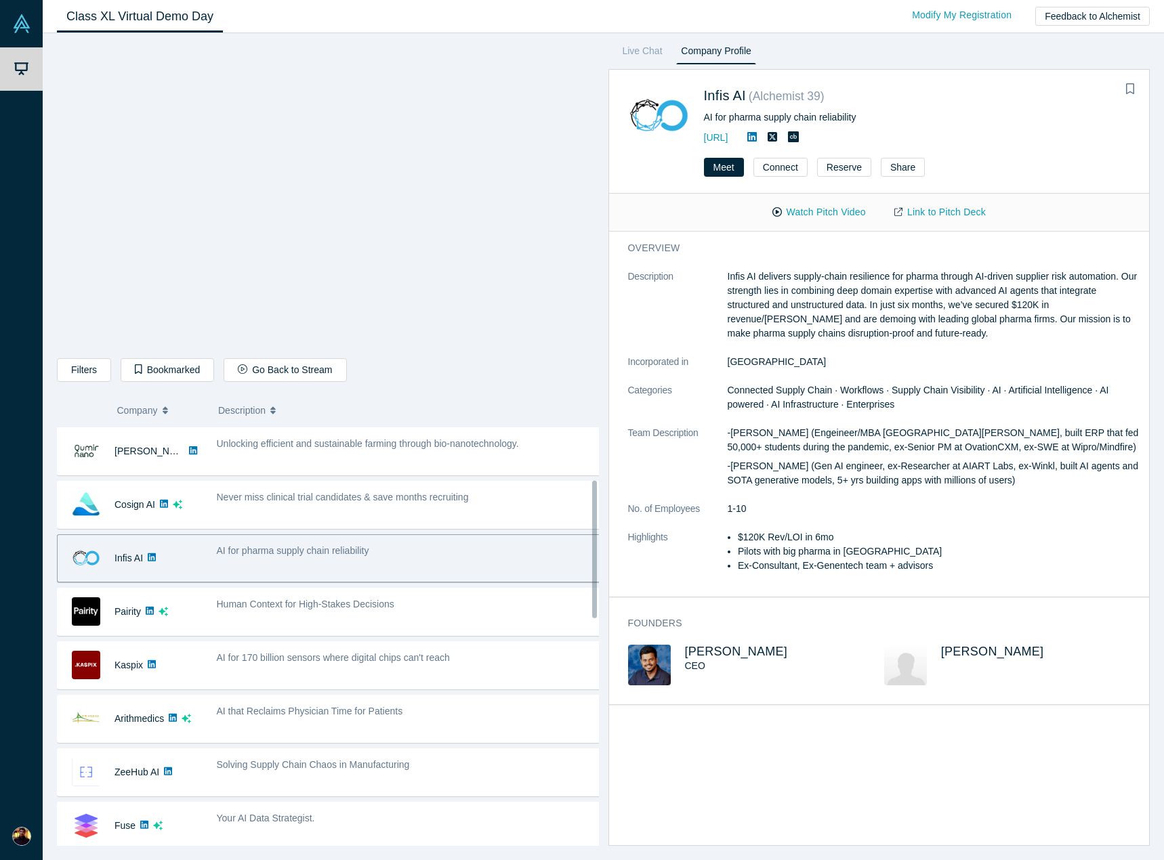
scroll to position [236, 0]
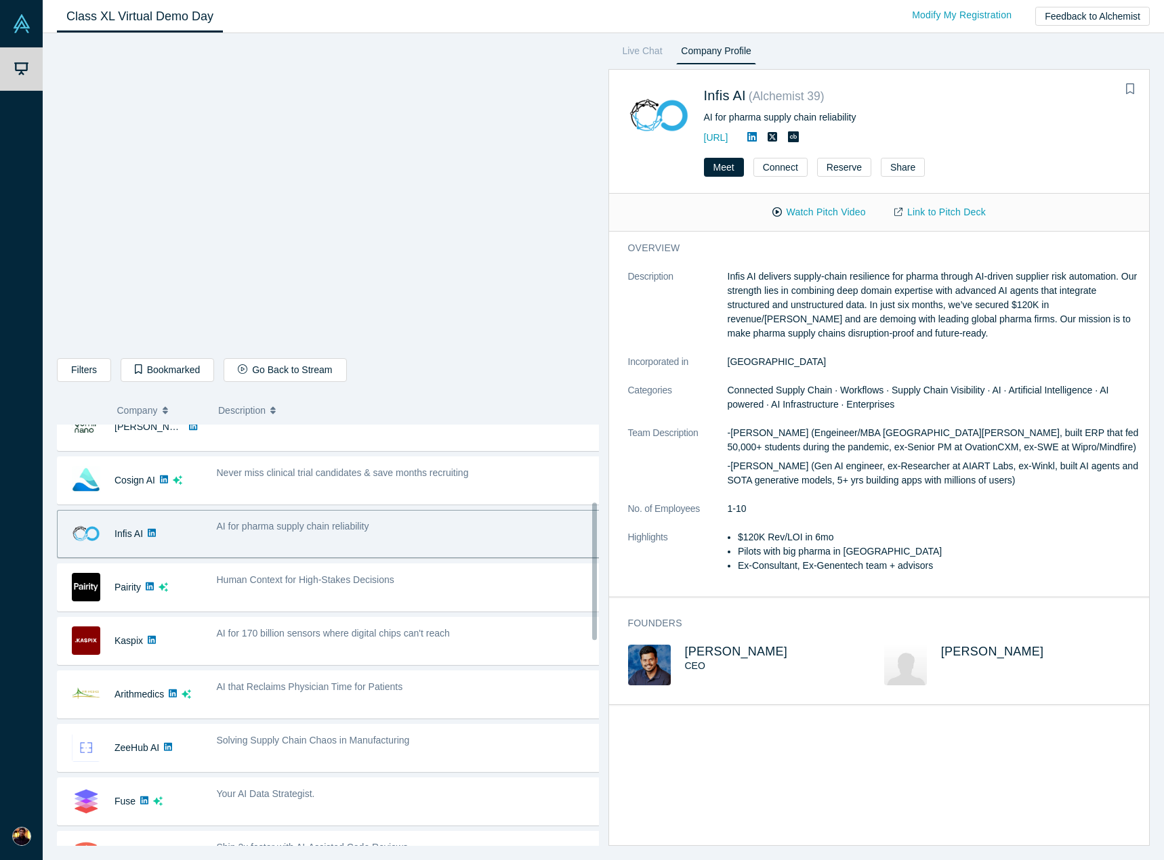
click at [379, 545] on div "AI for pharma supply chain reliability" at bounding box center [408, 534] width 399 height 43
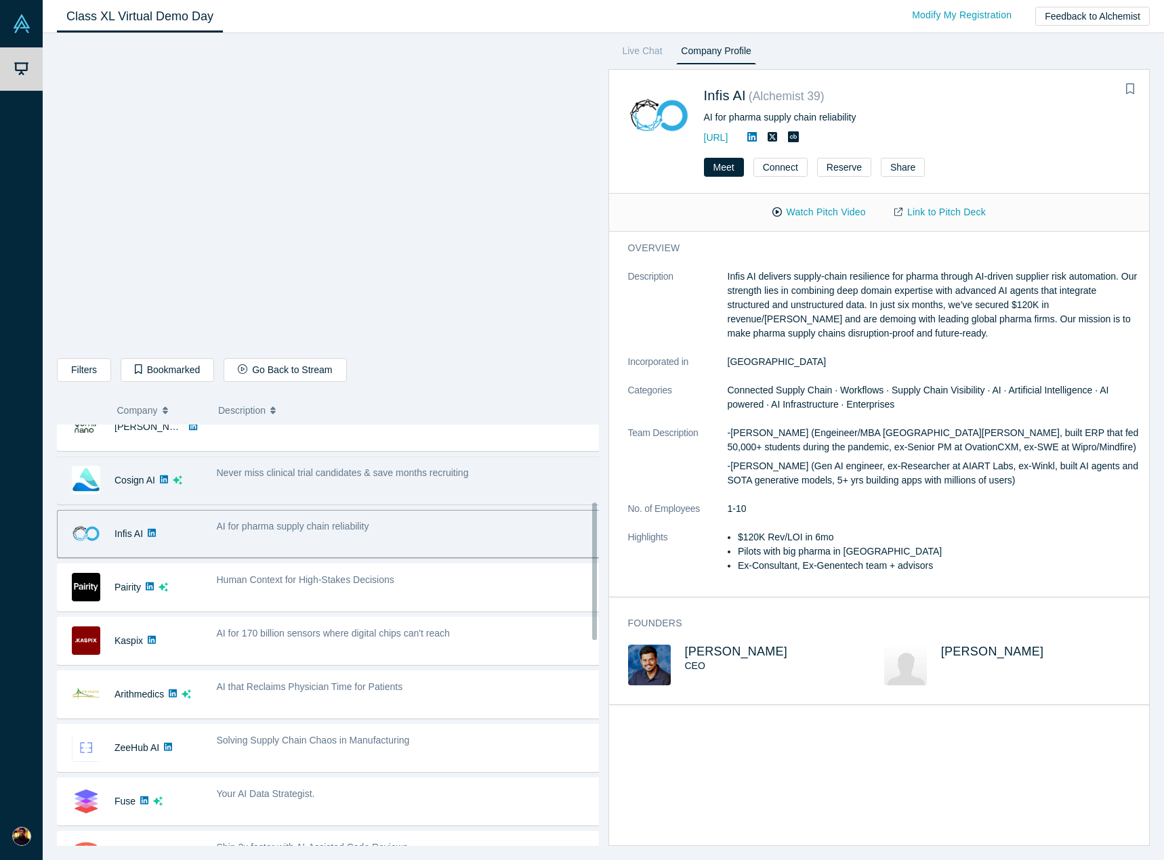
click at [375, 483] on div "Never miss clinical trial candidates & save months recruiting" at bounding box center [408, 480] width 399 height 43
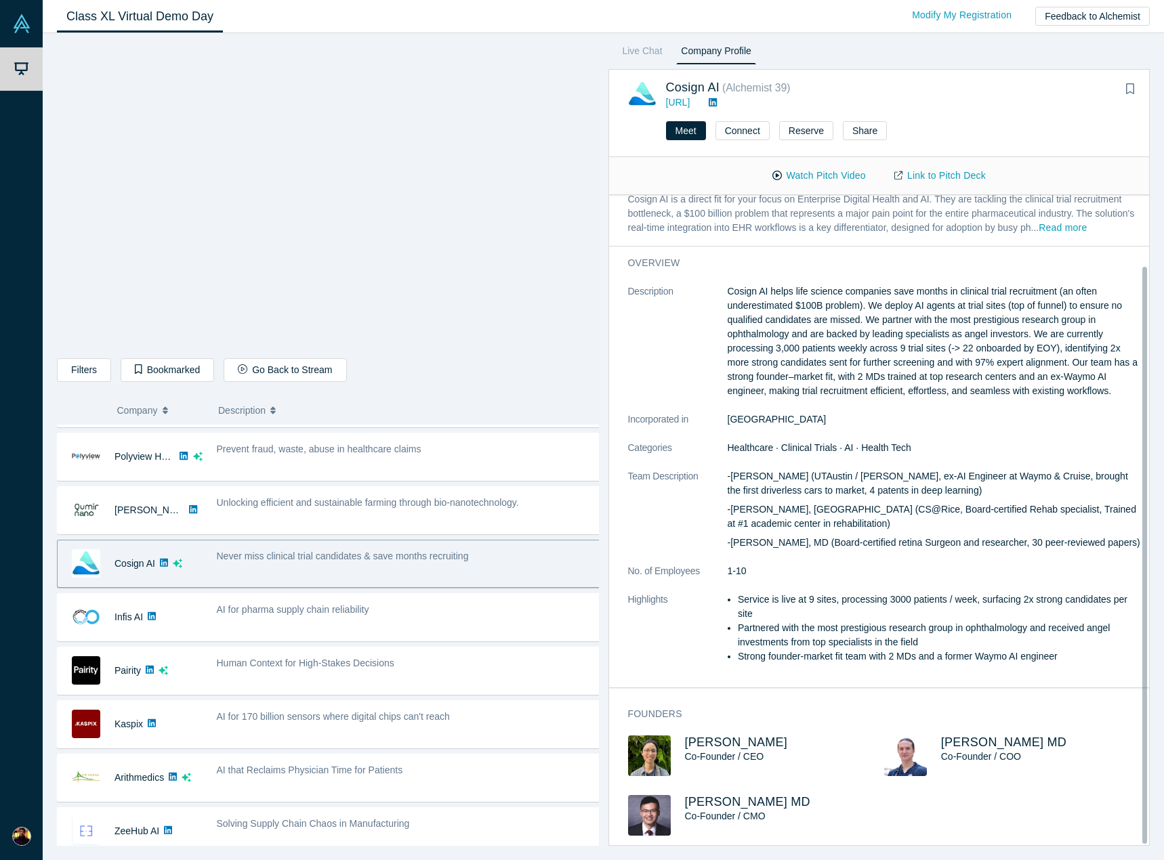
scroll to position [100, 0]
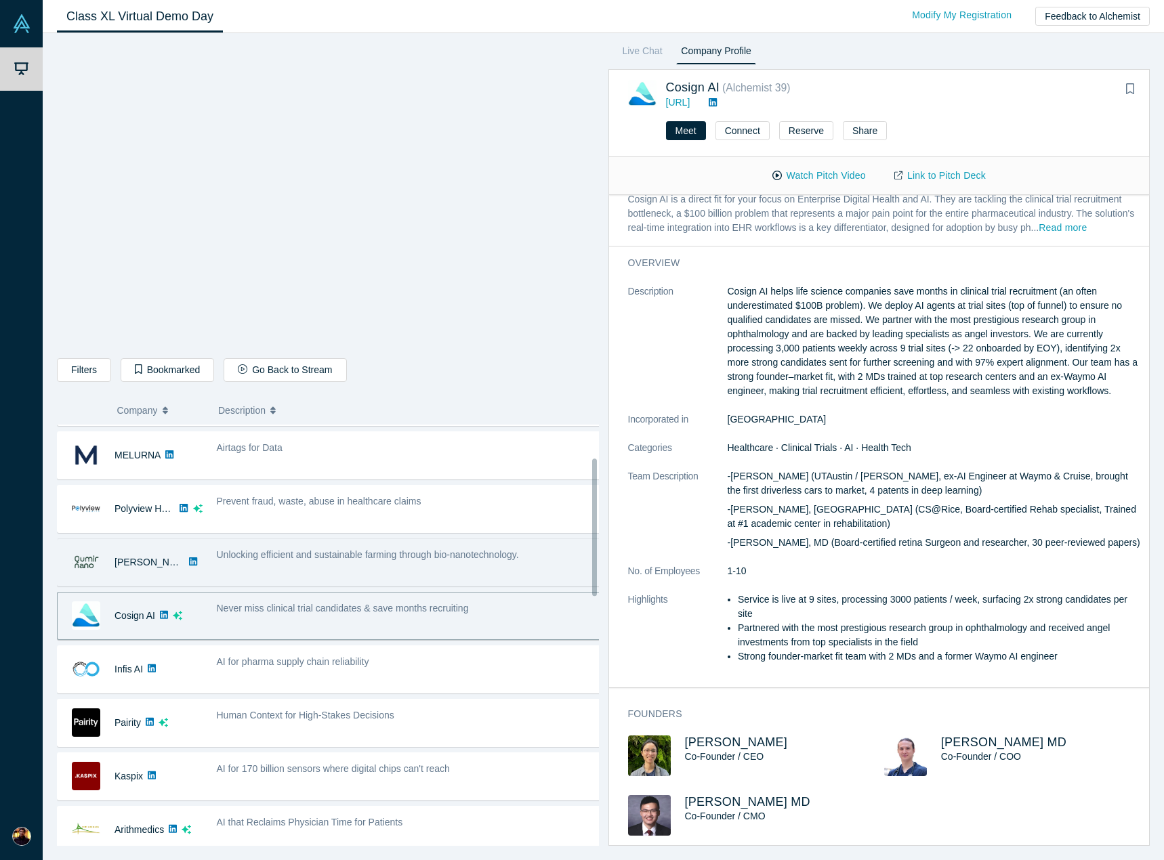
click at [391, 564] on div "Unlocking efficient and sustainable farming through bio-nanotechnology." at bounding box center [408, 562] width 399 height 43
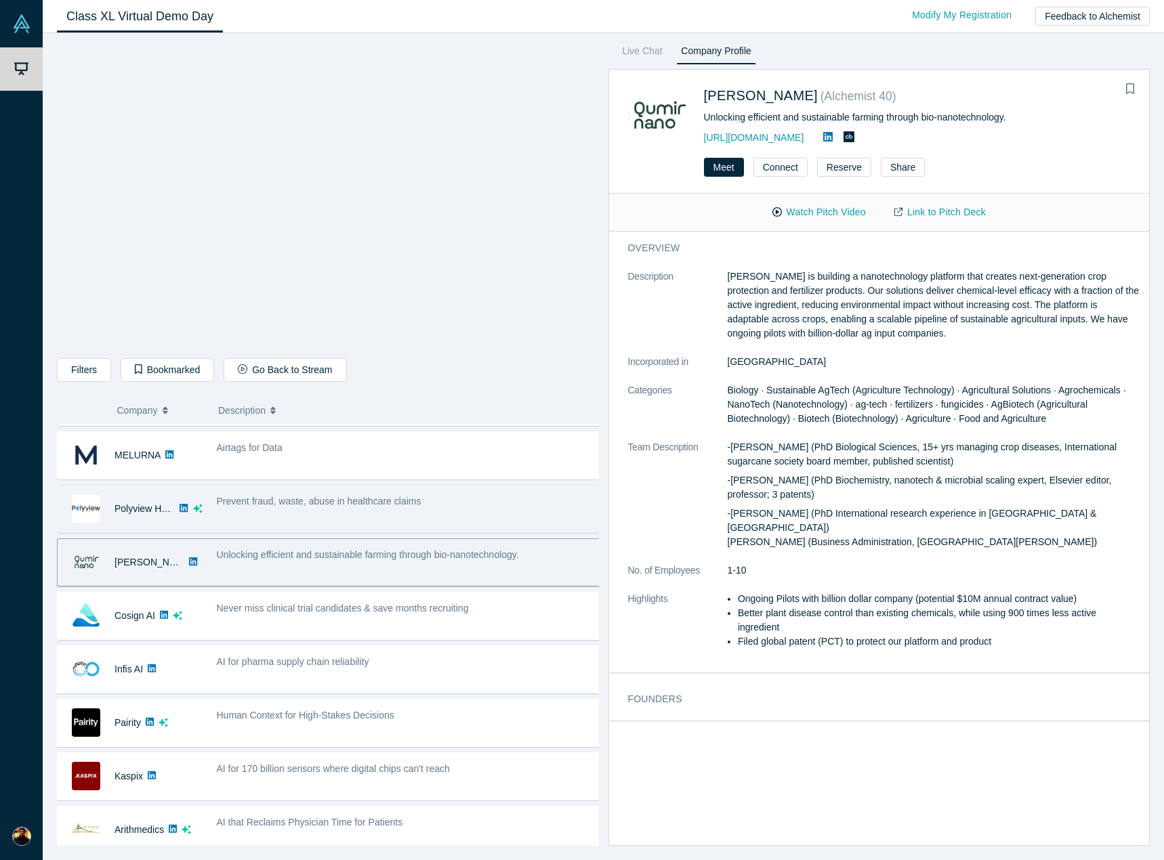
click at [391, 507] on span "Prevent fraud, waste, abuse in healthcare claims" at bounding box center [319, 501] width 205 height 11
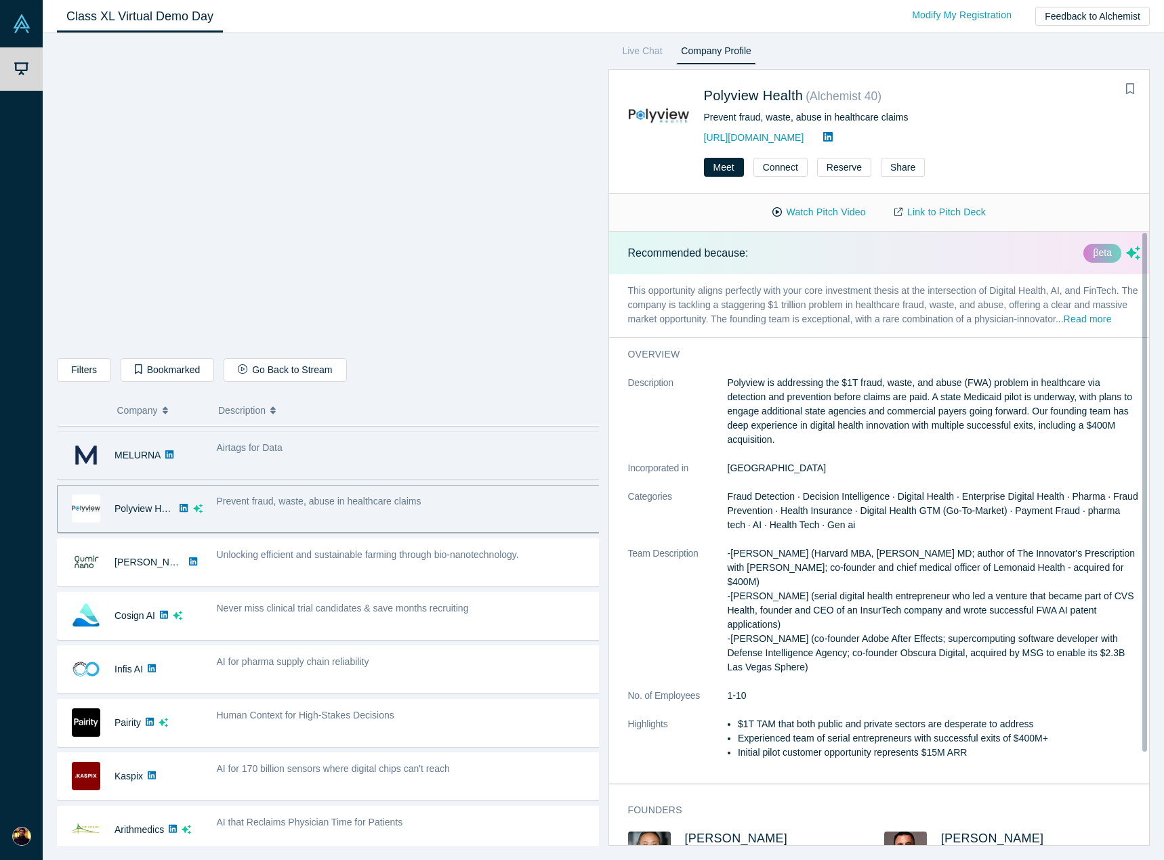
click at [372, 457] on div "Airtags for Data" at bounding box center [408, 455] width 399 height 43
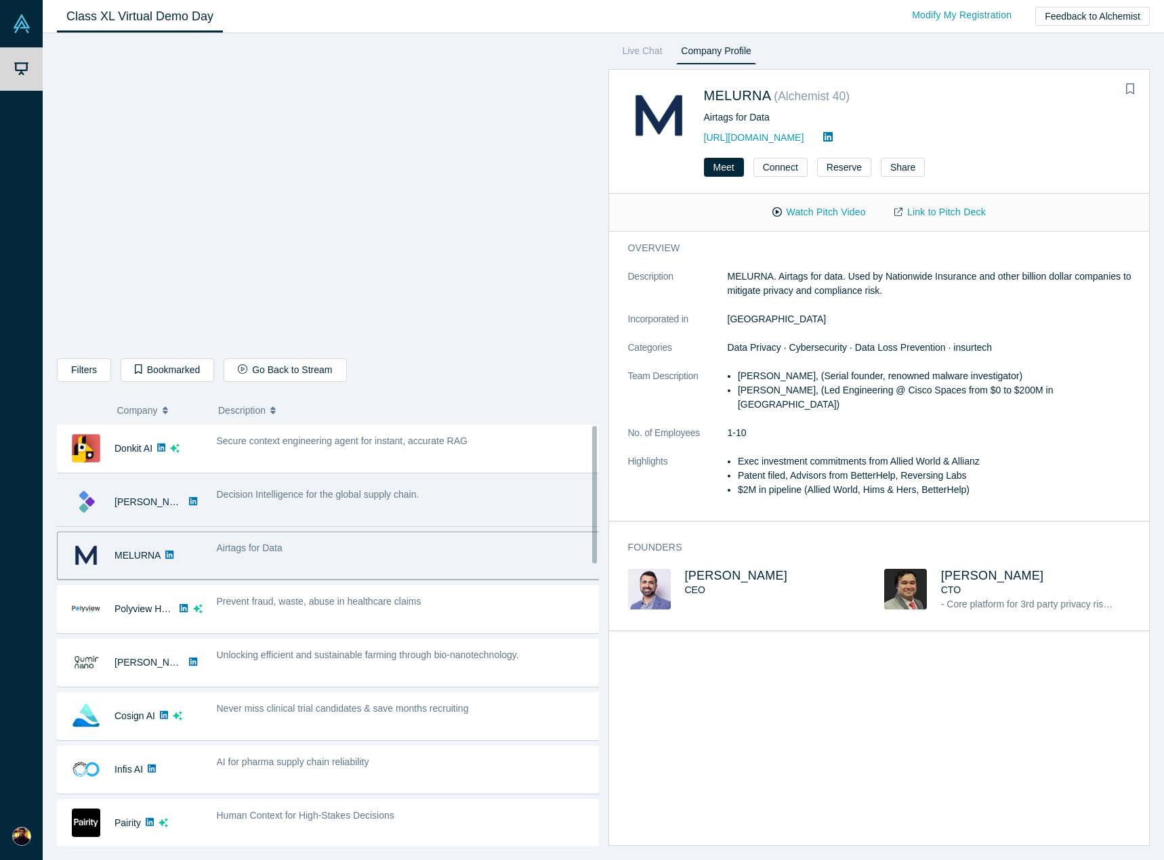
click at [381, 510] on div "Decision Intelligence for the global supply chain." at bounding box center [408, 502] width 399 height 43
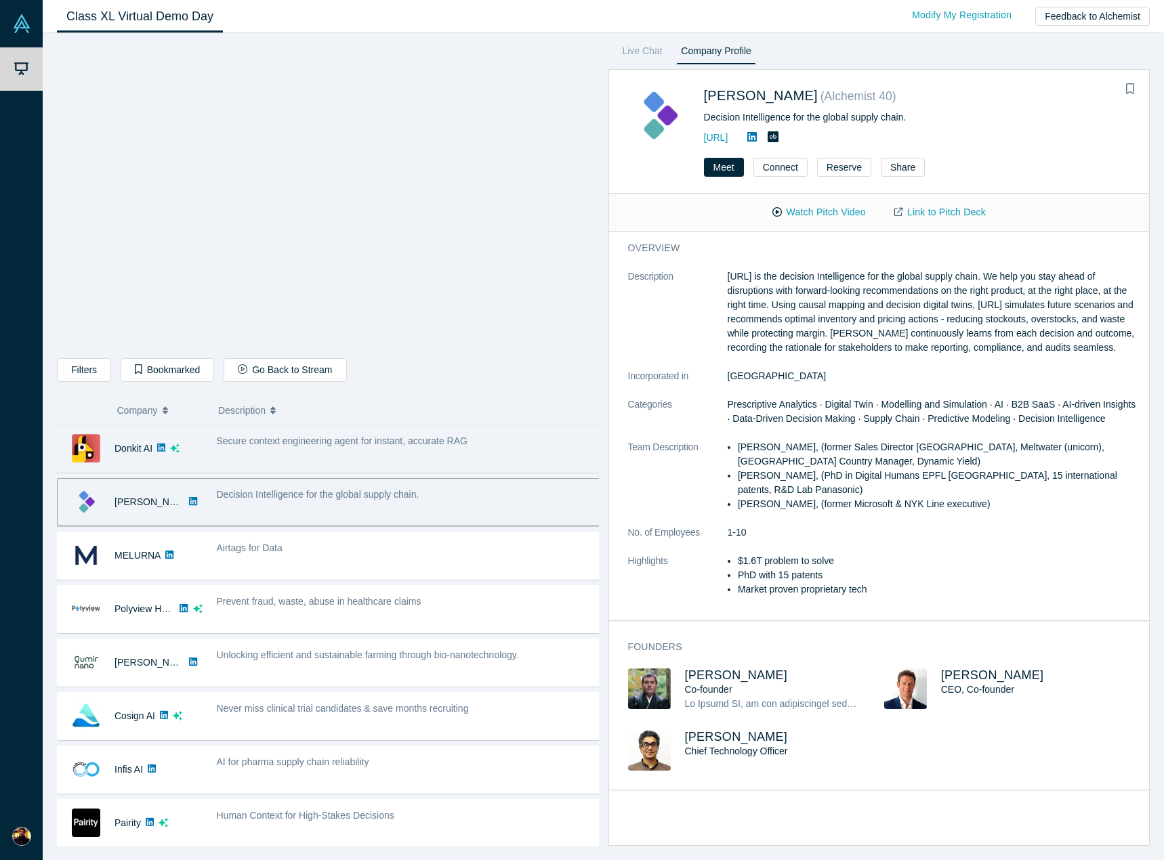
click at [406, 428] on div "Secure context engineering agent for instant, accurate RAG" at bounding box center [408, 448] width 399 height 43
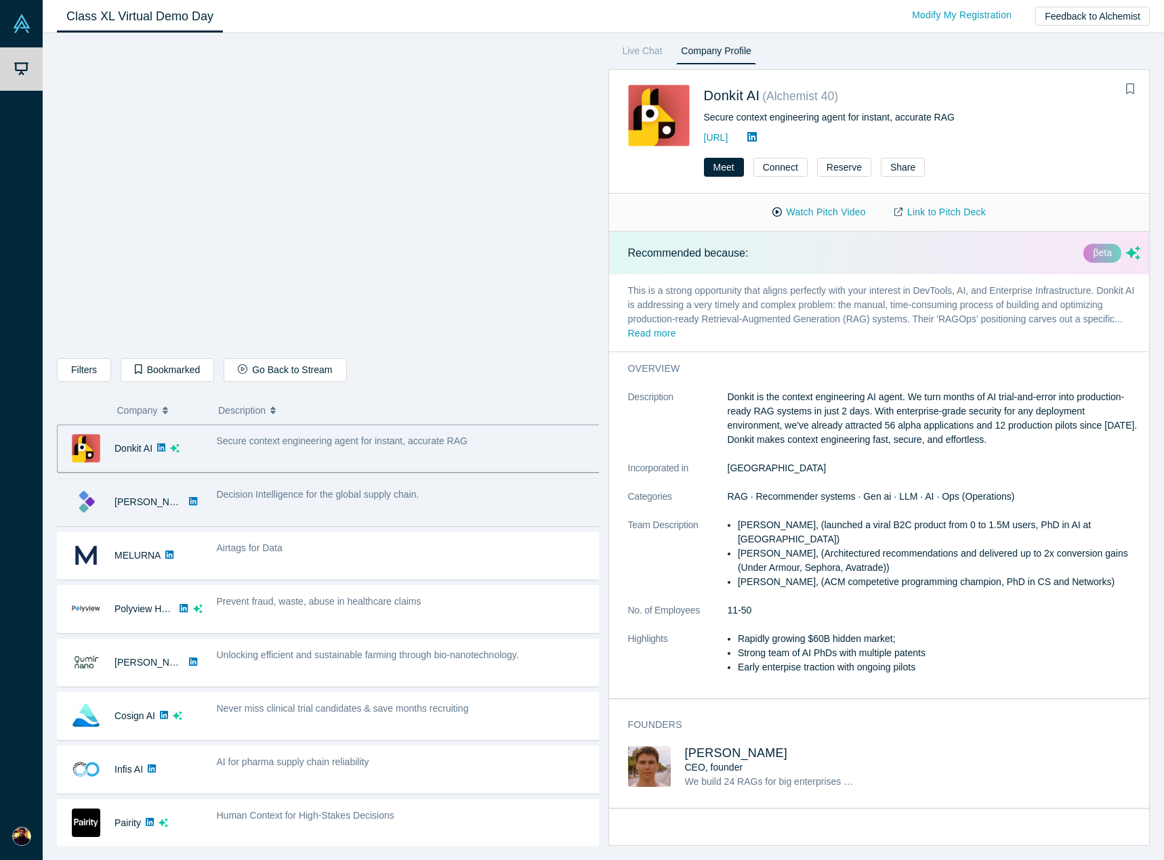
click at [388, 489] on span "Decision Intelligence for the global supply chain." at bounding box center [318, 494] width 203 height 11
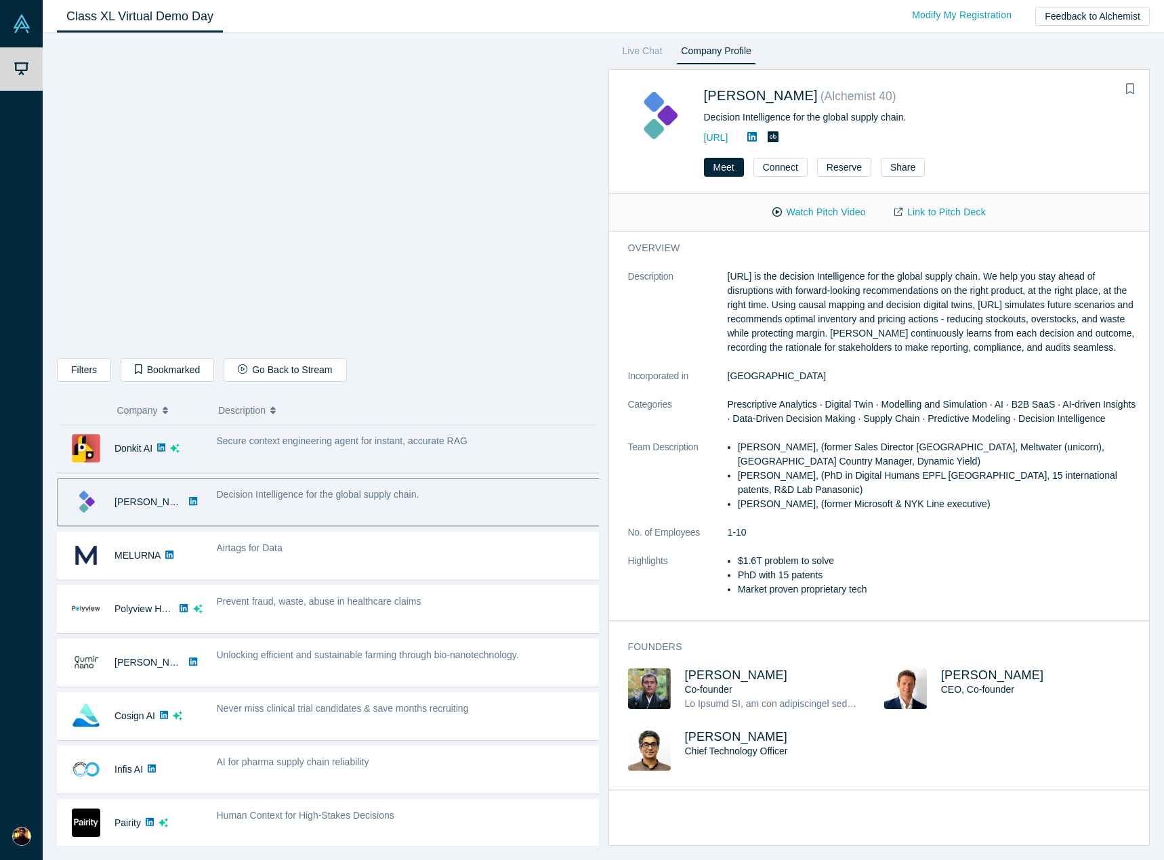
click at [407, 451] on div "Secure context engineering agent for instant, accurate RAG" at bounding box center [408, 448] width 399 height 43
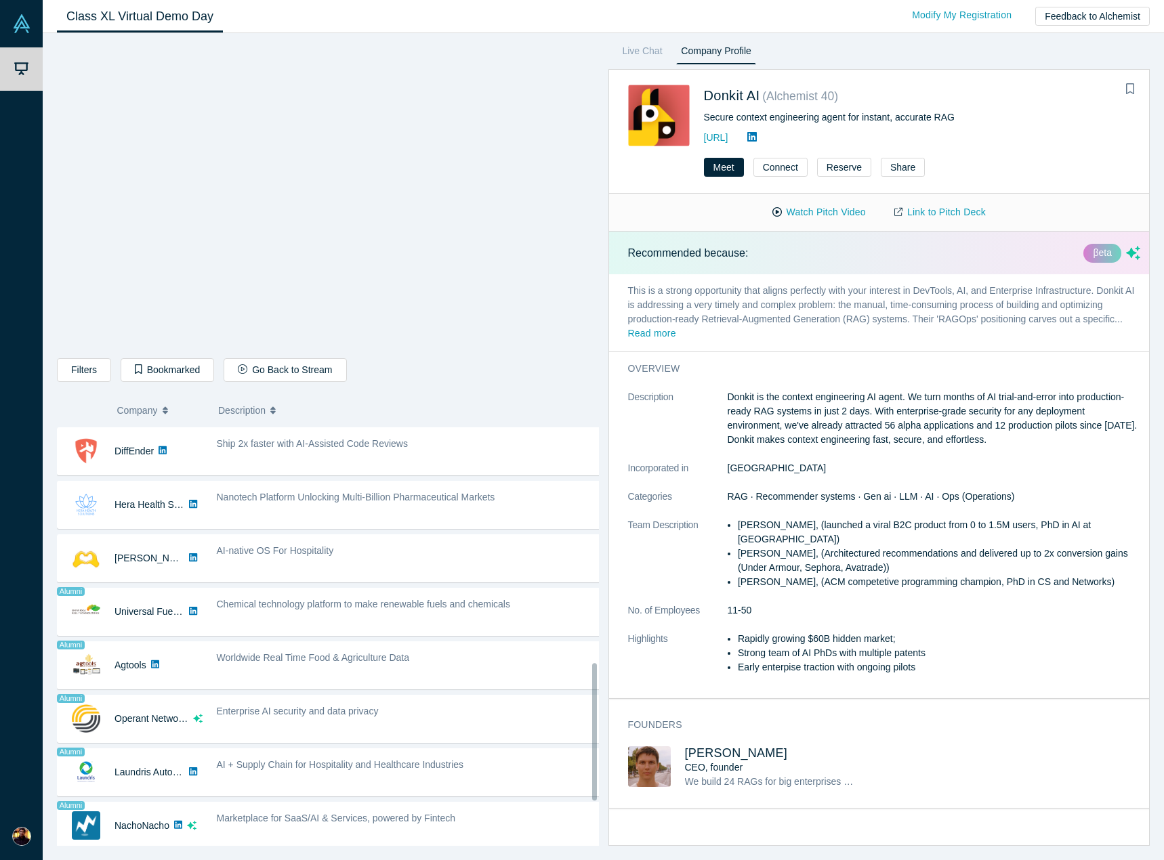
scroll to position [863, 0]
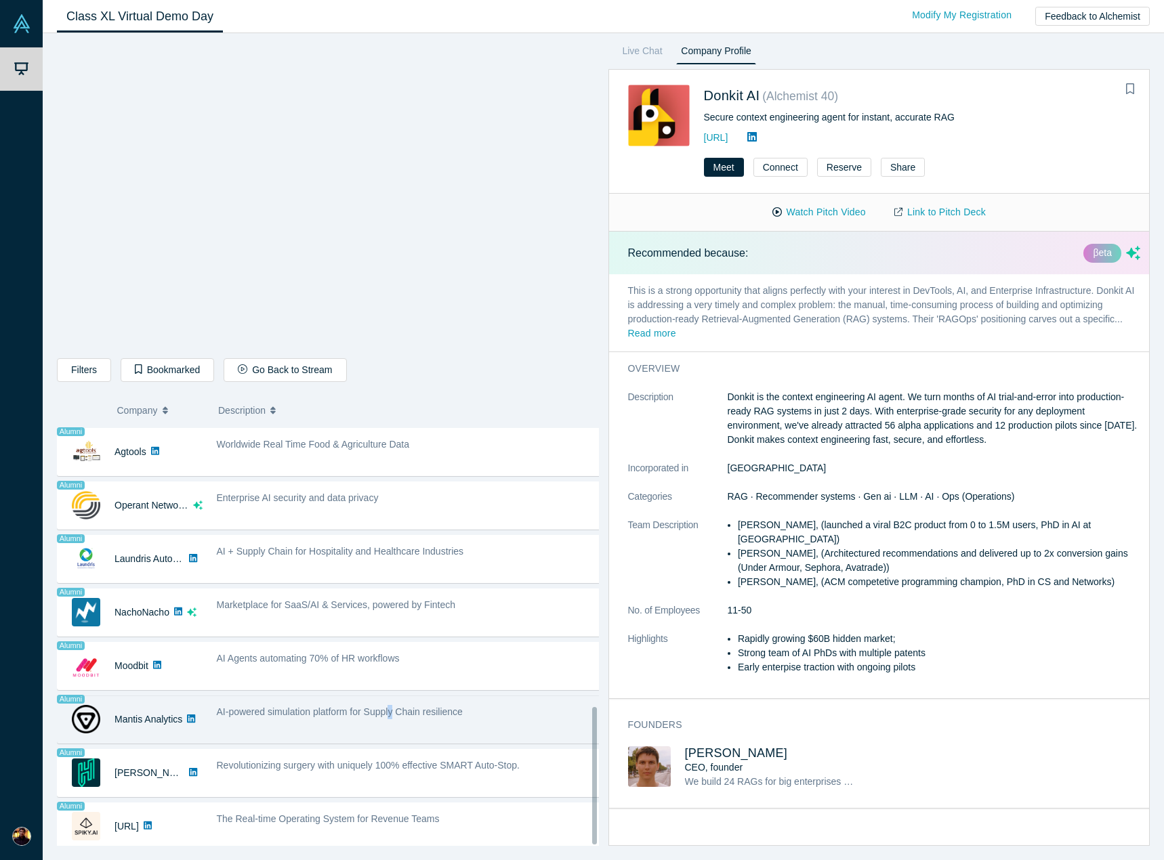
click at [393, 710] on div "AI-powered simulation platform for Supply Chain resilience" at bounding box center [408, 719] width 399 height 43
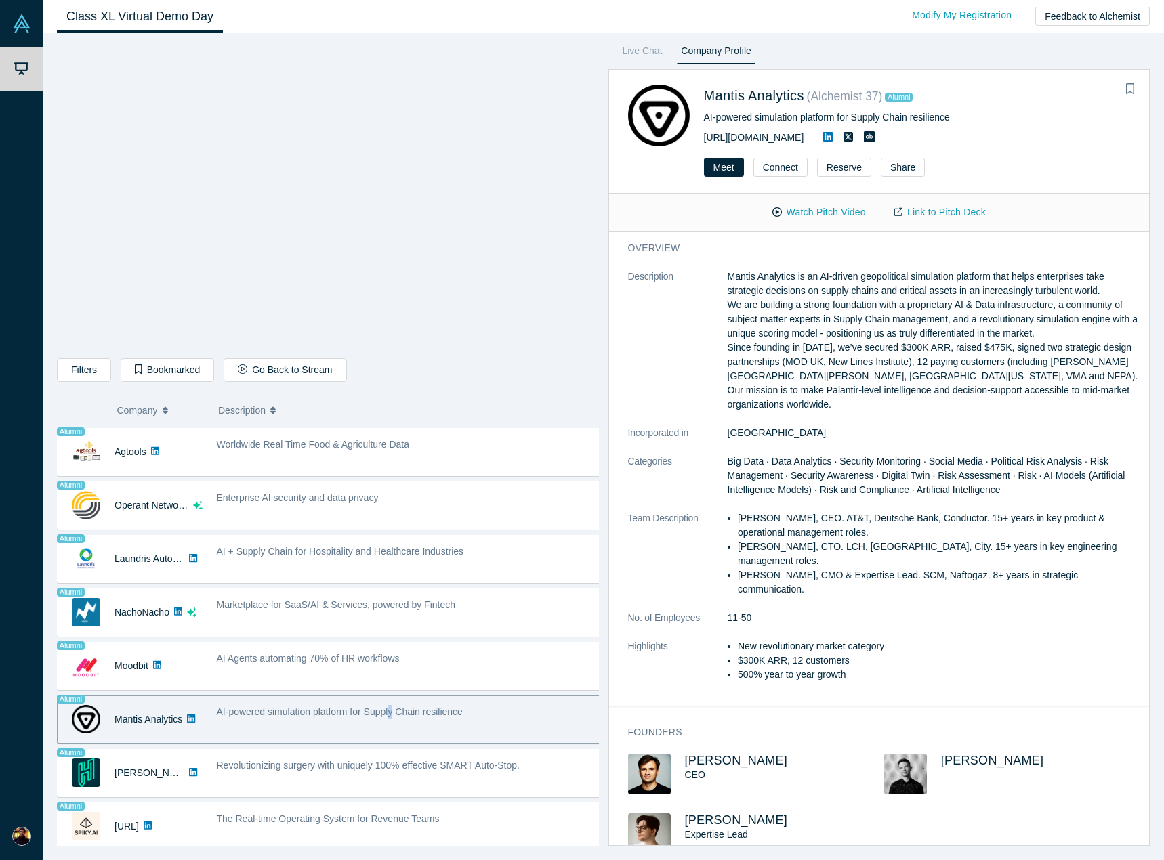
click at [804, 136] on link "[URL][DOMAIN_NAME]" at bounding box center [754, 137] width 100 height 11
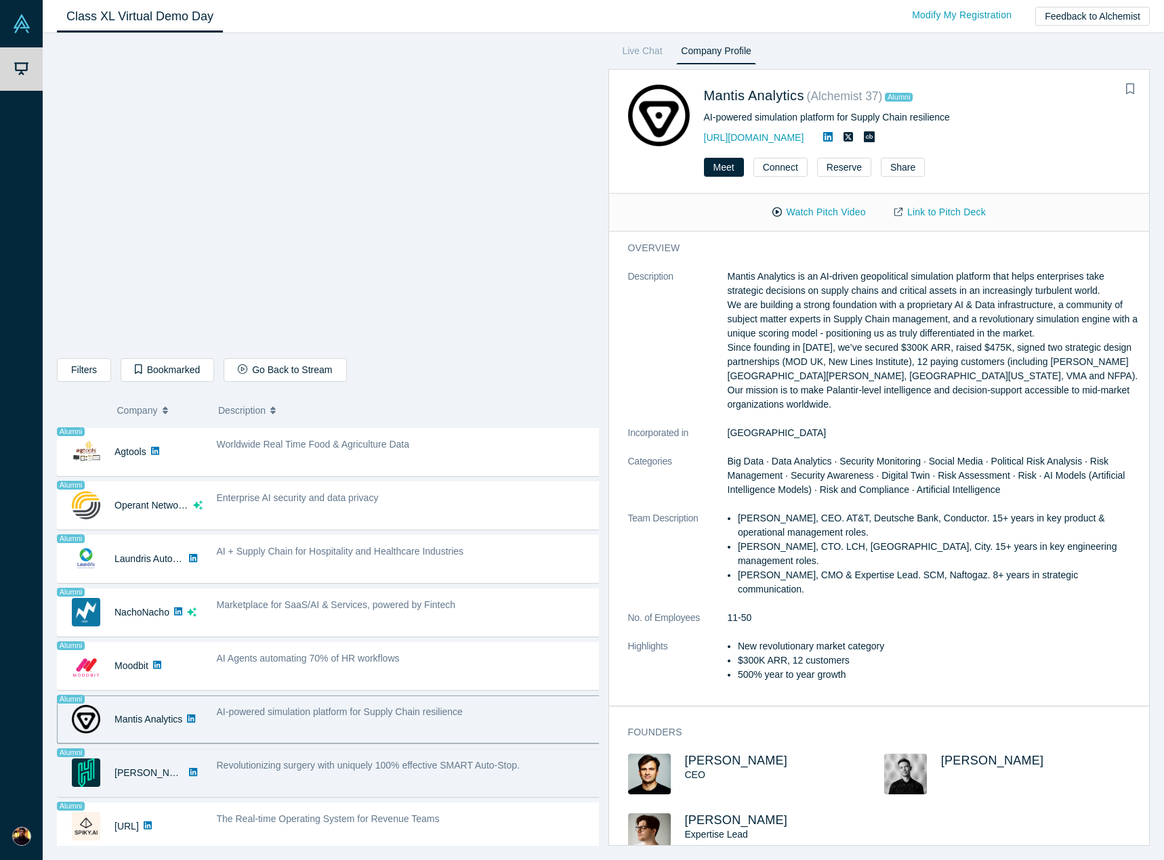
click at [414, 760] on span "Revolutionizing surgery with uniquely 100% effective SMART Auto-Stop." at bounding box center [368, 765] width 303 height 11
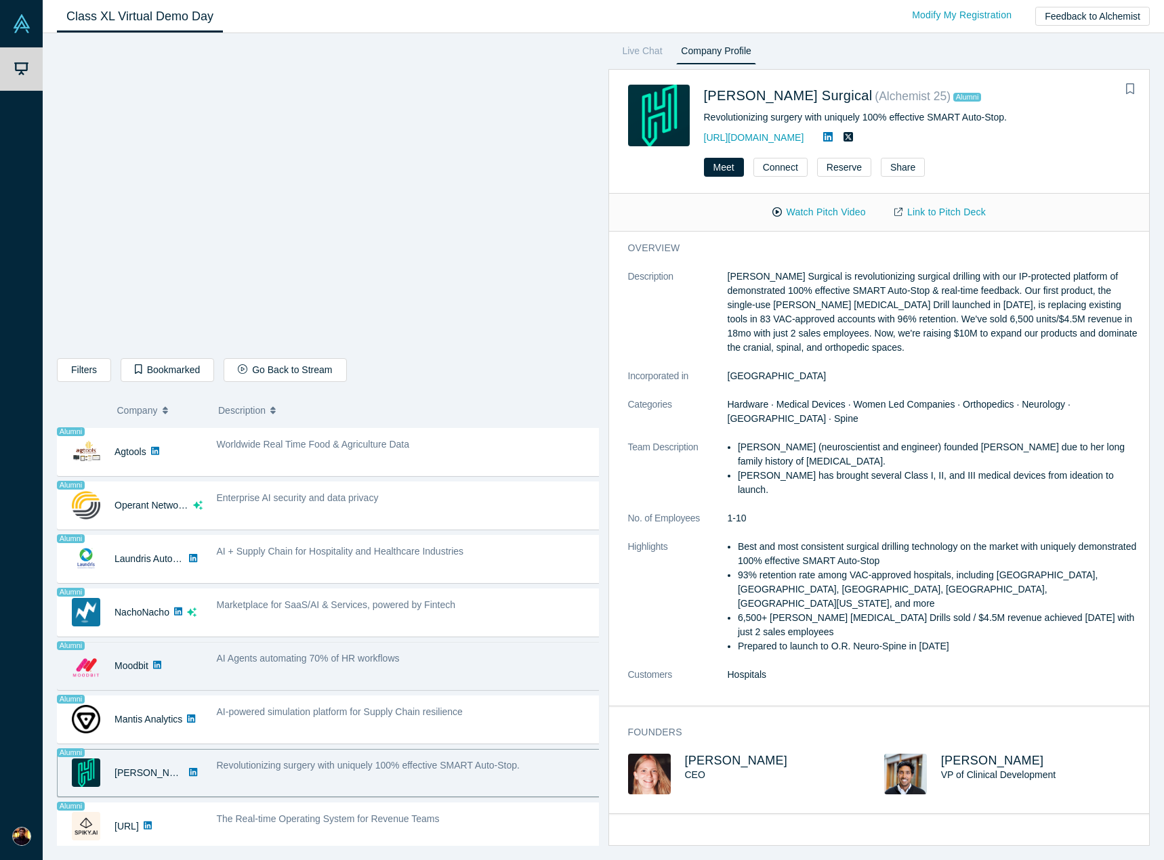
click at [385, 666] on div "AI Agents automating 70% of HR workflows" at bounding box center [408, 666] width 399 height 43
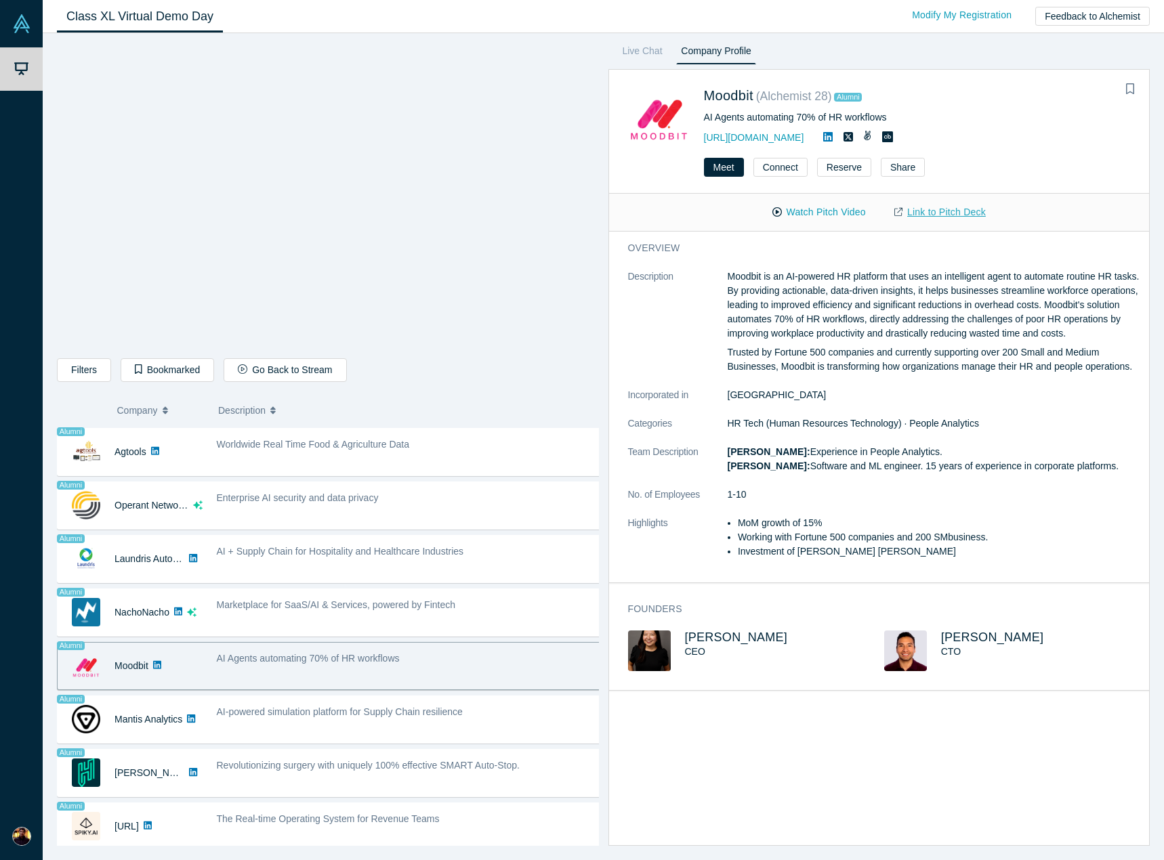
click at [962, 213] on link "Link to Pitch Deck" at bounding box center [940, 212] width 120 height 24
click at [374, 645] on div "AI Agents automating 70% of HR workflows" at bounding box center [408, 666] width 399 height 43
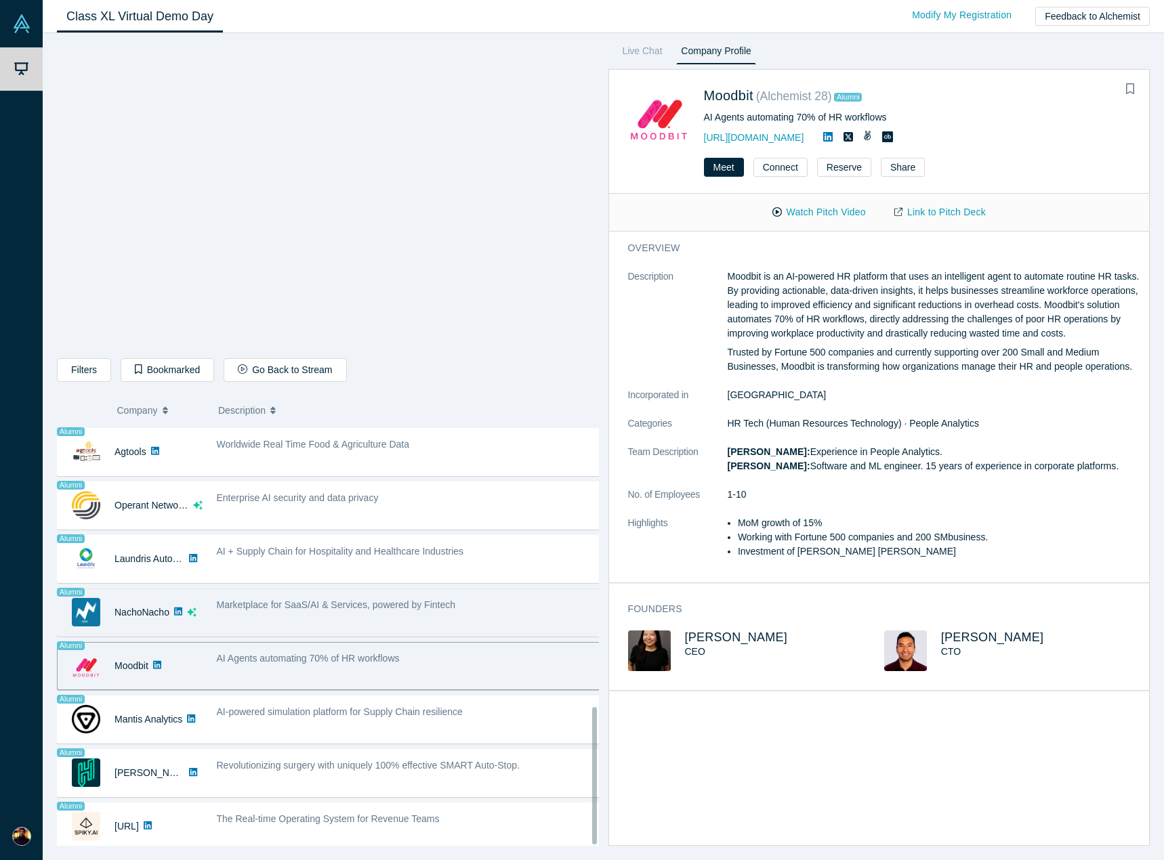
click at [381, 622] on div "Marketplace for SaaS/AI & Services, powered by Fintech" at bounding box center [408, 612] width 399 height 43
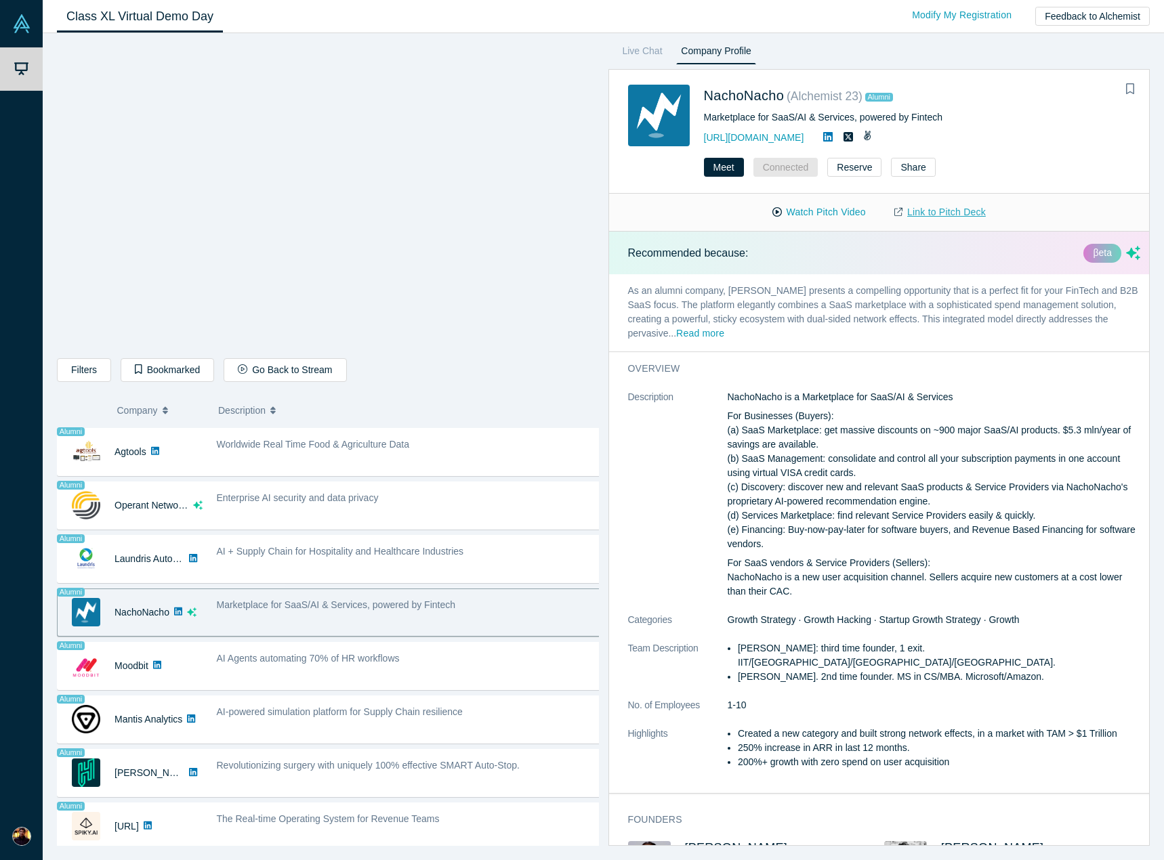
click at [931, 205] on link "Link to Pitch Deck" at bounding box center [940, 212] width 120 height 24
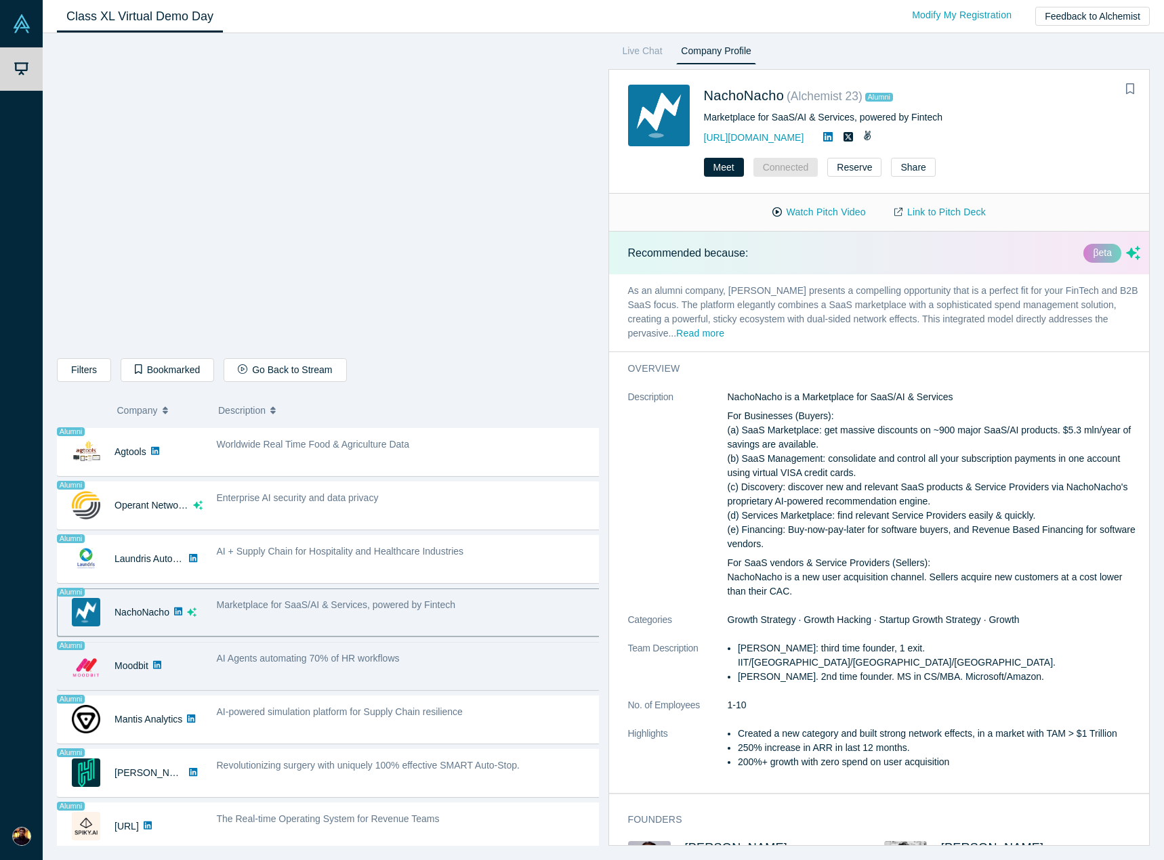
click at [284, 653] on span "AI Agents automating 70% of HR workflows" at bounding box center [308, 658] width 183 height 11
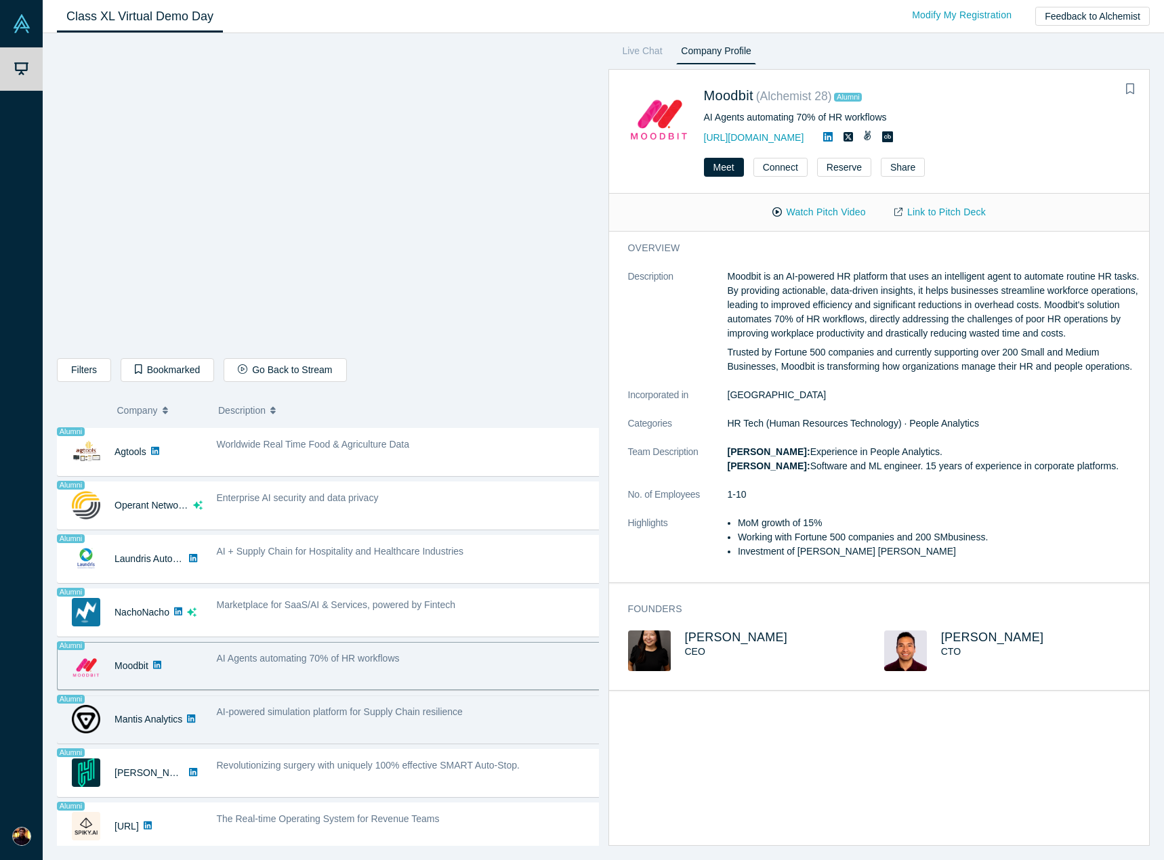
click at [400, 706] on span "AI-powered simulation platform for Supply Chain resilience" at bounding box center [340, 711] width 246 height 11
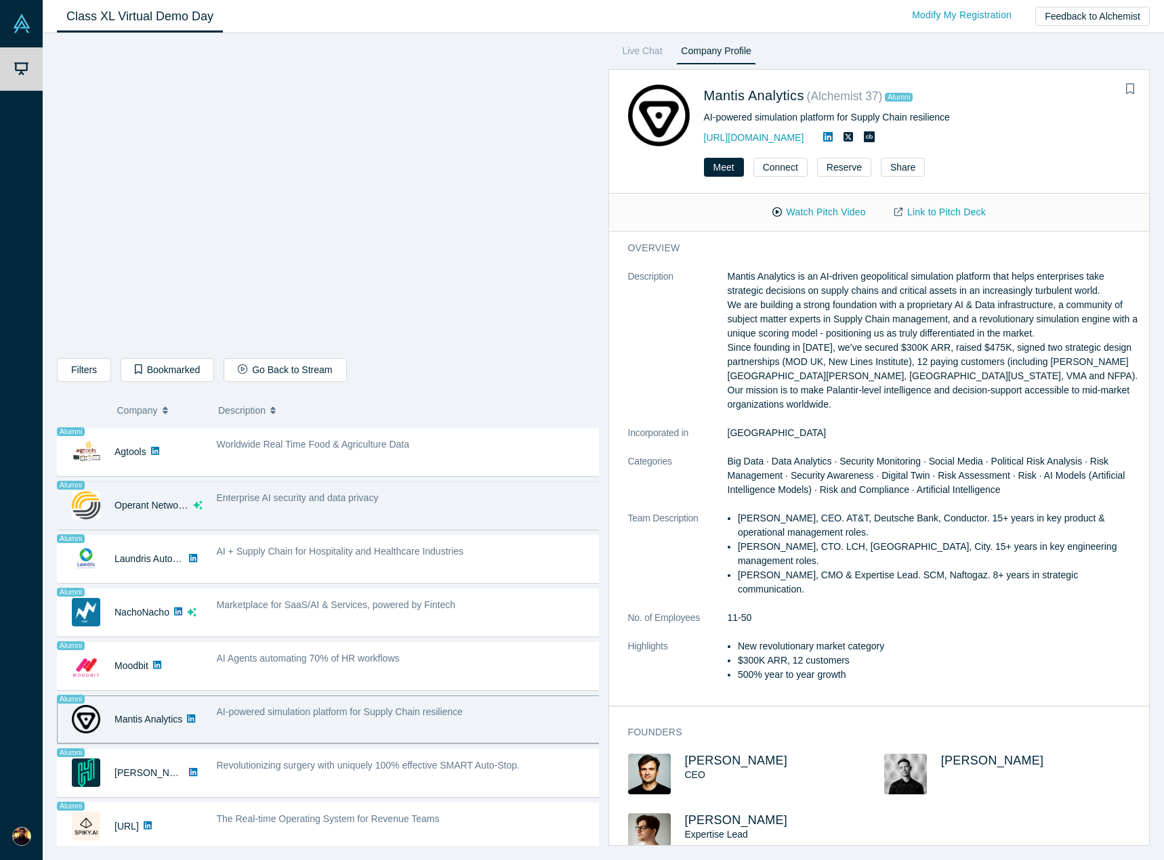
click at [429, 503] on div "Enterprise AI security and data privacy" at bounding box center [408, 505] width 399 height 43
